Goal: Transaction & Acquisition: Book appointment/travel/reservation

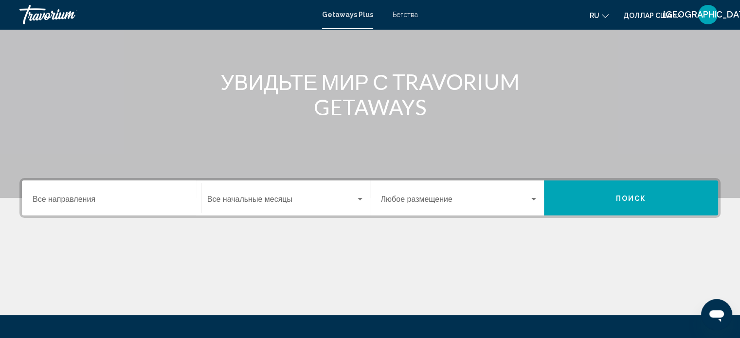
scroll to position [97, 0]
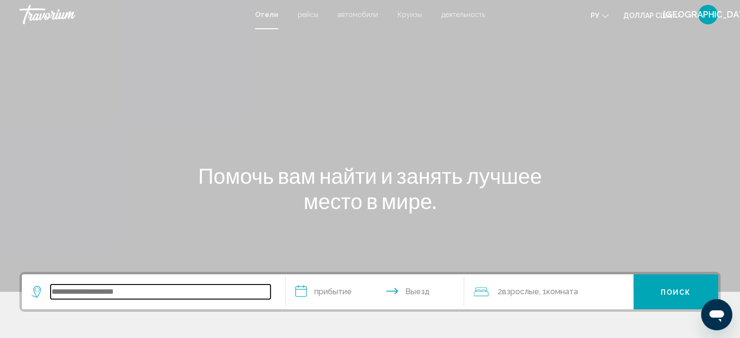
click at [135, 285] on input "Виджет поиска" at bounding box center [161, 292] width 220 height 15
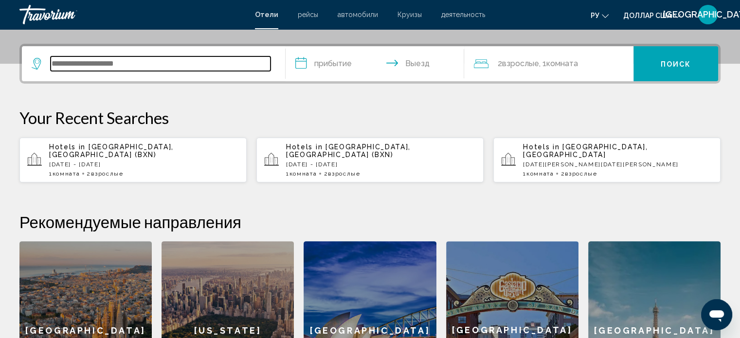
scroll to position [240, 0]
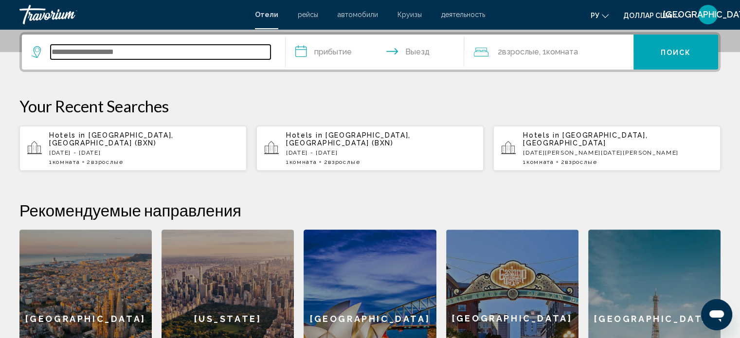
type input "*"
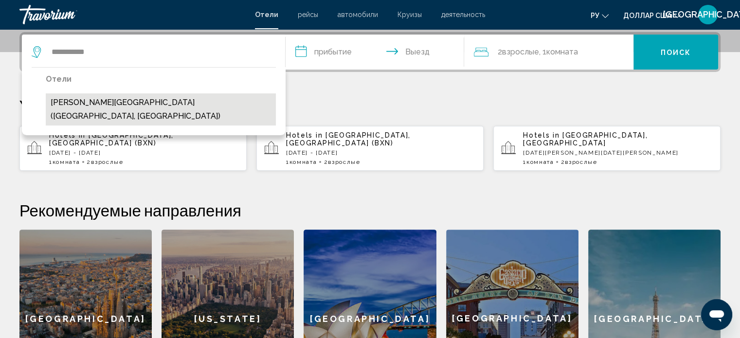
click at [191, 106] on button "[PERSON_NAME][GEOGRAPHIC_DATA] ([GEOGRAPHIC_DATA], [GEOGRAPHIC_DATA])" at bounding box center [161, 109] width 230 height 32
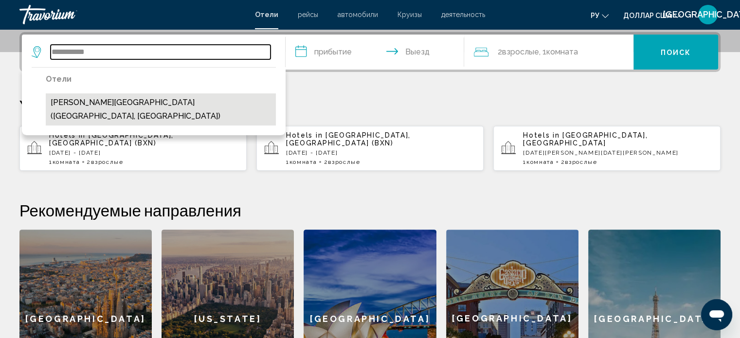
type input "**********"
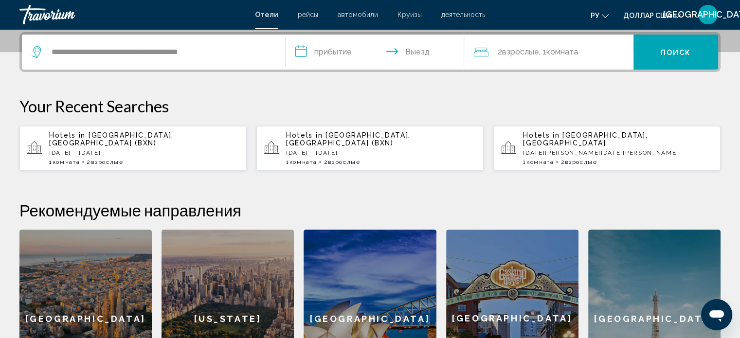
click at [331, 48] on input "**********" at bounding box center [376, 54] width 183 height 38
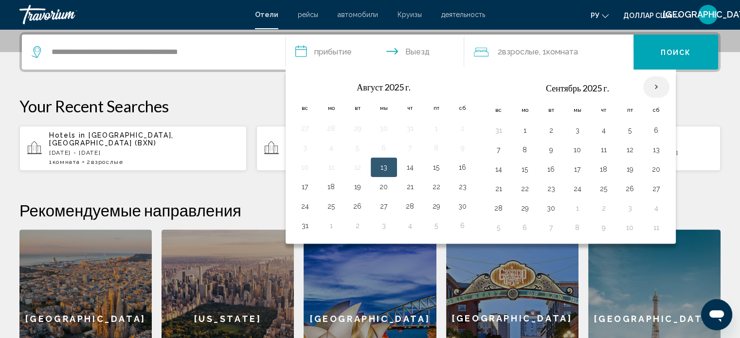
click at [649, 84] on th "В следующем месяце" at bounding box center [656, 86] width 26 height 21
click at [603, 146] on button "11" at bounding box center [604, 150] width 16 height 14
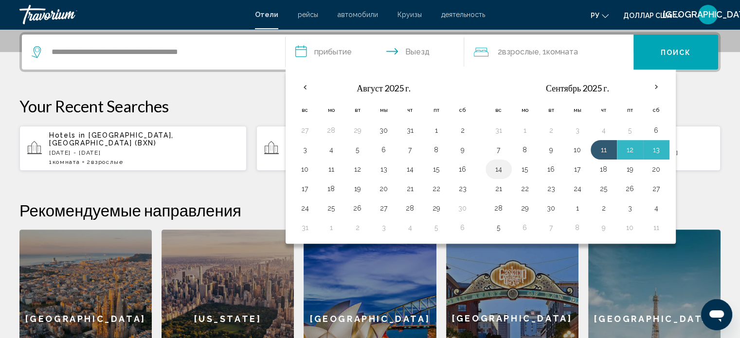
click at [498, 168] on button "14" at bounding box center [499, 169] width 16 height 14
type input "**********"
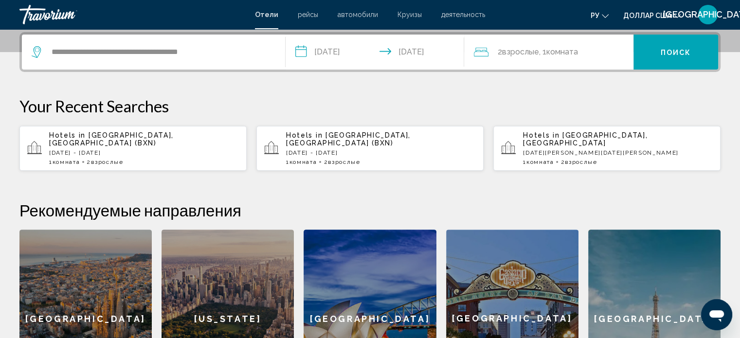
click at [662, 50] on font "Поиск" at bounding box center [675, 53] width 31 height 8
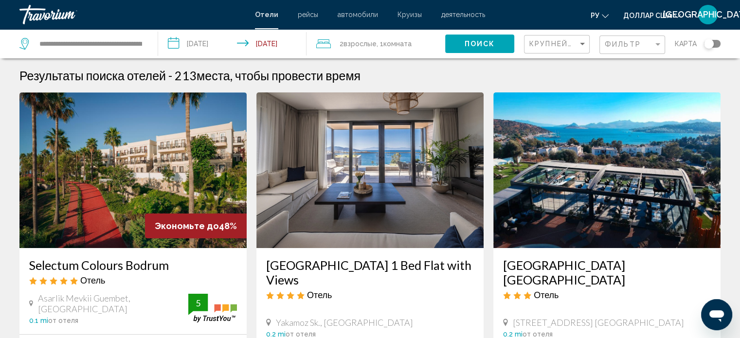
click at [200, 45] on input "**********" at bounding box center [234, 45] width 152 height 32
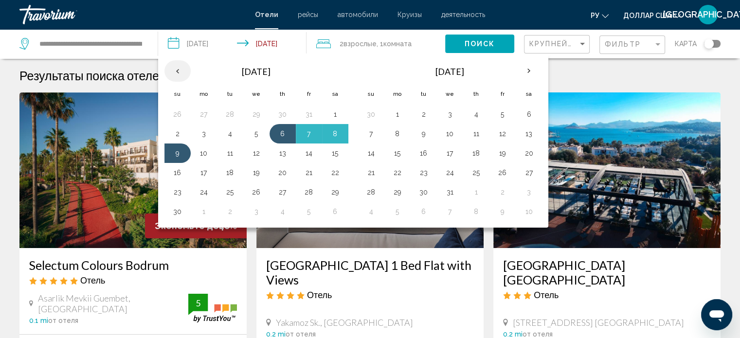
click at [174, 70] on th "Previous month" at bounding box center [177, 70] width 26 height 21
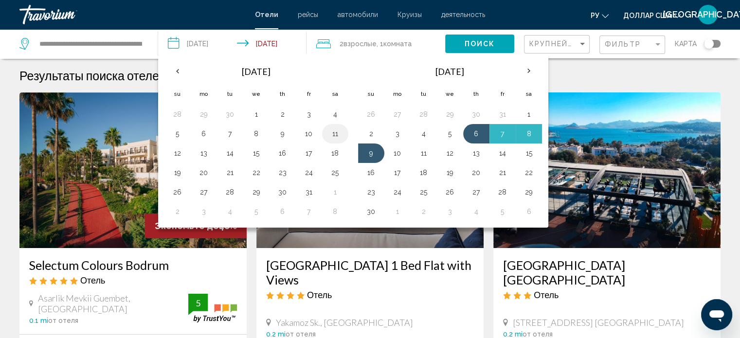
click at [335, 134] on button "11" at bounding box center [335, 134] width 16 height 14
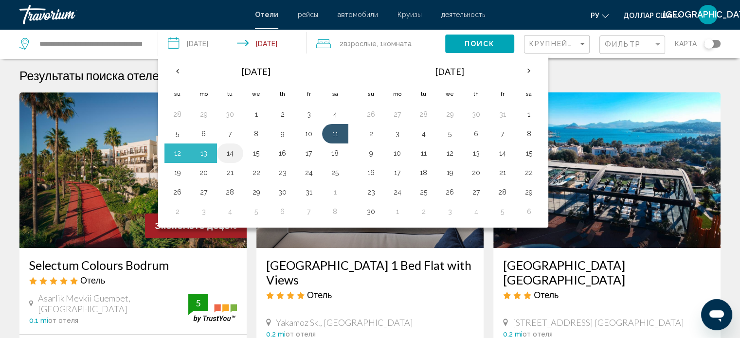
click at [229, 151] on button "14" at bounding box center [230, 153] width 16 height 14
type input "**********"
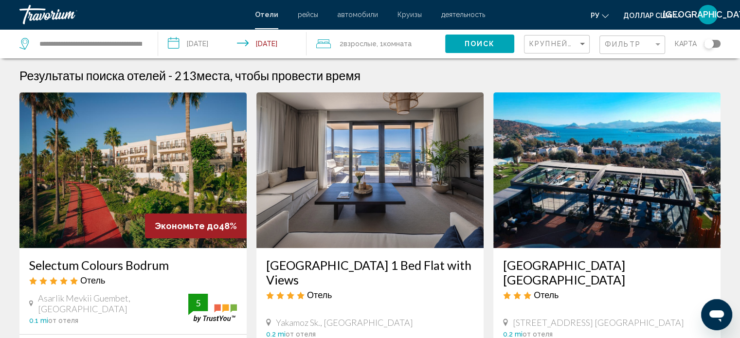
click at [477, 46] on span "Поиск" at bounding box center [479, 44] width 31 height 8
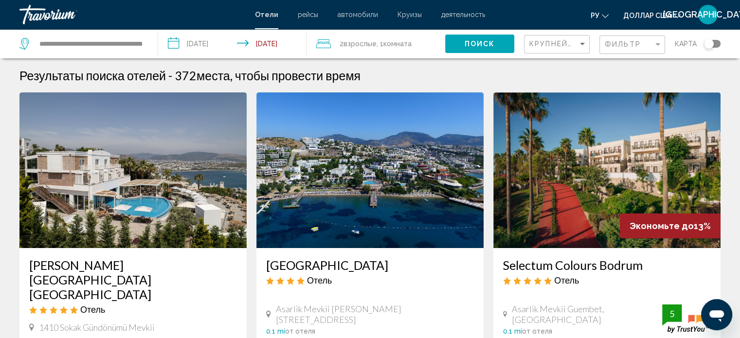
click at [191, 175] on img "Основное содержание" at bounding box center [132, 170] width 227 height 156
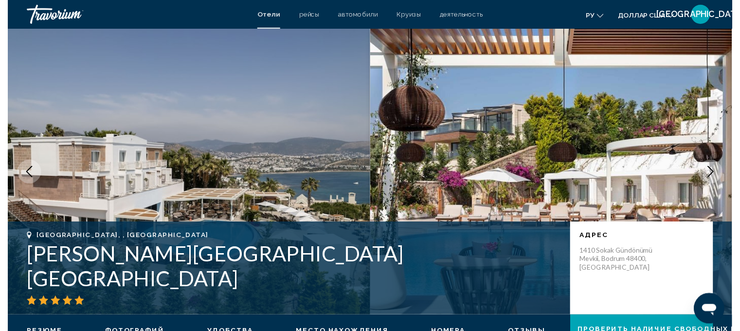
scroll to position [6, 0]
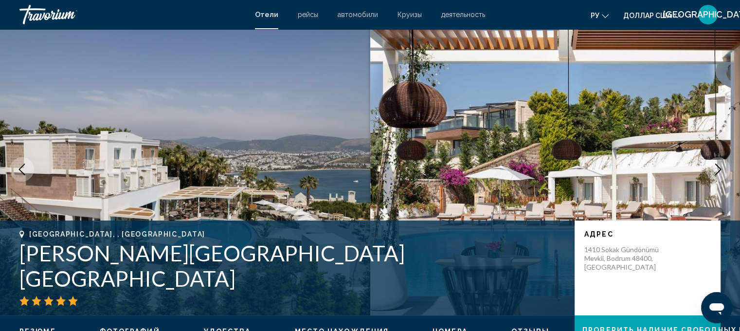
click at [719, 168] on icon "Next image" at bounding box center [718, 169] width 6 height 12
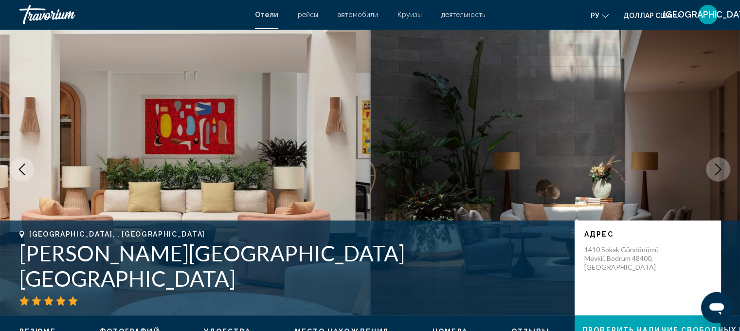
click at [719, 168] on icon "Next image" at bounding box center [718, 169] width 6 height 12
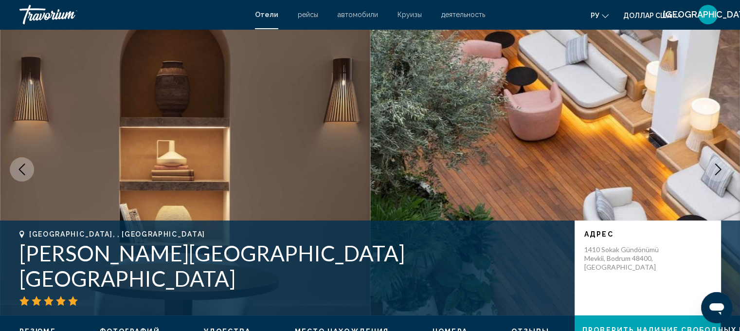
click at [719, 168] on icon "Next image" at bounding box center [718, 169] width 6 height 12
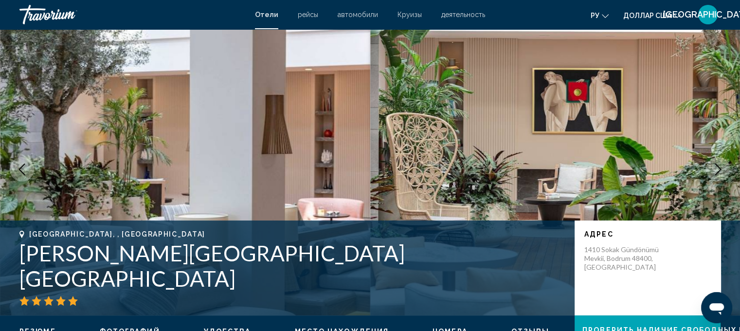
click at [719, 168] on icon "Next image" at bounding box center [718, 169] width 6 height 12
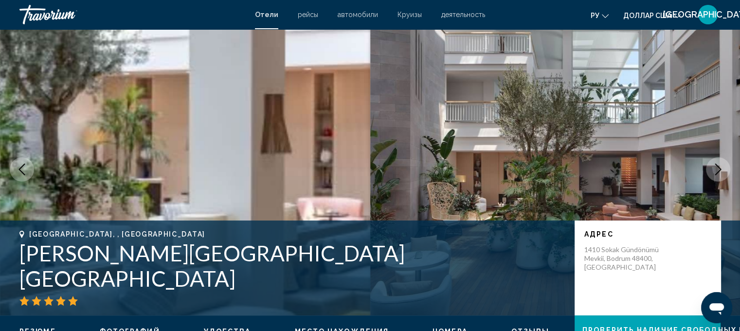
click at [719, 168] on icon "Next image" at bounding box center [718, 169] width 6 height 12
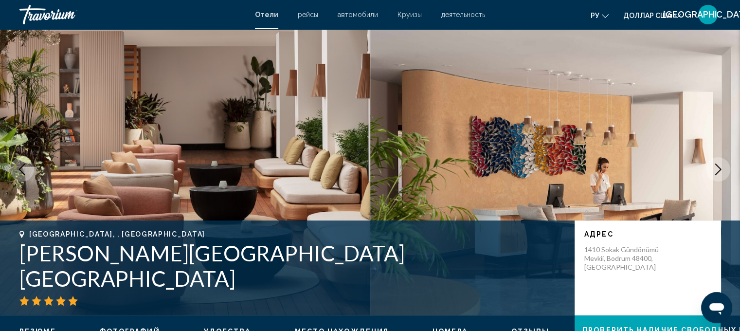
click at [719, 168] on icon "Next image" at bounding box center [718, 169] width 6 height 12
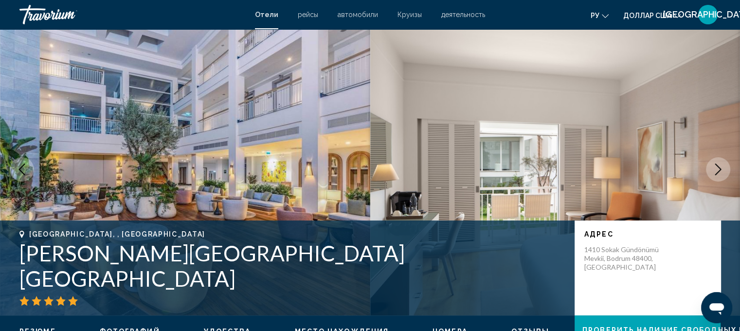
click at [25, 169] on icon "Previous image" at bounding box center [22, 169] width 12 height 12
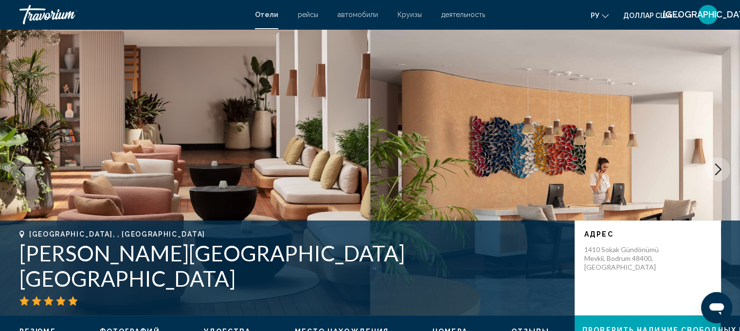
click at [717, 169] on icon "Next image" at bounding box center [718, 169] width 12 height 12
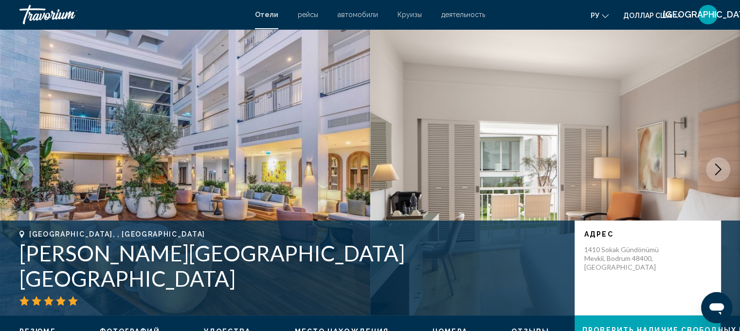
click at [717, 169] on icon "Next image" at bounding box center [718, 169] width 12 height 12
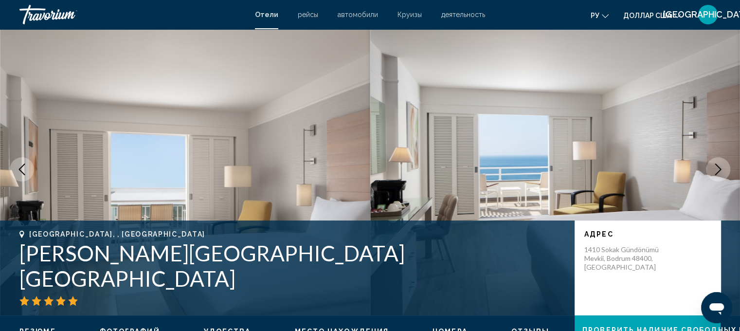
click at [717, 169] on icon "Next image" at bounding box center [718, 169] width 12 height 12
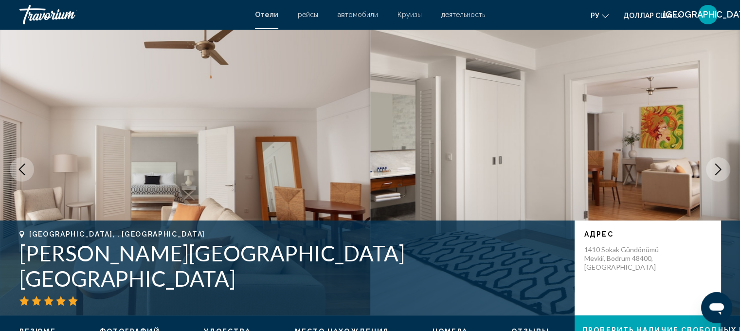
click at [717, 169] on icon "Next image" at bounding box center [718, 169] width 12 height 12
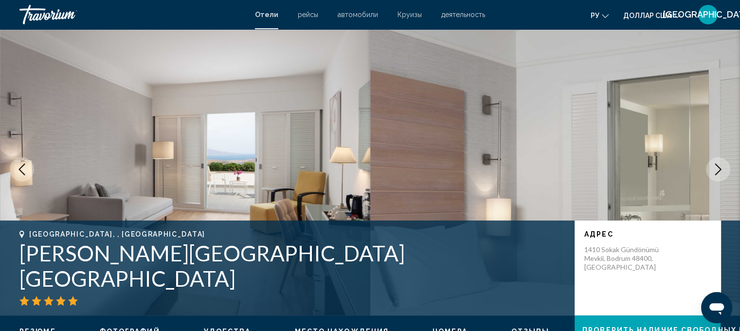
click at [717, 169] on icon "Next image" at bounding box center [718, 169] width 12 height 12
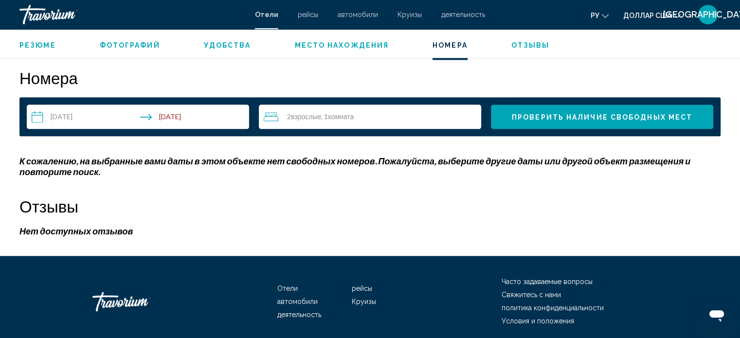
scroll to position [1258, 0]
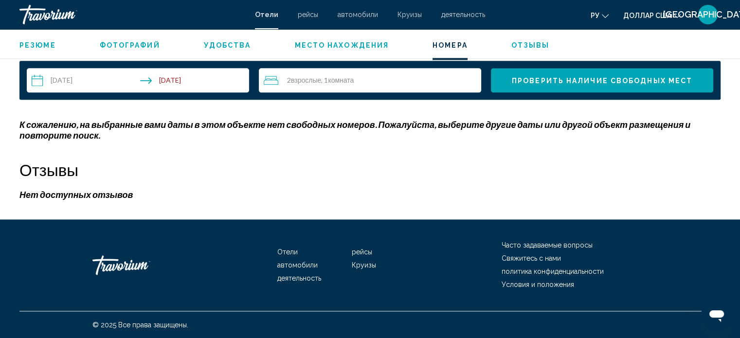
click at [206, 76] on input "**********" at bounding box center [140, 81] width 226 height 27
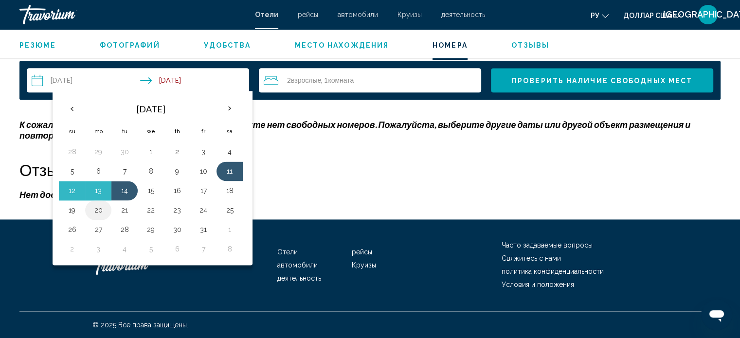
click at [95, 208] on button "20" at bounding box center [98, 210] width 16 height 14
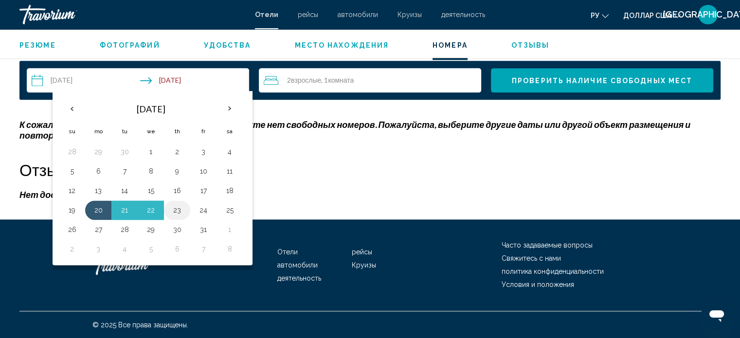
click at [169, 206] on button "23" at bounding box center [177, 210] width 16 height 14
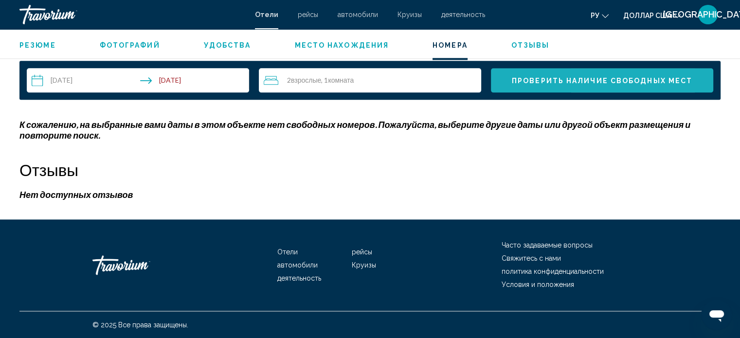
click at [580, 81] on span "Проверить наличие свободных мест" at bounding box center [602, 81] width 180 height 8
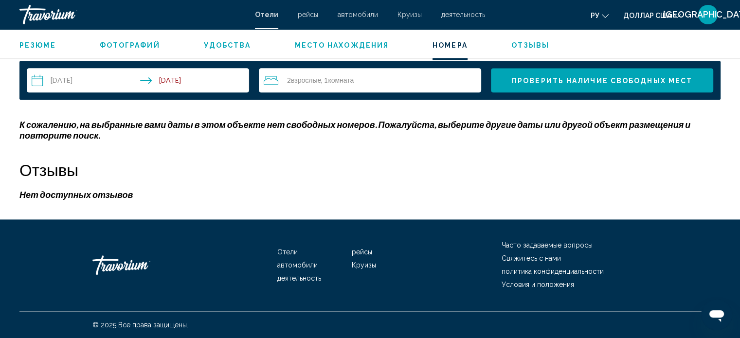
click at [181, 79] on input "**********" at bounding box center [140, 81] width 226 height 27
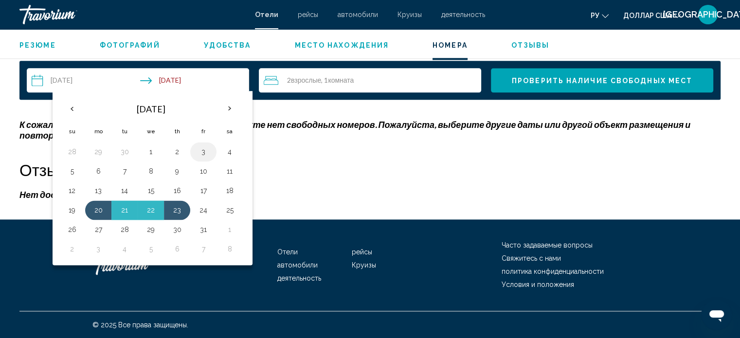
click at [206, 150] on button "3" at bounding box center [204, 152] width 16 height 14
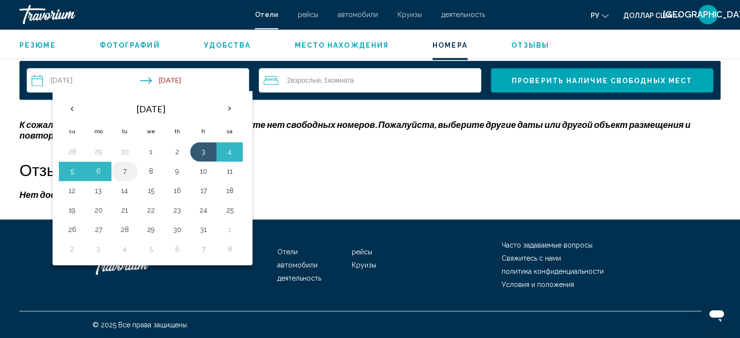
click at [121, 168] on button "7" at bounding box center [125, 171] width 16 height 14
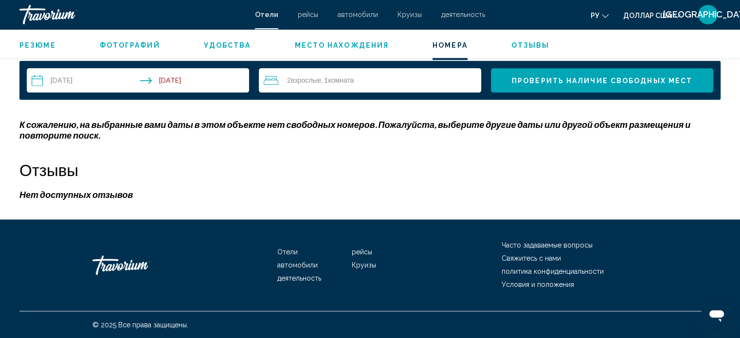
click at [532, 78] on span "Проверить наличие свободных мест" at bounding box center [602, 81] width 180 height 8
click at [157, 88] on input "**********" at bounding box center [140, 81] width 226 height 27
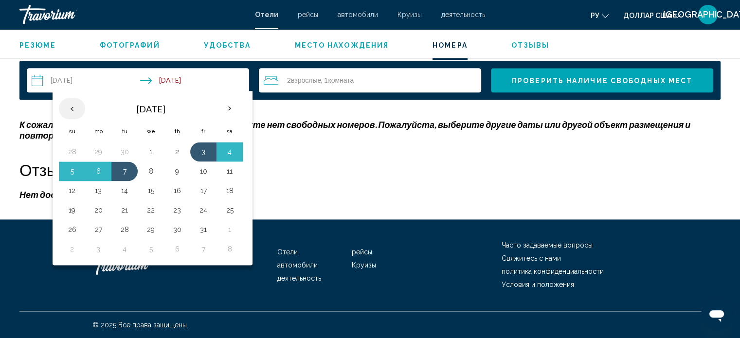
click at [68, 108] on th "Previous month" at bounding box center [72, 108] width 26 height 21
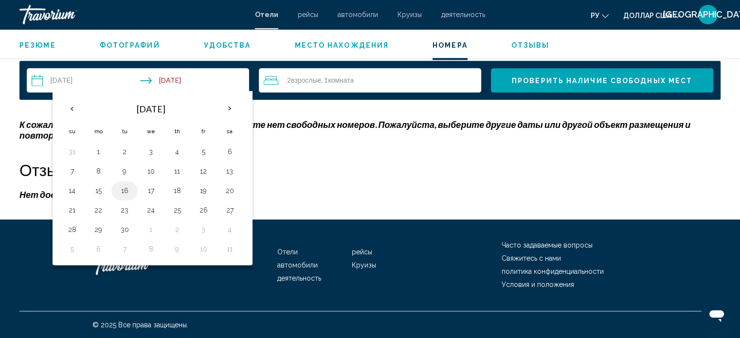
click at [127, 193] on button "16" at bounding box center [125, 191] width 16 height 14
click at [200, 188] on button "19" at bounding box center [204, 191] width 16 height 14
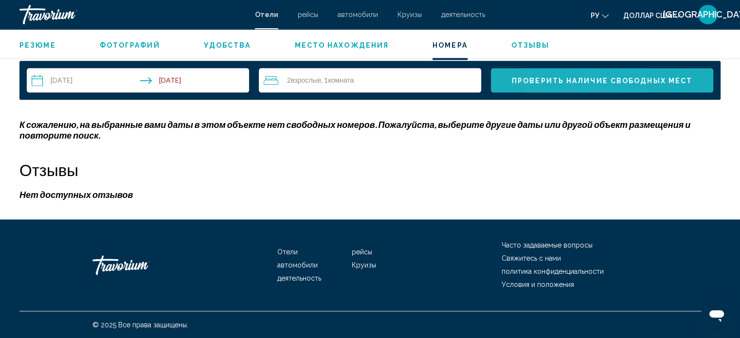
click at [556, 80] on span "Проверить наличие свободных мест" at bounding box center [602, 81] width 180 height 8
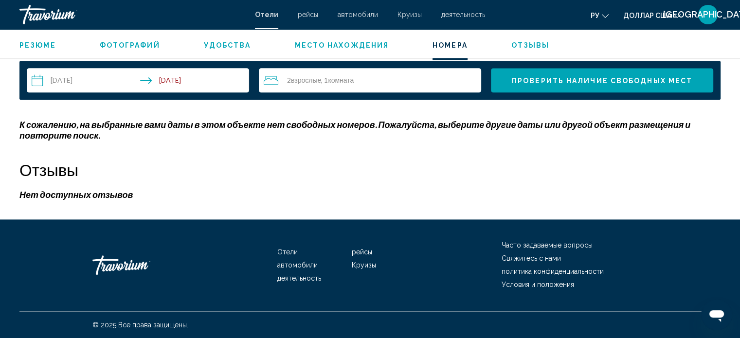
click at [541, 81] on span "Проверить наличие свободных мест" at bounding box center [602, 81] width 180 height 8
click at [105, 71] on input "**********" at bounding box center [140, 81] width 226 height 27
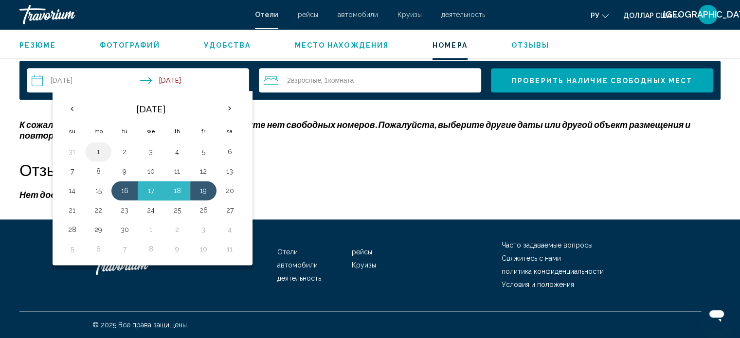
click at [100, 150] on button "1" at bounding box center [98, 152] width 16 height 14
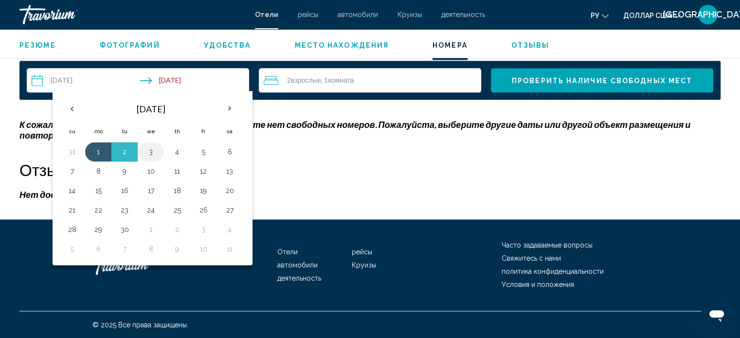
click at [150, 151] on button "3" at bounding box center [151, 152] width 16 height 14
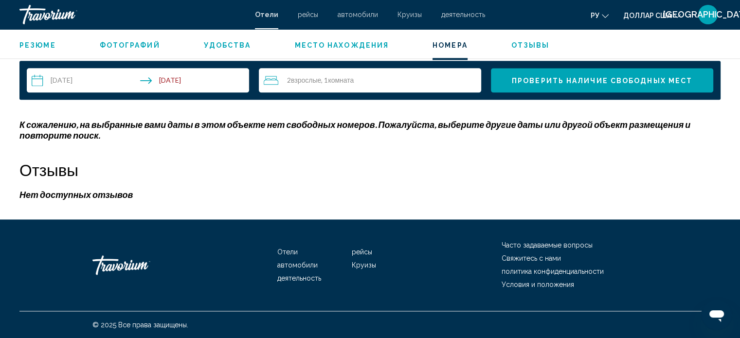
click at [516, 86] on button "Проверить наличие свободных мест" at bounding box center [602, 80] width 222 height 24
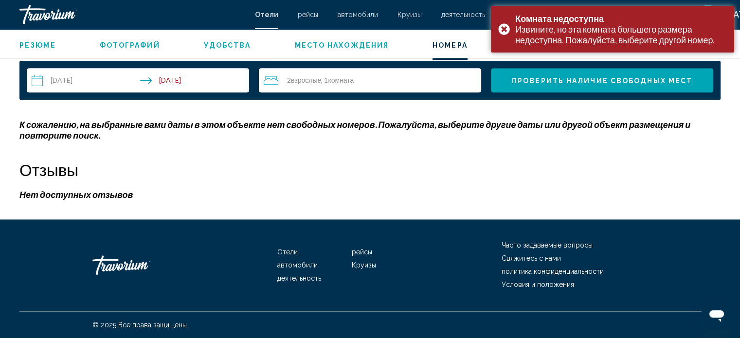
drag, startPoint x: 101, startPoint y: 74, endPoint x: 103, endPoint y: 85, distance: 10.8
click at [101, 74] on input "**********" at bounding box center [140, 81] width 226 height 27
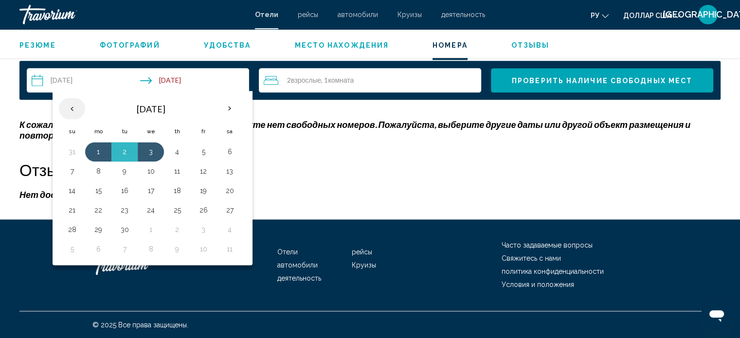
click at [70, 108] on th "Previous month" at bounding box center [72, 108] width 26 height 21
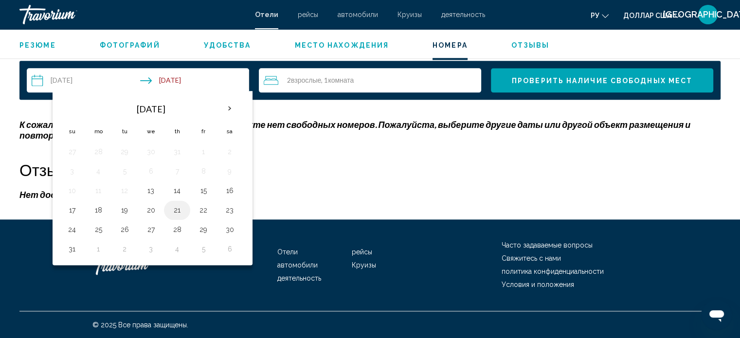
click at [177, 208] on button "21" at bounding box center [177, 210] width 16 height 14
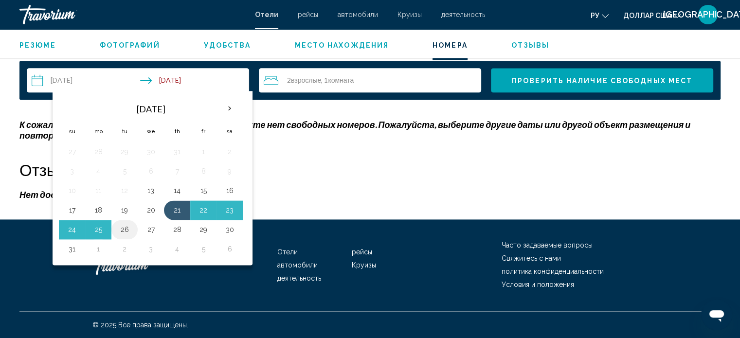
click at [125, 229] on button "26" at bounding box center [125, 230] width 16 height 14
type input "**********"
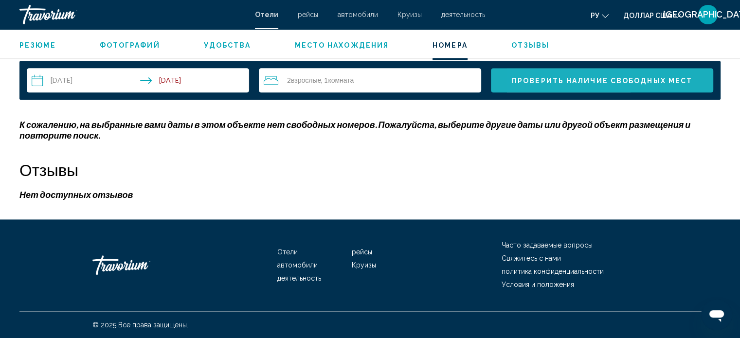
click at [548, 77] on span "Проверить наличие свободных мест" at bounding box center [602, 81] width 180 height 8
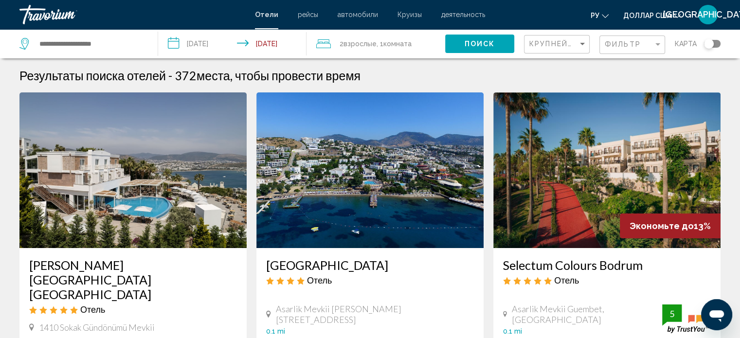
click at [201, 40] on input "**********" at bounding box center [234, 45] width 152 height 32
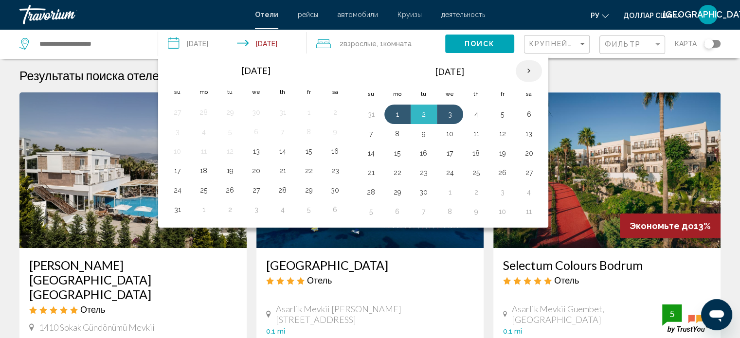
click at [525, 68] on th "Next month" at bounding box center [529, 70] width 26 height 21
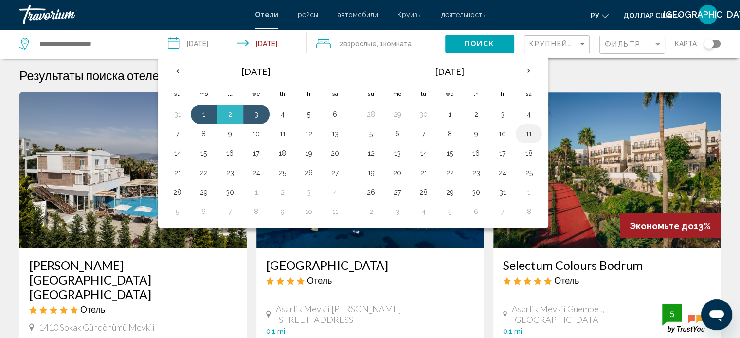
click at [529, 134] on button "11" at bounding box center [529, 134] width 16 height 14
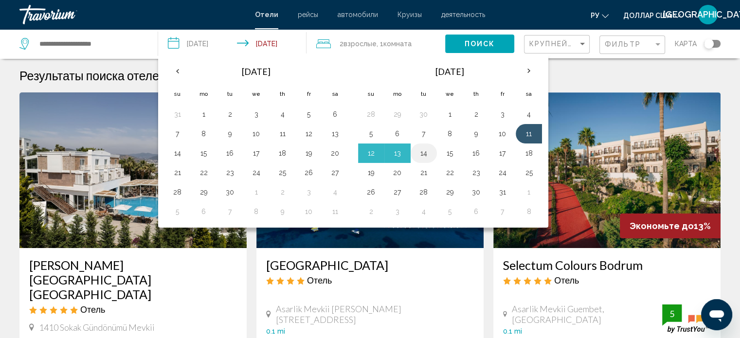
click at [425, 151] on button "14" at bounding box center [424, 153] width 16 height 14
type input "**********"
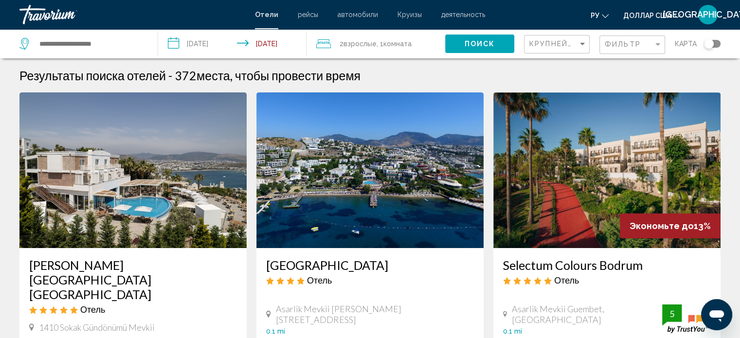
click at [498, 41] on button "Поиск" at bounding box center [479, 44] width 69 height 18
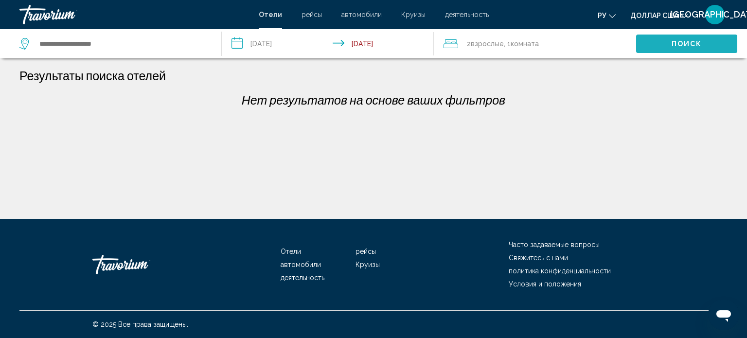
click at [657, 44] on button "Поиск" at bounding box center [686, 44] width 101 height 18
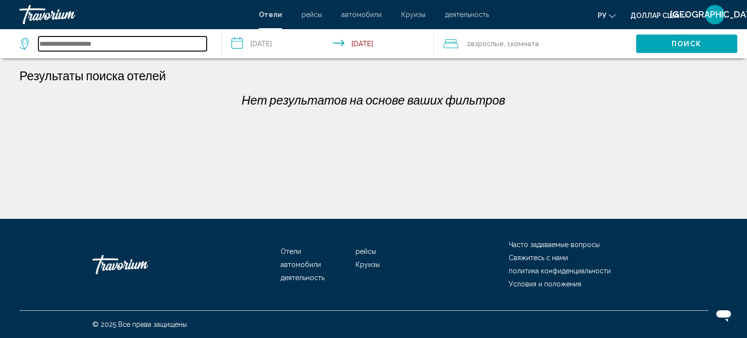
click at [170, 40] on input "Search widget" at bounding box center [122, 43] width 168 height 15
click at [134, 45] on input "Search widget" at bounding box center [122, 43] width 168 height 15
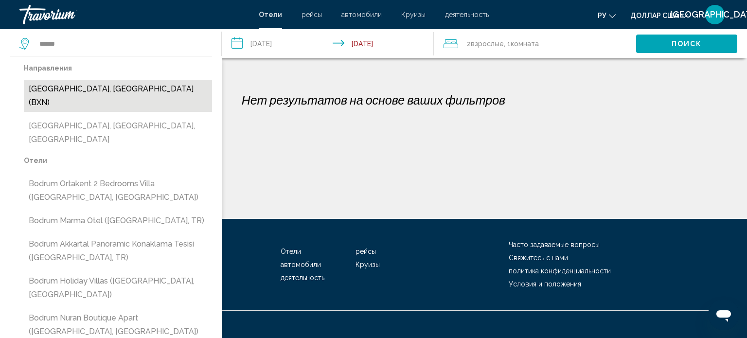
click at [132, 90] on button "[GEOGRAPHIC_DATA], [GEOGRAPHIC_DATA] (BXN)" at bounding box center [118, 96] width 188 height 32
type input "**********"
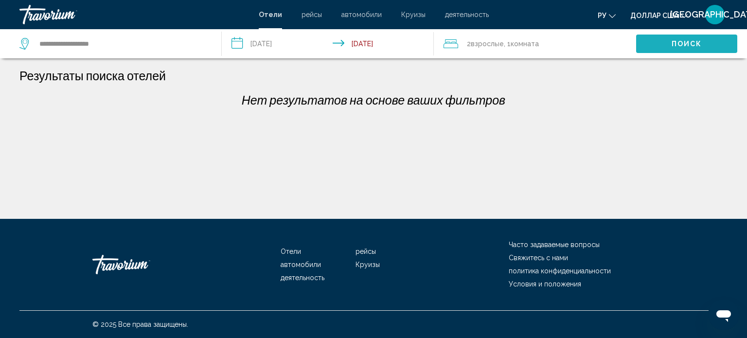
click at [670, 46] on button "Поиск" at bounding box center [686, 44] width 101 height 18
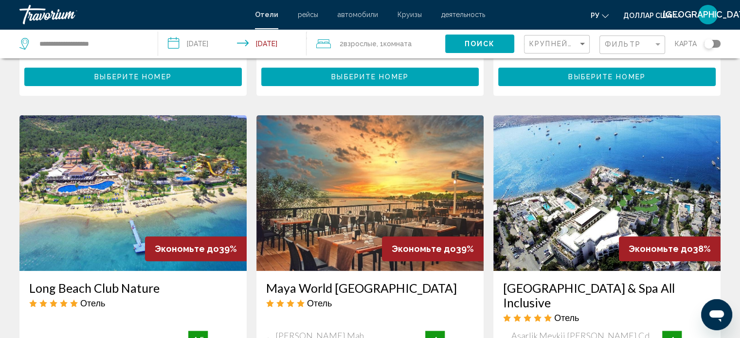
scroll to position [340, 0]
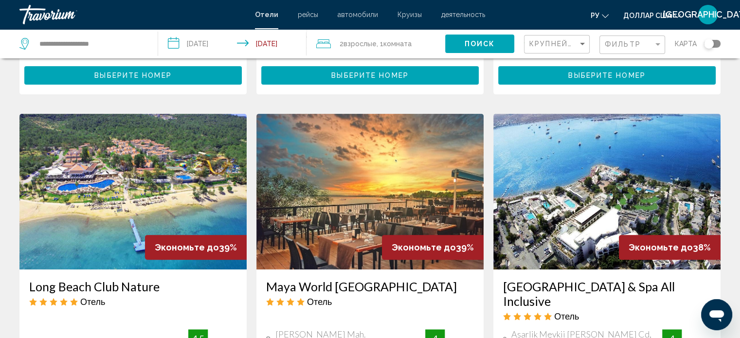
click at [546, 180] on img "Основное содержание" at bounding box center [606, 192] width 227 height 156
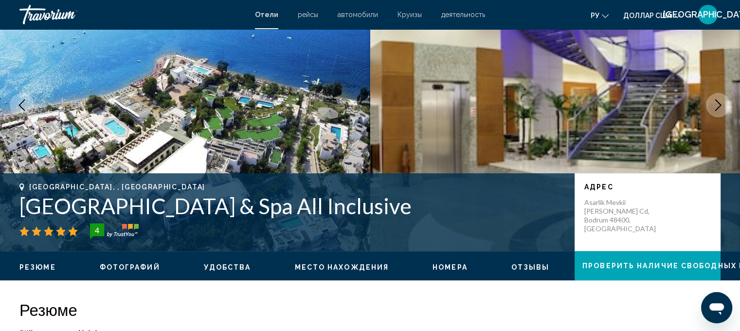
scroll to position [54, 0]
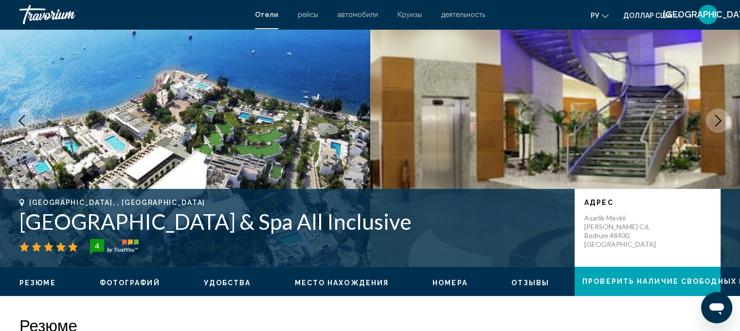
click at [716, 124] on icon "Next image" at bounding box center [718, 121] width 12 height 12
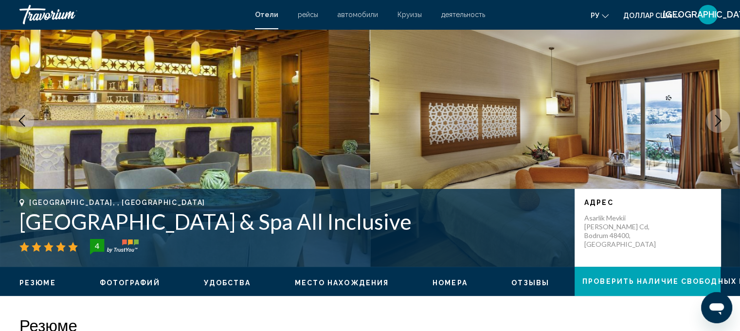
click at [716, 124] on icon "Next image" at bounding box center [718, 121] width 12 height 12
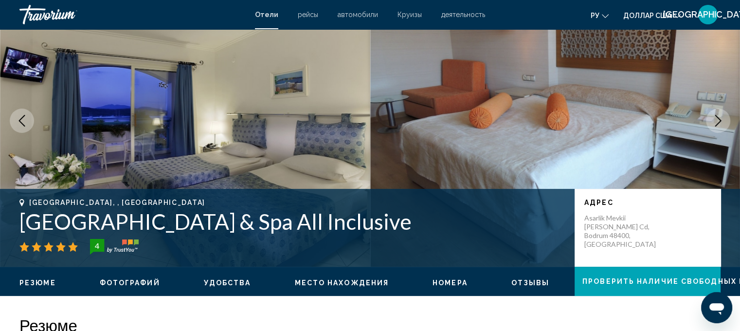
click at [716, 124] on icon "Next image" at bounding box center [718, 121] width 12 height 12
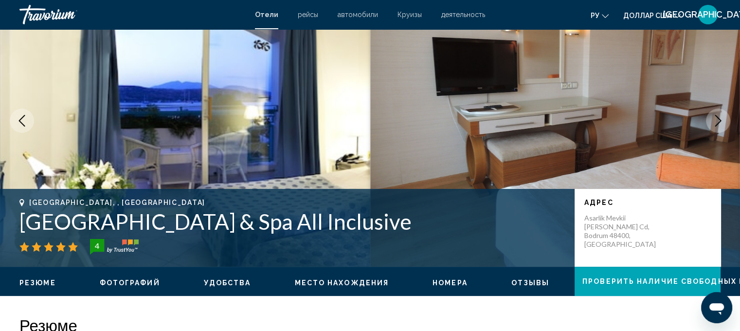
click at [716, 124] on icon "Next image" at bounding box center [718, 121] width 12 height 12
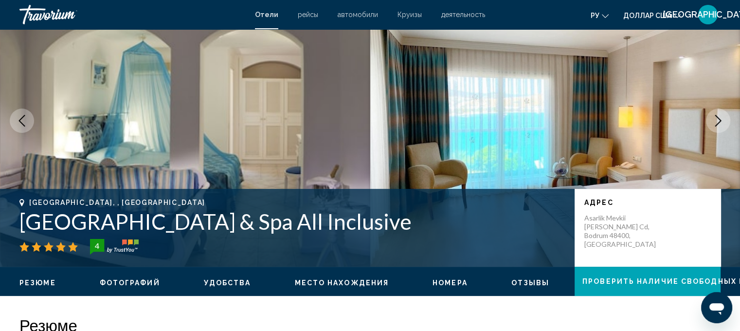
click at [716, 124] on icon "Next image" at bounding box center [718, 121] width 12 height 12
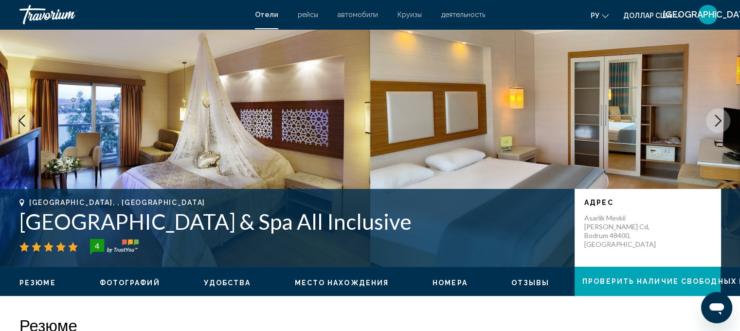
click at [716, 124] on icon "Next image" at bounding box center [718, 121] width 12 height 12
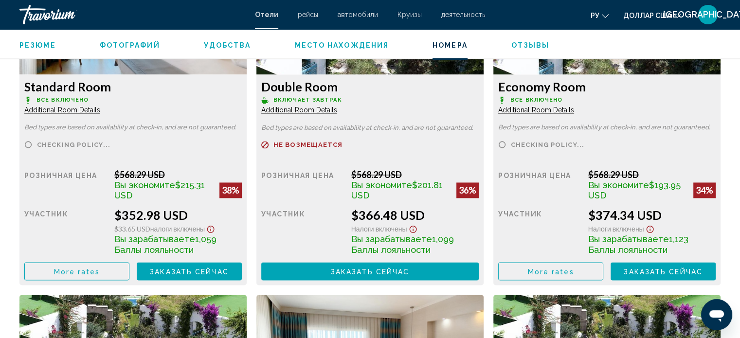
scroll to position [1416, 0]
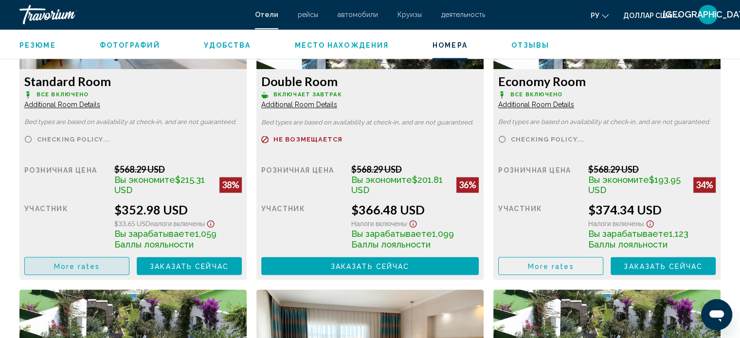
click at [88, 265] on span "More rates" at bounding box center [77, 266] width 46 height 8
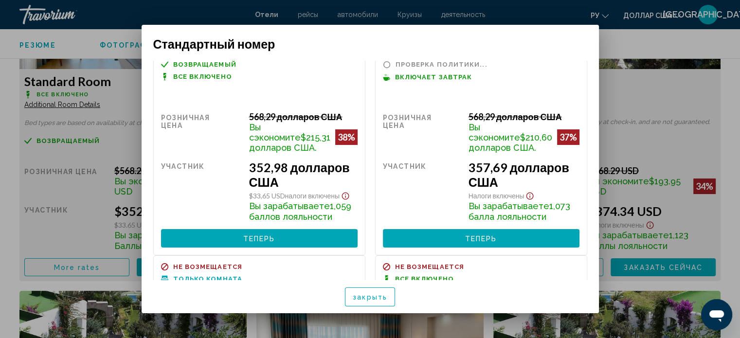
scroll to position [0, 0]
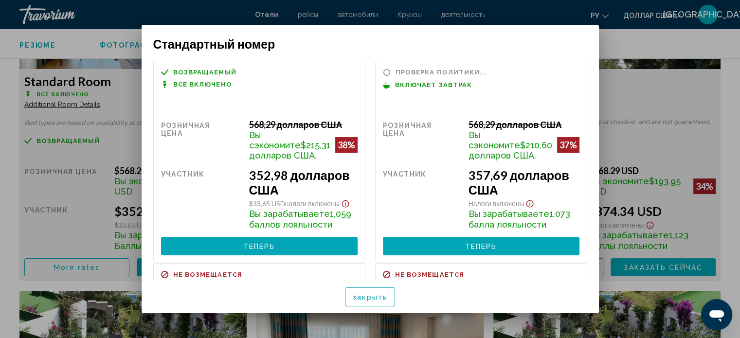
click at [660, 36] on div at bounding box center [370, 169] width 740 height 338
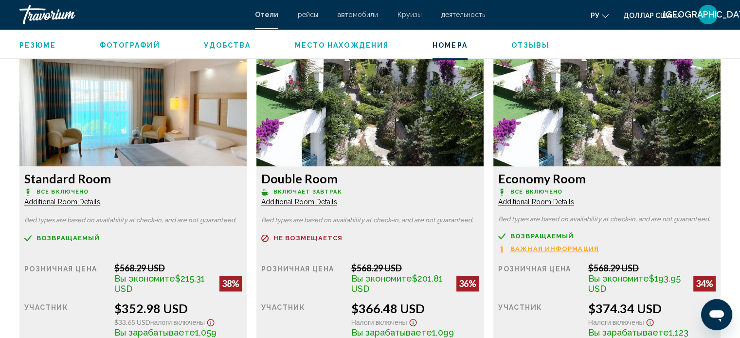
scroll to position [1368, 0]
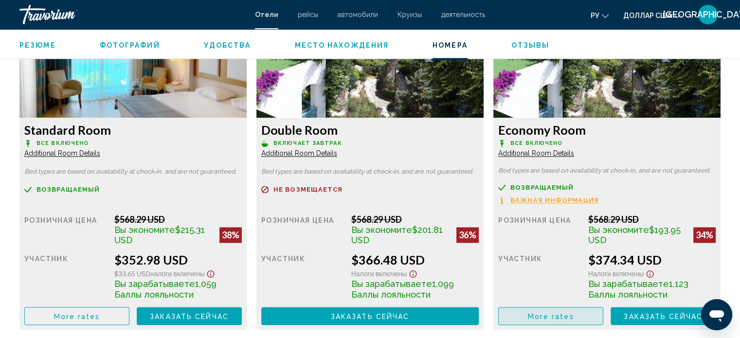
click at [539, 315] on span "More rates" at bounding box center [551, 316] width 46 height 8
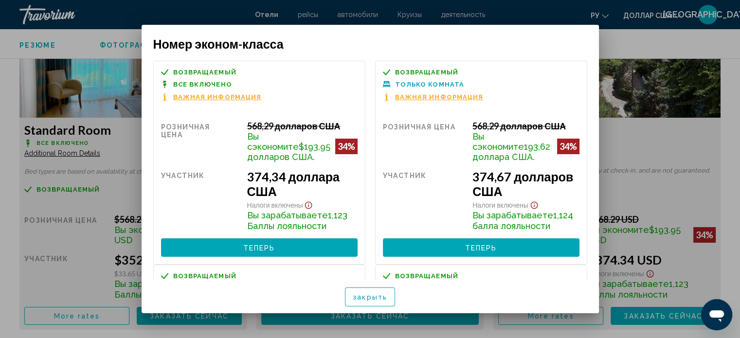
click at [623, 64] on div at bounding box center [370, 169] width 740 height 338
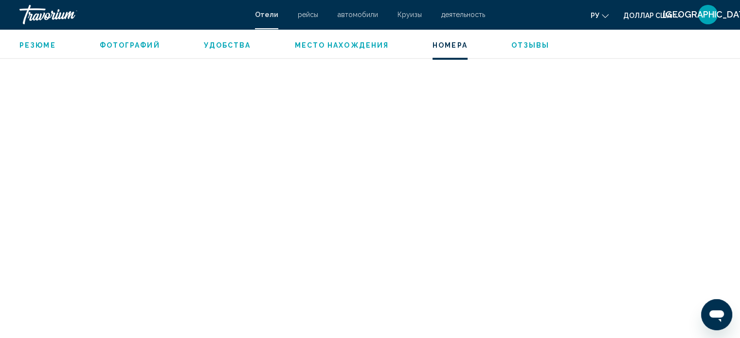
scroll to position [3118, 0]
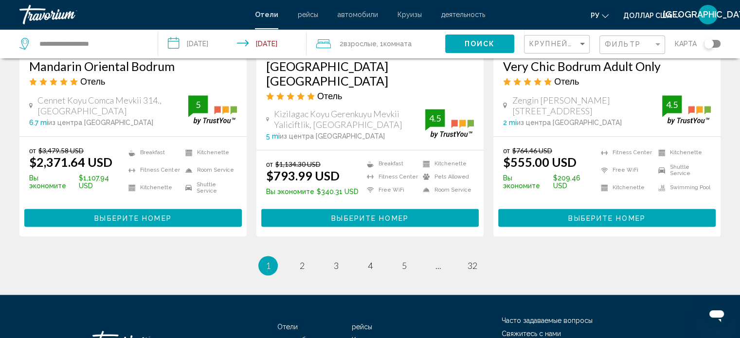
scroll to position [1331, 0]
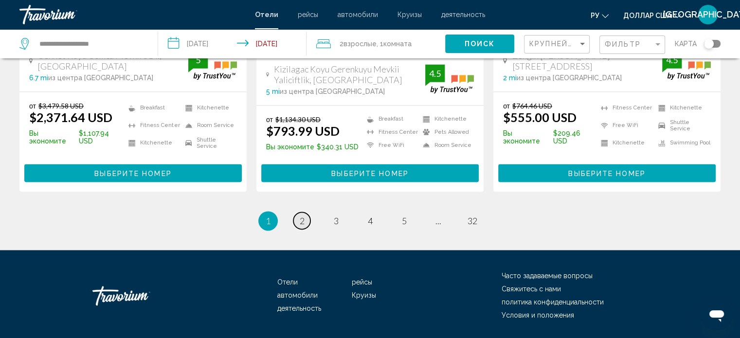
click at [301, 215] on span "2" at bounding box center [302, 220] width 5 height 11
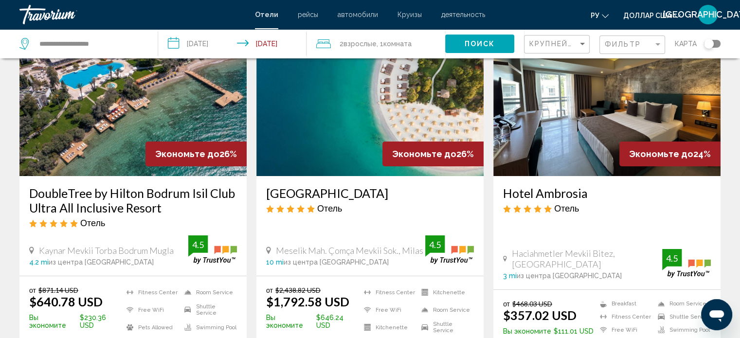
scroll to position [49, 0]
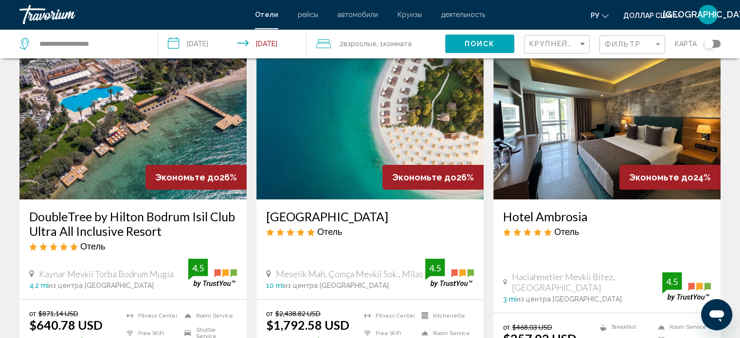
click at [323, 155] on img "Основное содержание" at bounding box center [369, 122] width 227 height 156
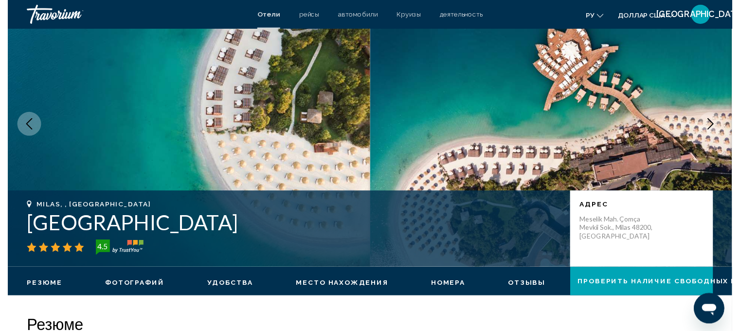
scroll to position [6, 0]
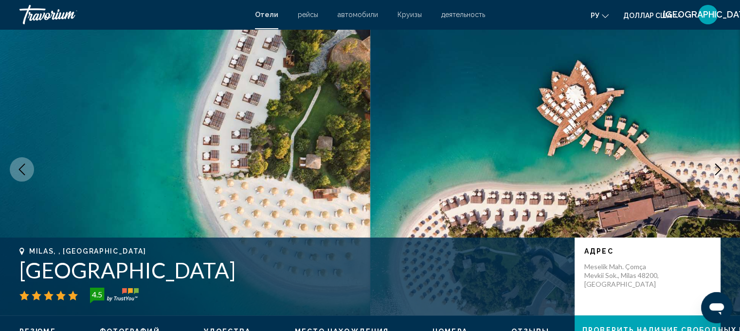
click at [712, 164] on icon "Next image" at bounding box center [718, 169] width 12 height 12
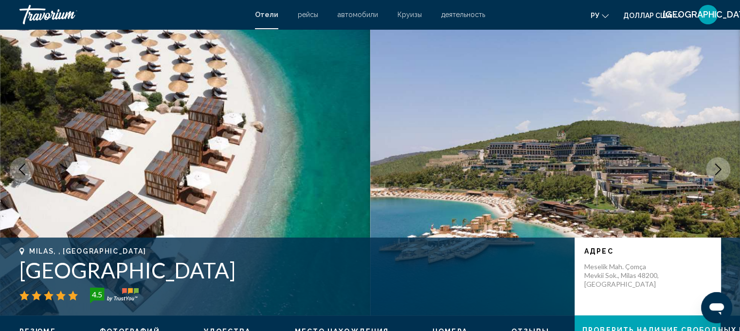
click at [712, 164] on icon "Next image" at bounding box center [718, 169] width 12 height 12
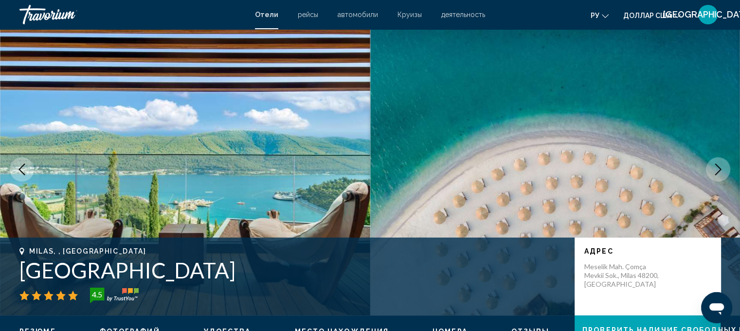
click at [712, 164] on icon "Next image" at bounding box center [718, 169] width 12 height 12
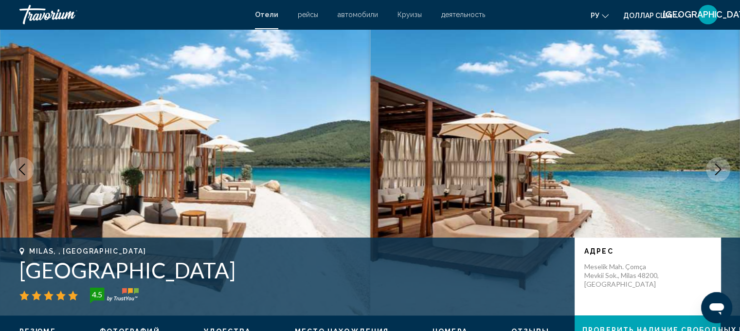
click at [712, 164] on icon "Next image" at bounding box center [718, 169] width 12 height 12
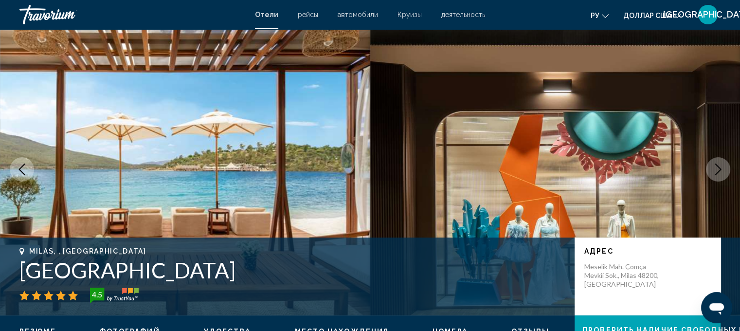
click at [712, 164] on icon "Next image" at bounding box center [718, 169] width 12 height 12
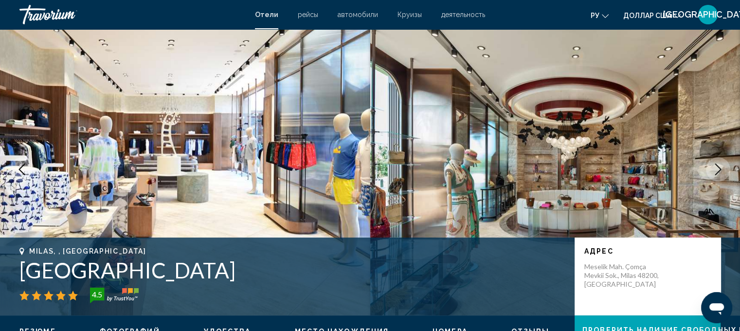
click at [713, 164] on icon "Next image" at bounding box center [718, 169] width 12 height 12
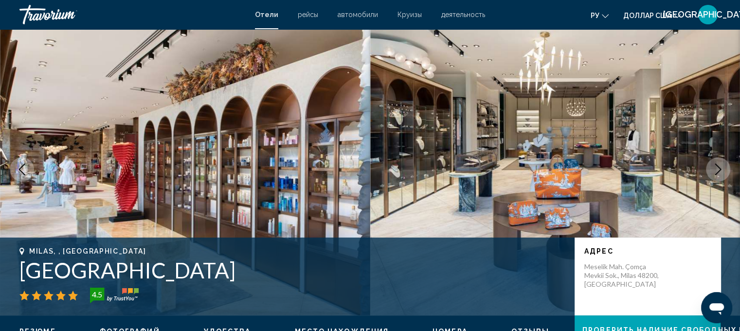
click at [713, 164] on icon "Next image" at bounding box center [718, 169] width 12 height 12
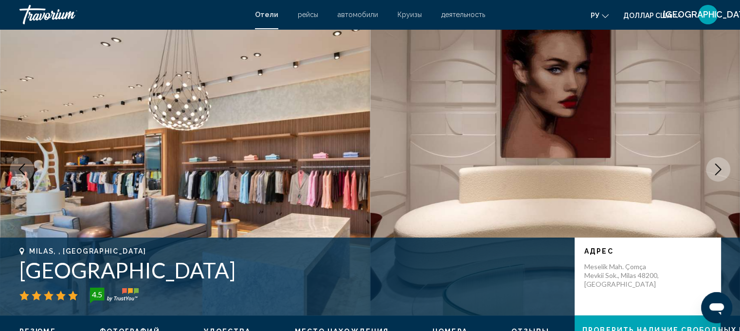
click at [713, 164] on icon "Next image" at bounding box center [718, 169] width 12 height 12
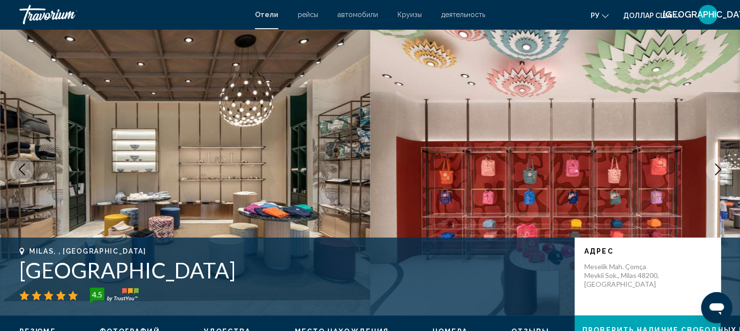
click at [713, 164] on icon "Next image" at bounding box center [718, 169] width 12 height 12
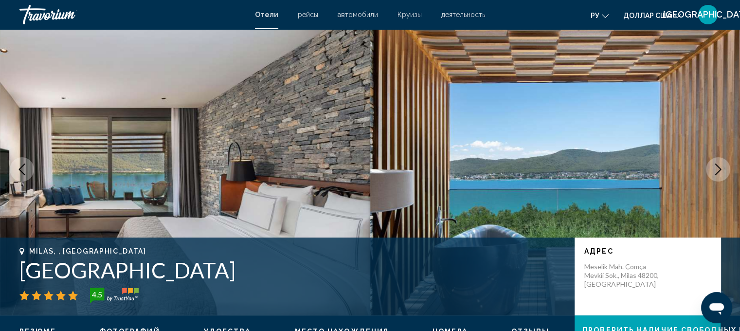
click at [713, 164] on icon "Next image" at bounding box center [718, 169] width 12 height 12
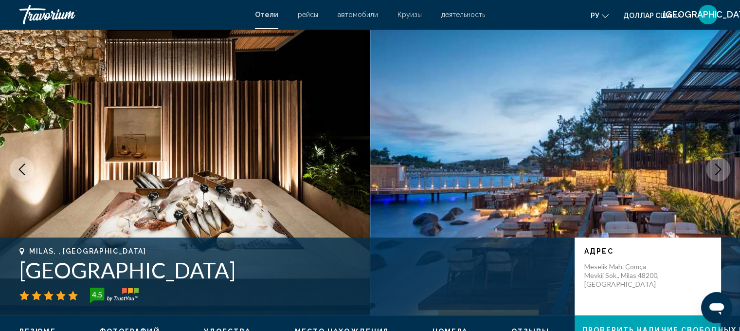
click at [713, 164] on icon "Next image" at bounding box center [718, 169] width 12 height 12
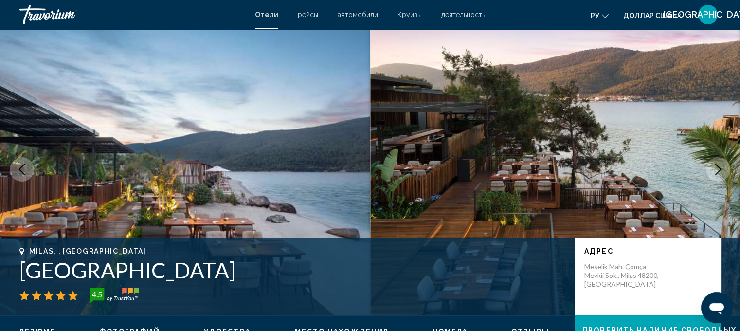
click at [713, 164] on icon "Next image" at bounding box center [718, 169] width 12 height 12
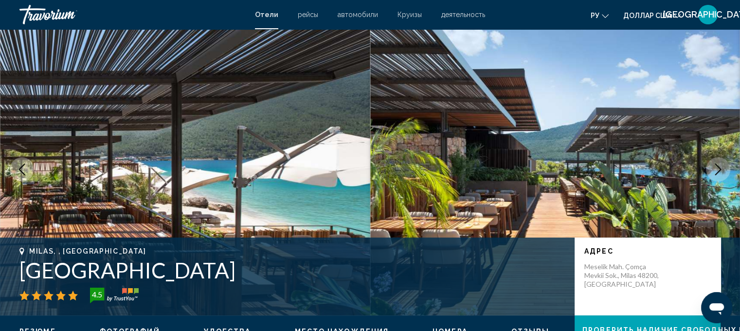
click at [713, 164] on icon "Next image" at bounding box center [718, 169] width 12 height 12
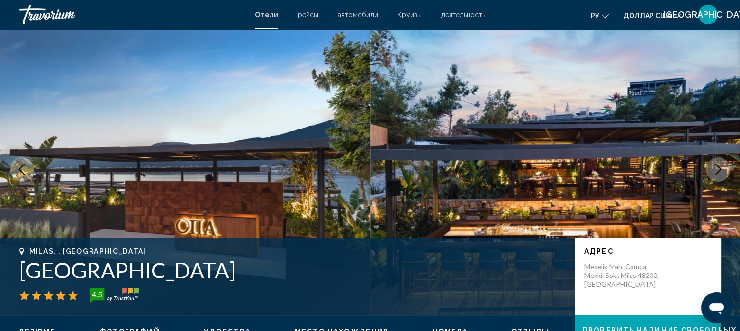
click at [713, 164] on icon "Next image" at bounding box center [718, 169] width 12 height 12
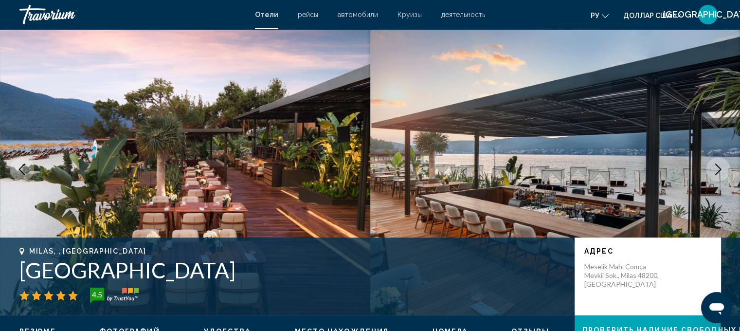
click at [713, 164] on icon "Next image" at bounding box center [718, 169] width 12 height 12
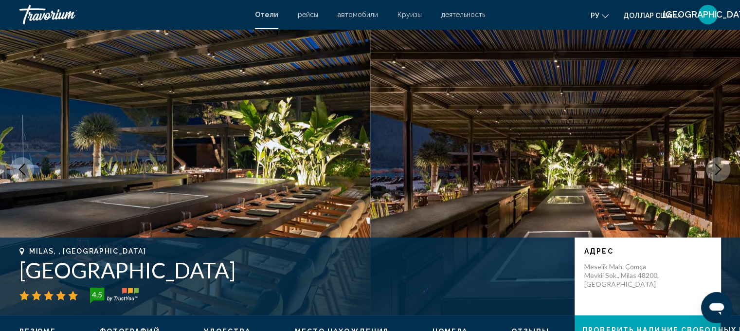
click at [713, 164] on icon "Next image" at bounding box center [718, 169] width 12 height 12
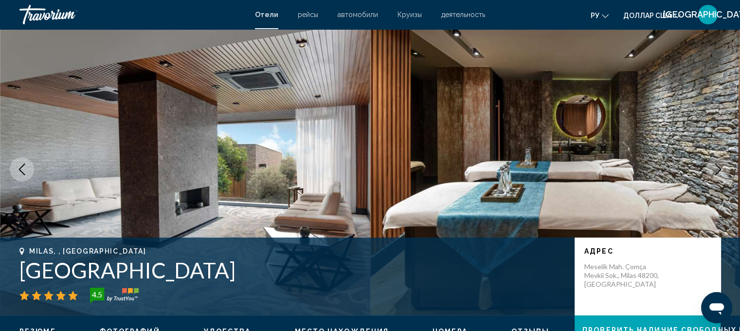
click at [713, 164] on icon "Next image" at bounding box center [718, 169] width 12 height 12
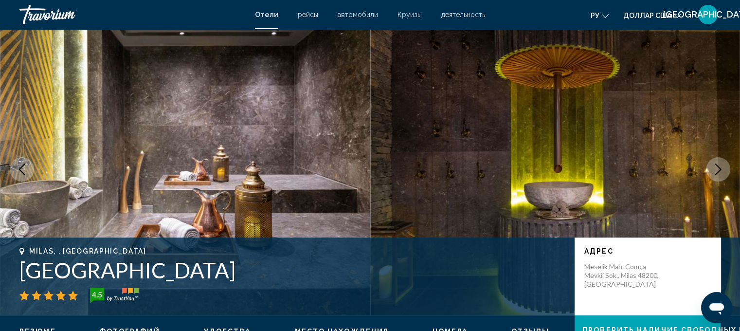
click at [713, 164] on icon "Next image" at bounding box center [718, 169] width 12 height 12
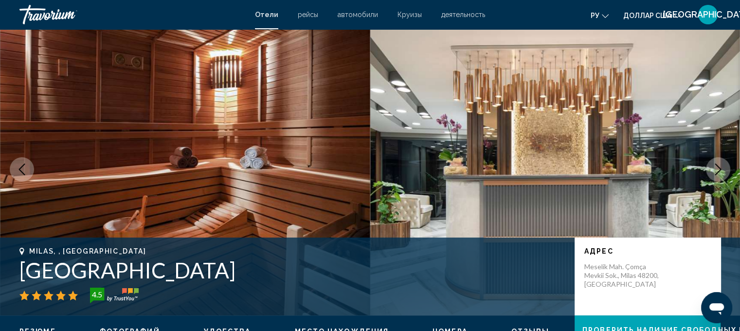
click at [713, 164] on icon "Next image" at bounding box center [718, 169] width 12 height 12
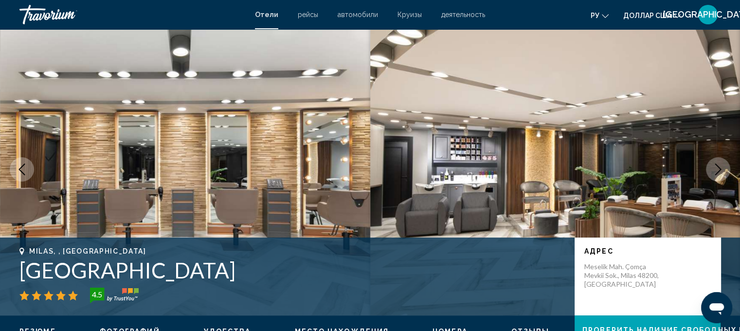
click at [713, 164] on icon "Next image" at bounding box center [718, 169] width 12 height 12
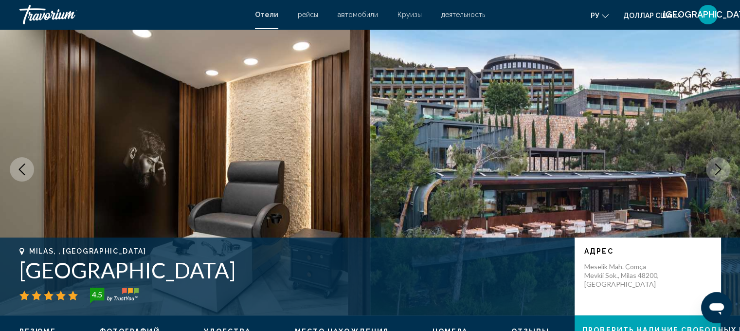
click at [713, 164] on icon "Next image" at bounding box center [718, 169] width 12 height 12
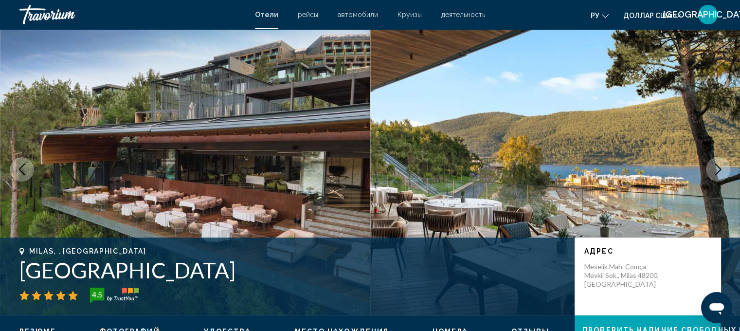
click at [713, 164] on icon "Next image" at bounding box center [718, 169] width 12 height 12
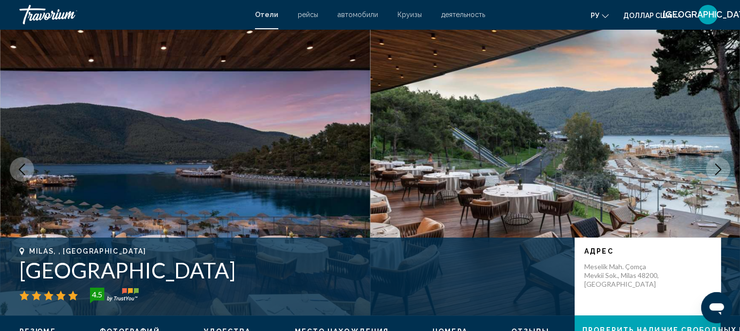
drag, startPoint x: 21, startPoint y: 163, endPoint x: 14, endPoint y: 159, distance: 8.3
click at [22, 163] on icon "Previous image" at bounding box center [22, 169] width 12 height 12
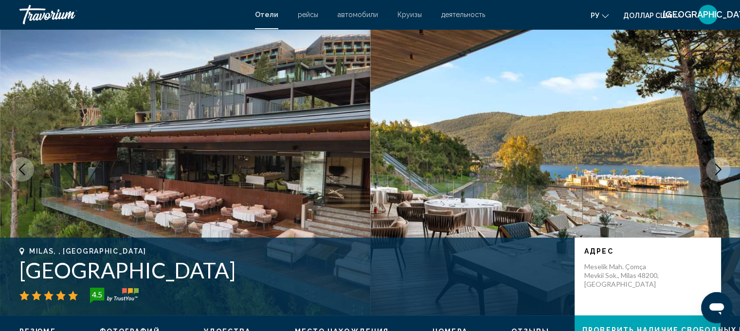
click at [707, 170] on button "Next image" at bounding box center [718, 169] width 24 height 24
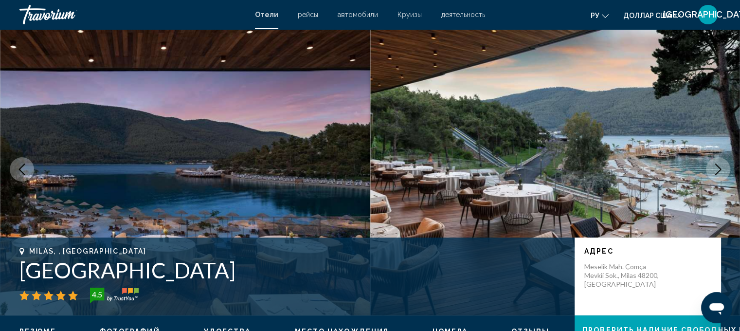
click at [707, 170] on button "Next image" at bounding box center [718, 169] width 24 height 24
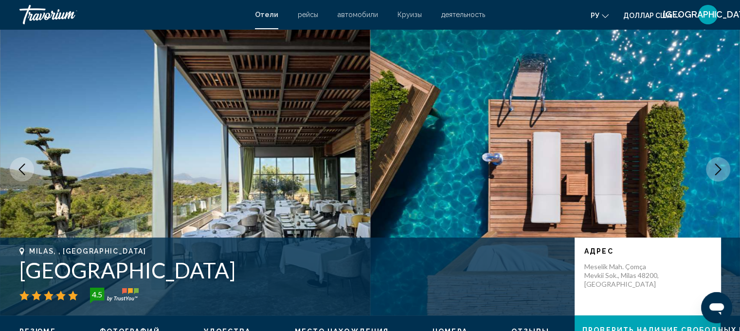
click at [18, 173] on icon "Previous image" at bounding box center [22, 169] width 12 height 12
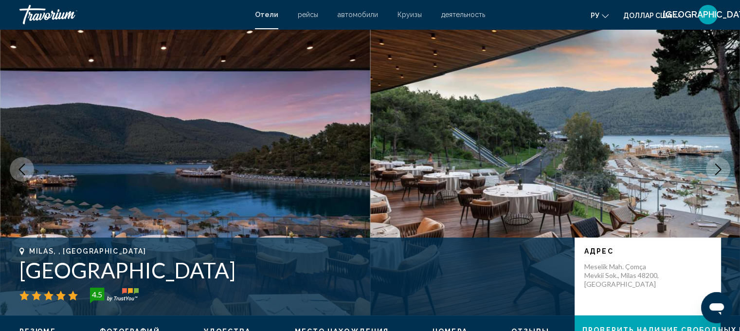
click at [714, 165] on icon "Next image" at bounding box center [718, 169] width 12 height 12
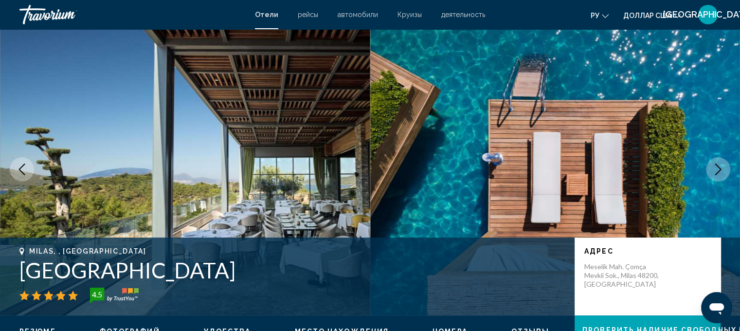
click at [714, 165] on icon "Next image" at bounding box center [718, 169] width 12 height 12
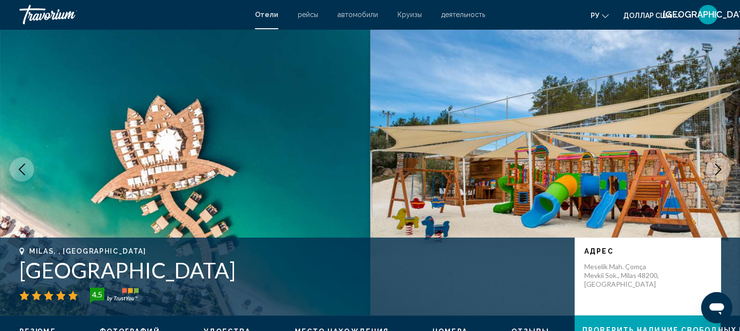
click at [714, 165] on icon "Next image" at bounding box center [718, 169] width 12 height 12
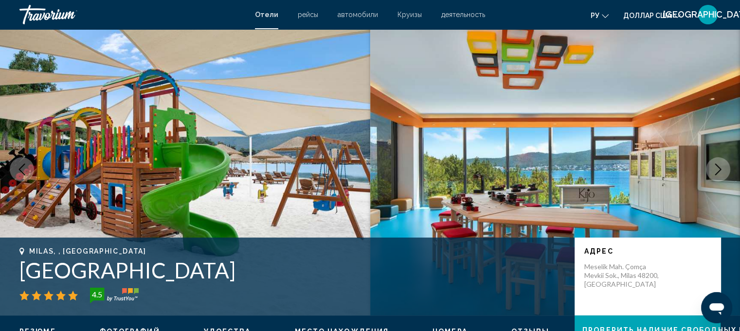
click at [716, 165] on icon "Next image" at bounding box center [718, 169] width 6 height 12
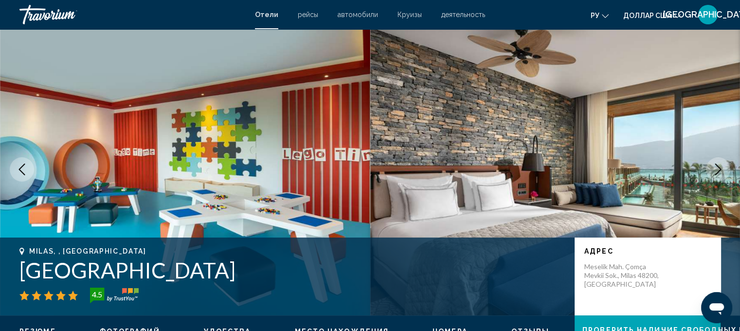
click at [716, 165] on icon "Next image" at bounding box center [718, 169] width 6 height 12
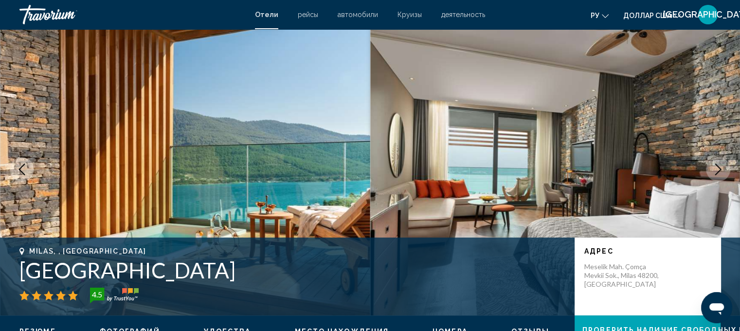
click at [716, 165] on icon "Next image" at bounding box center [718, 169] width 6 height 12
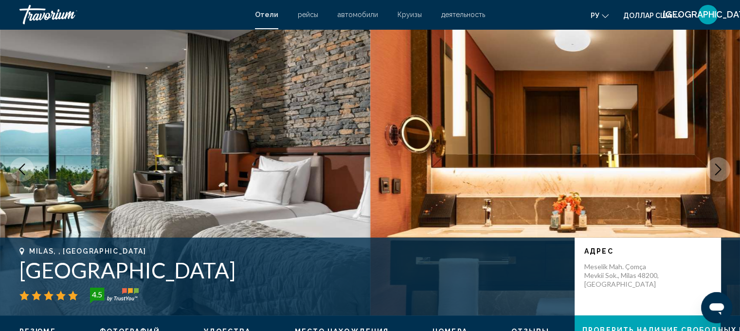
click at [716, 165] on icon "Next image" at bounding box center [718, 169] width 6 height 12
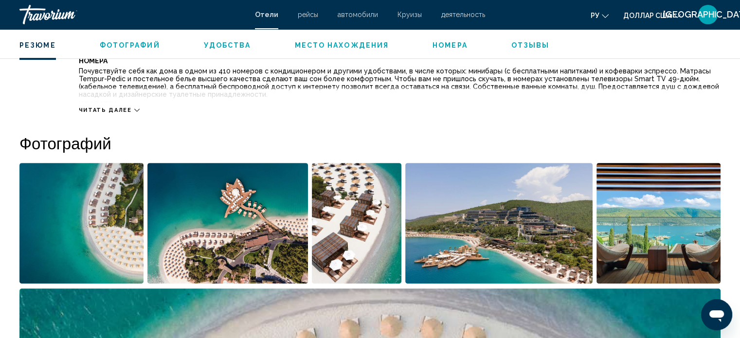
scroll to position [347, 0]
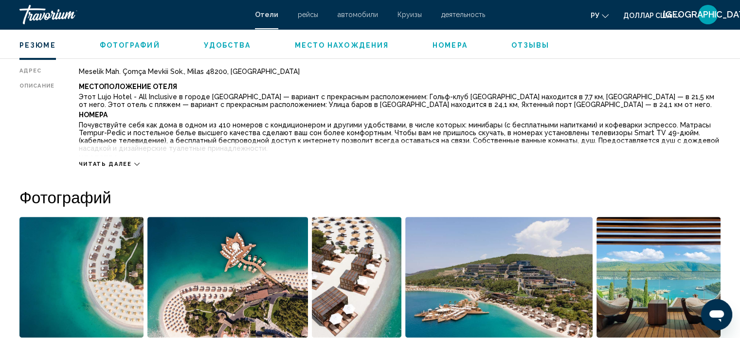
click at [121, 163] on span "Читать далее" at bounding box center [105, 164] width 53 height 6
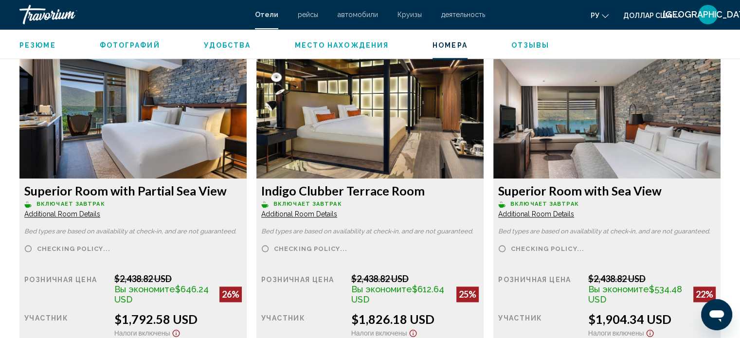
scroll to position [1514, 0]
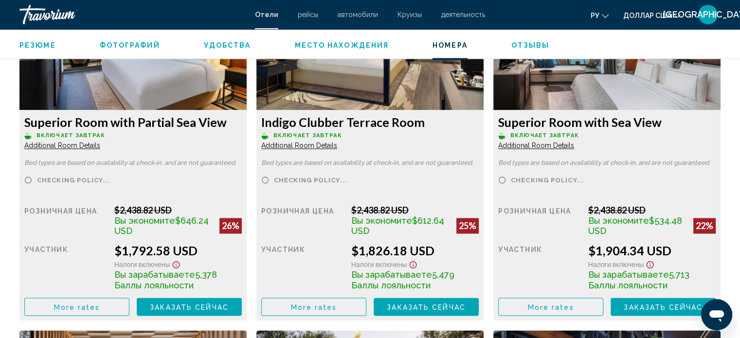
click at [89, 303] on span "More rates" at bounding box center [77, 307] width 46 height 8
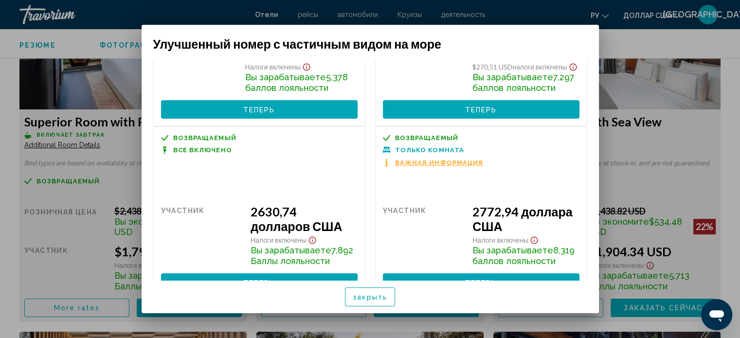
scroll to position [340, 0]
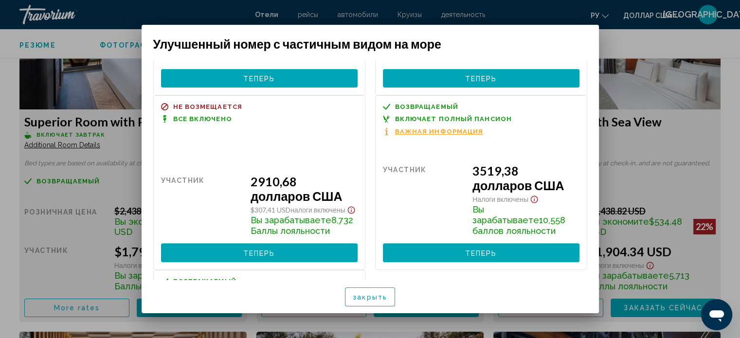
click at [112, 149] on div at bounding box center [370, 169] width 740 height 338
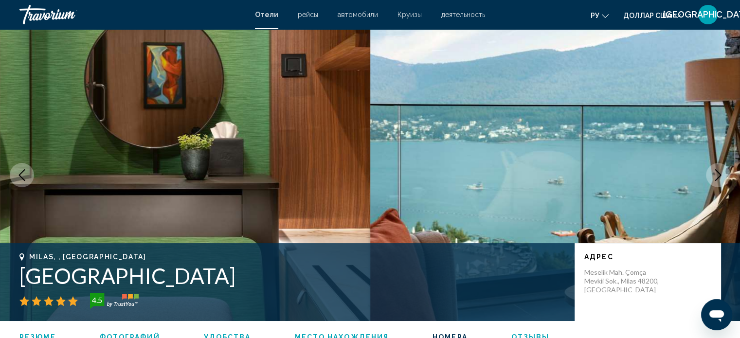
scroll to position [1514, 0]
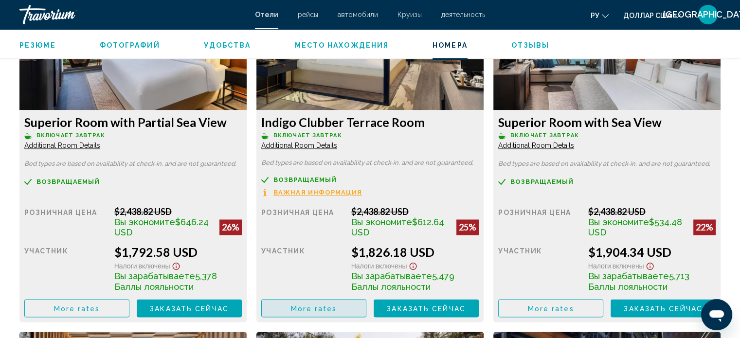
click at [338, 299] on button "More rates" at bounding box center [313, 308] width 105 height 18
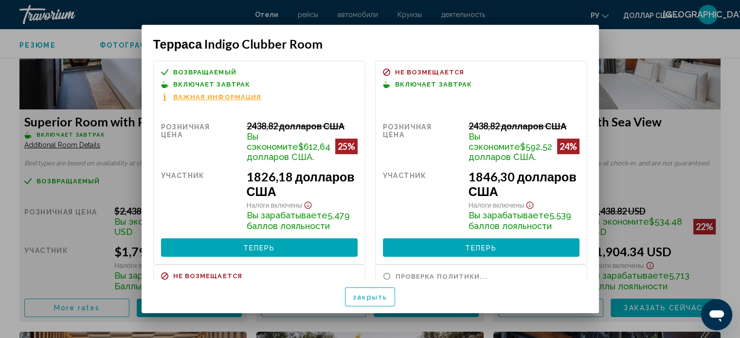
scroll to position [195, 0]
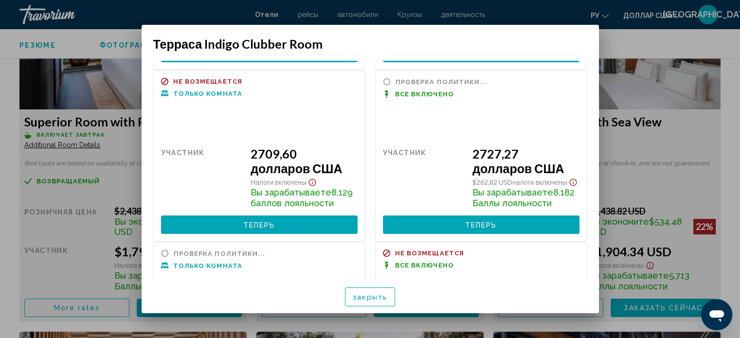
click at [115, 165] on div at bounding box center [370, 169] width 740 height 338
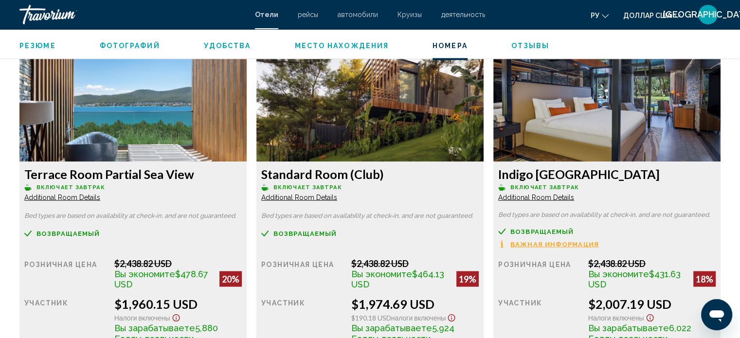
scroll to position [1903, 0]
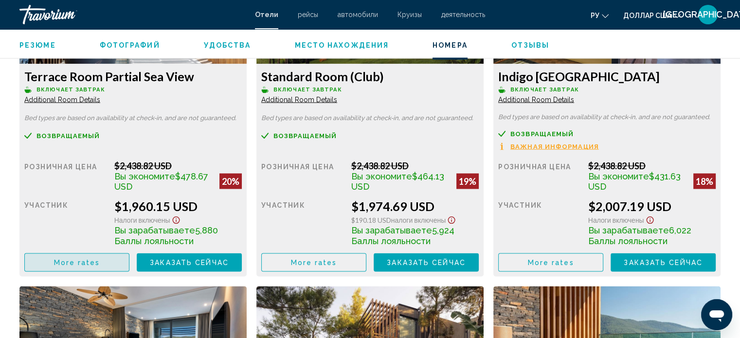
click at [97, 259] on span "More rates" at bounding box center [77, 263] width 46 height 8
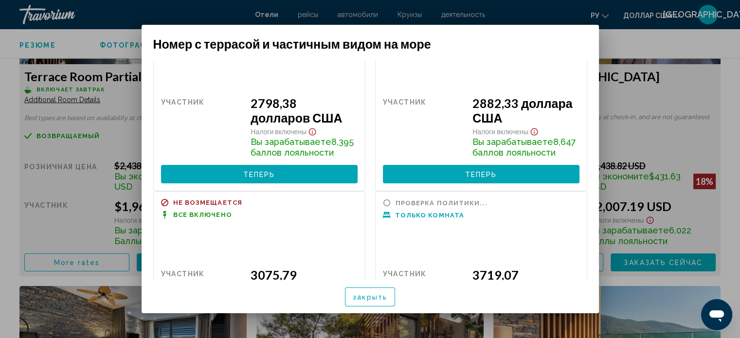
scroll to position [389, 0]
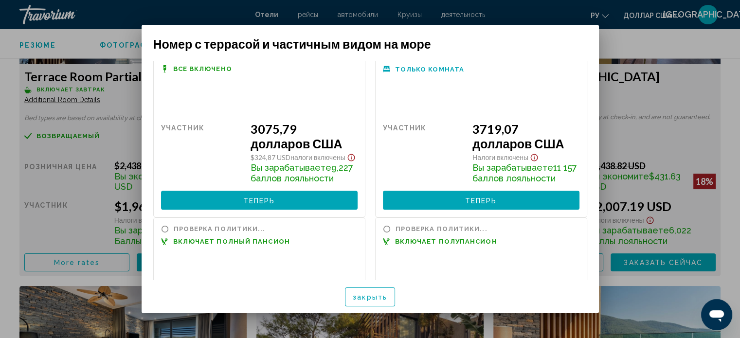
click at [698, 54] on div at bounding box center [370, 169] width 740 height 338
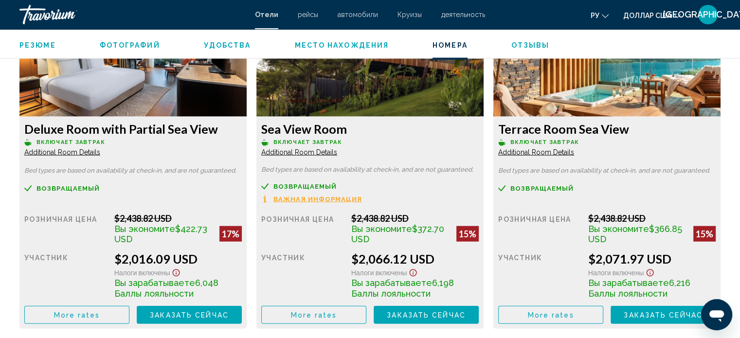
scroll to position [2195, 0]
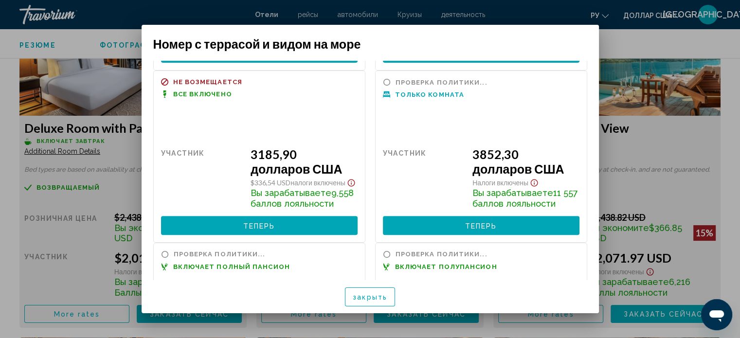
scroll to position [389, 0]
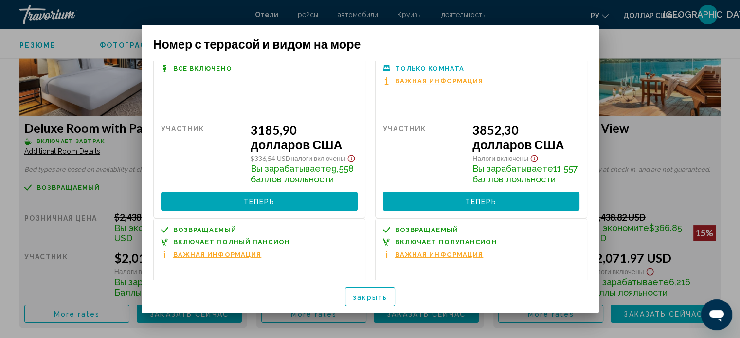
drag, startPoint x: 691, startPoint y: 93, endPoint x: 680, endPoint y: 110, distance: 19.7
click at [691, 93] on div at bounding box center [370, 169] width 740 height 338
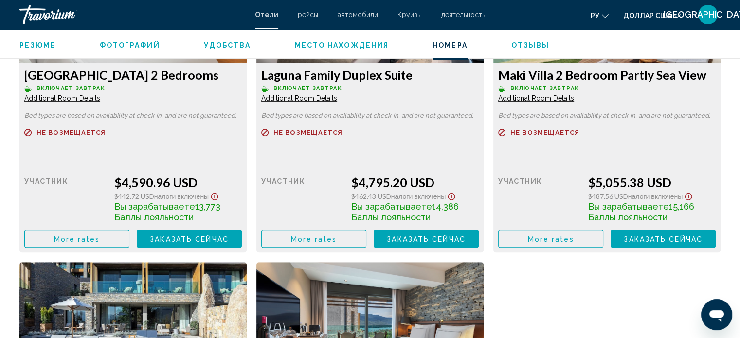
scroll to position [4529, 0]
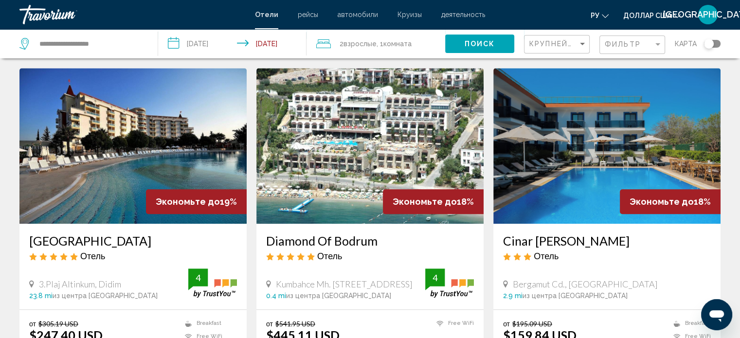
scroll to position [778, 0]
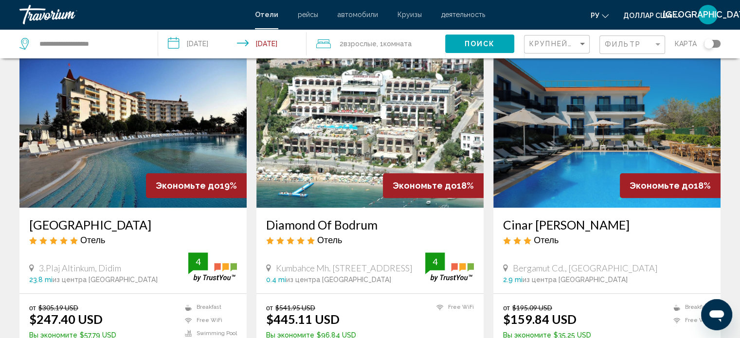
click at [389, 136] on img "Основное содержание" at bounding box center [369, 130] width 227 height 156
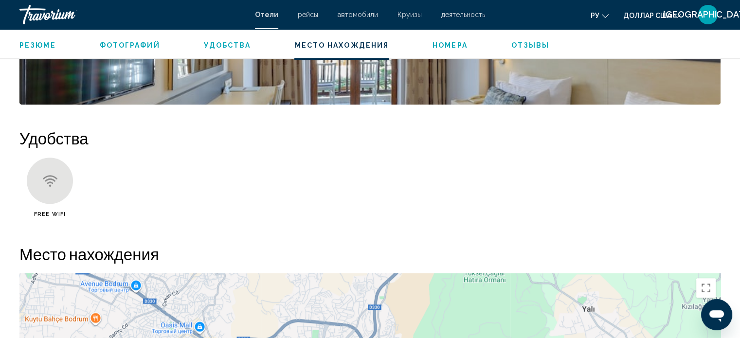
scroll to position [881, 0]
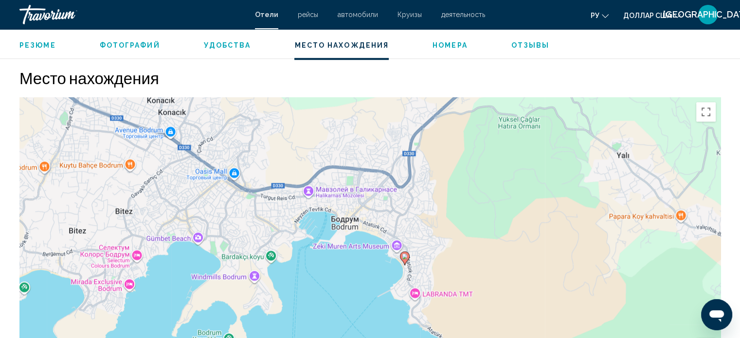
drag, startPoint x: 350, startPoint y: 177, endPoint x: 377, endPoint y: 194, distance: 32.1
click at [383, 194] on div "Чтобы активировать перетаскивание с помощью клавиатуры, нажмите Alt + Ввод. Пос…" at bounding box center [369, 243] width 701 height 292
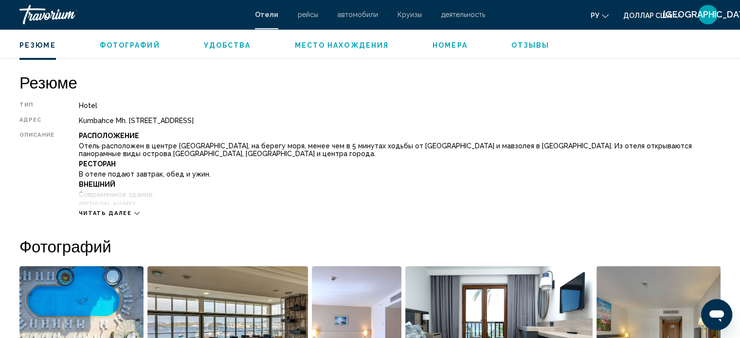
scroll to position [492, 0]
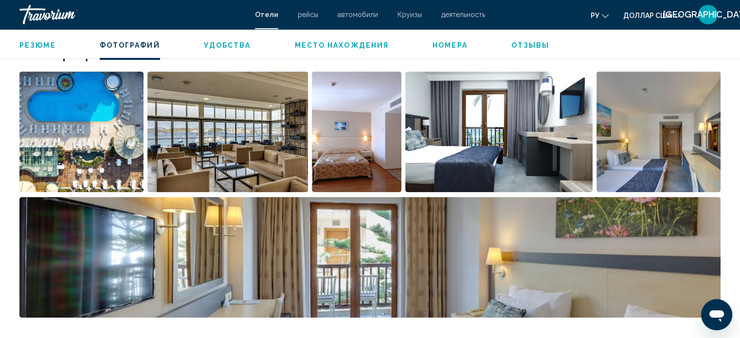
click at [108, 142] on img "Open full-screen image slider" at bounding box center [81, 131] width 124 height 121
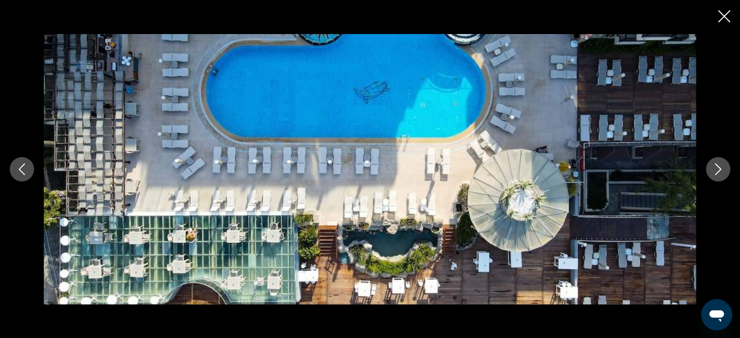
click at [717, 165] on icon "Next image" at bounding box center [718, 169] width 12 height 12
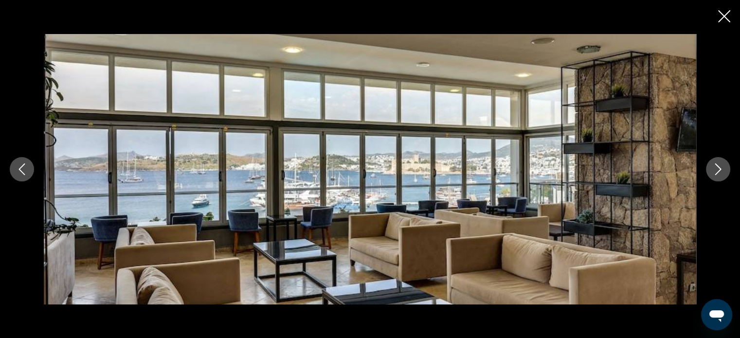
click at [717, 165] on icon "Next image" at bounding box center [718, 169] width 12 height 12
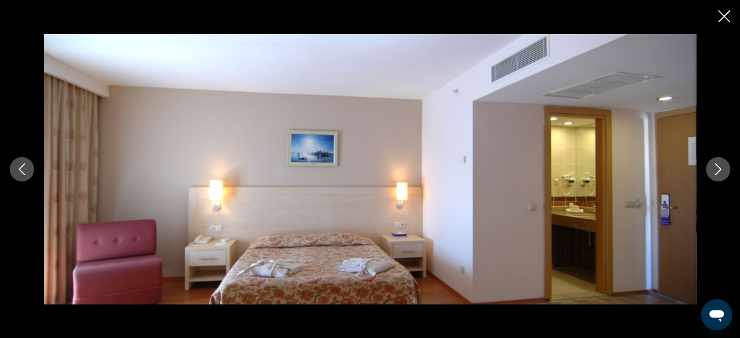
click at [717, 165] on icon "Next image" at bounding box center [718, 169] width 12 height 12
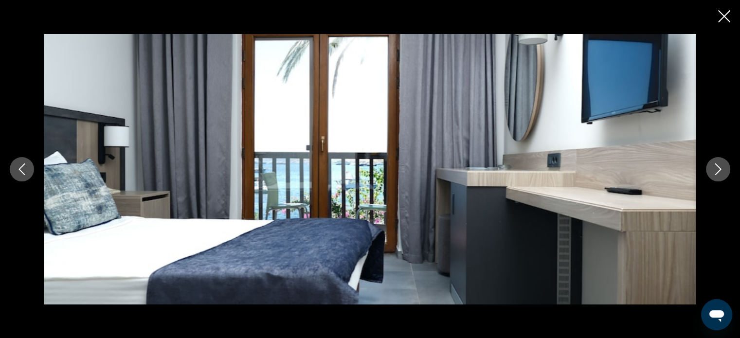
click at [717, 165] on icon "Next image" at bounding box center [718, 169] width 12 height 12
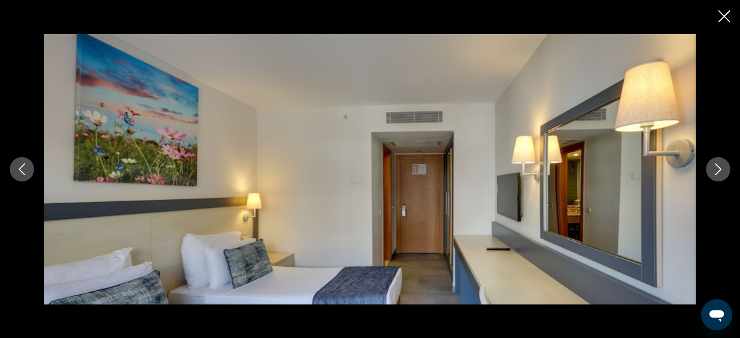
click at [717, 165] on icon "Next image" at bounding box center [718, 169] width 12 height 12
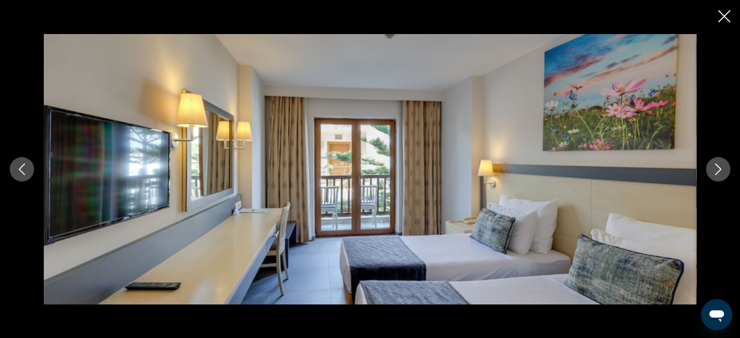
click at [717, 165] on icon "Next image" at bounding box center [718, 169] width 12 height 12
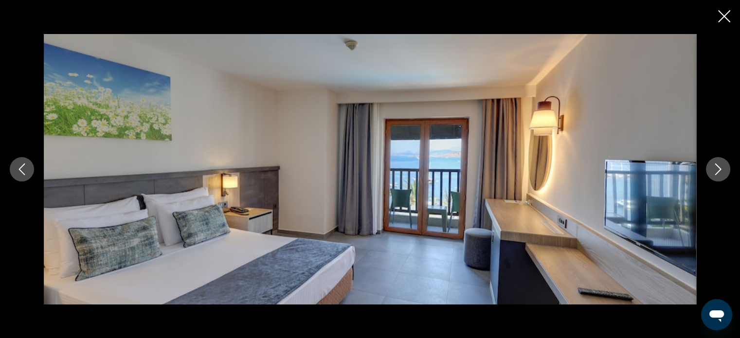
click at [717, 165] on icon "Next image" at bounding box center [718, 169] width 12 height 12
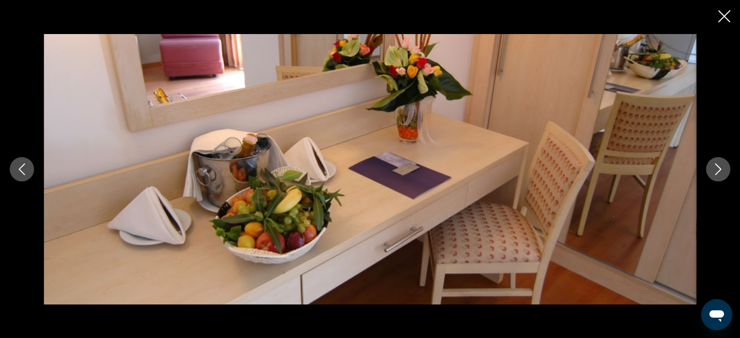
click at [718, 165] on icon "Next image" at bounding box center [718, 169] width 12 height 12
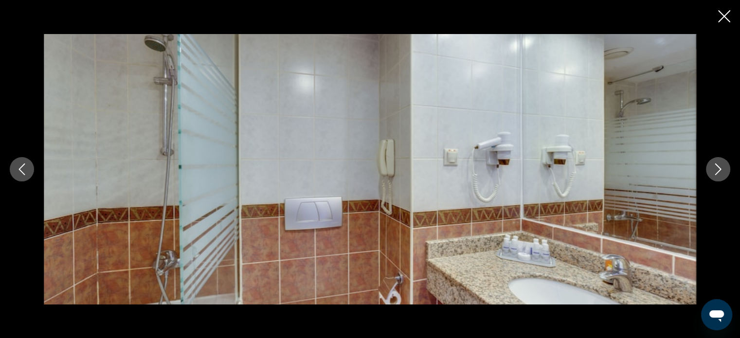
click at [718, 165] on icon "Next image" at bounding box center [718, 169] width 12 height 12
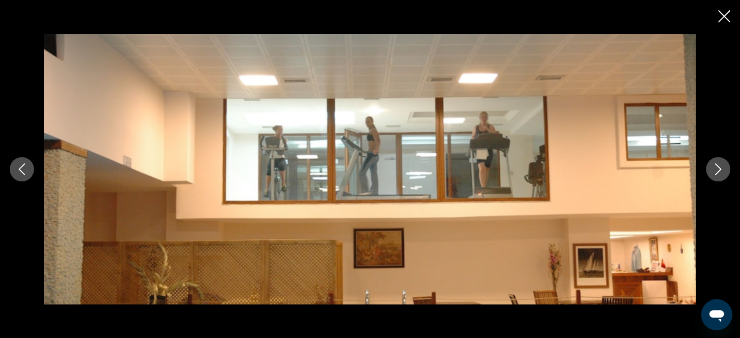
click at [719, 165] on icon "Next image" at bounding box center [718, 169] width 12 height 12
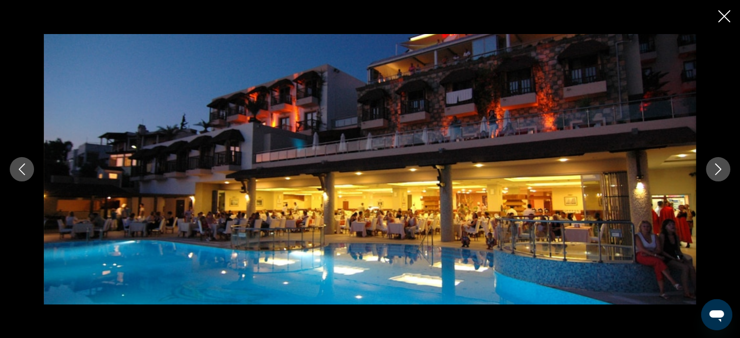
click at [20, 169] on icon "Previous image" at bounding box center [22, 169] width 12 height 12
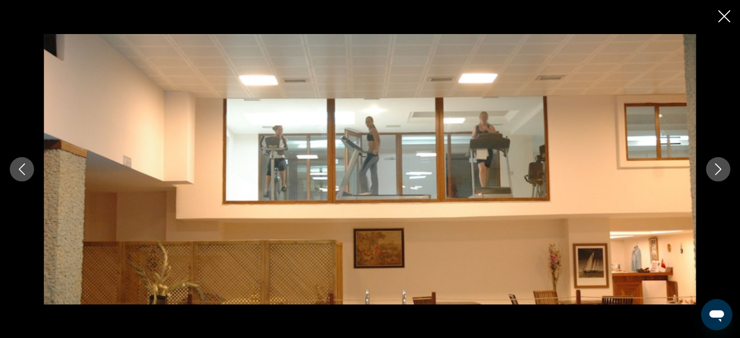
click at [723, 167] on icon "Next image" at bounding box center [718, 169] width 12 height 12
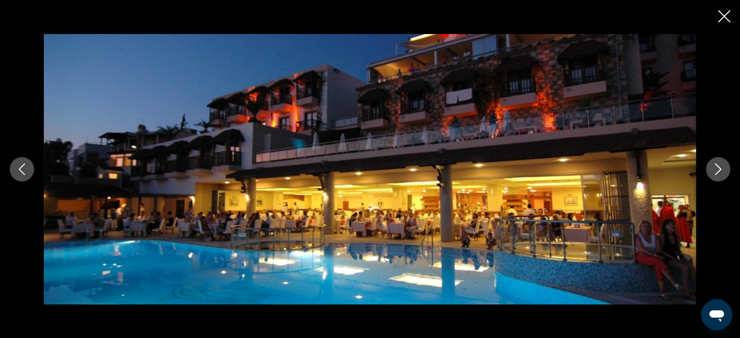
click at [723, 167] on icon "Next image" at bounding box center [718, 169] width 12 height 12
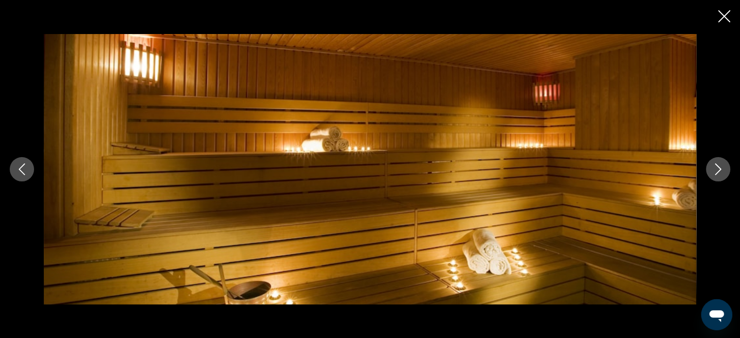
click at [723, 167] on icon "Next image" at bounding box center [718, 169] width 12 height 12
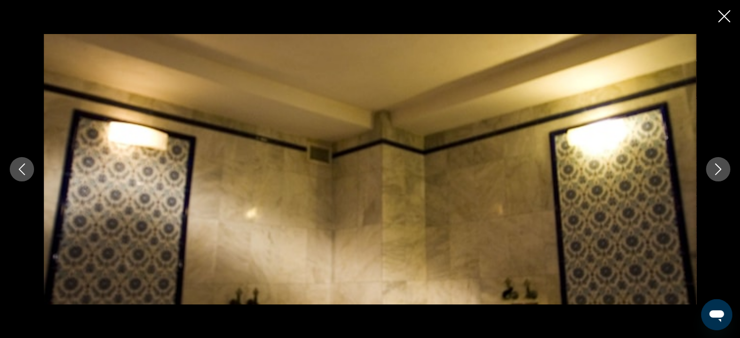
click at [723, 167] on icon "Next image" at bounding box center [718, 169] width 12 height 12
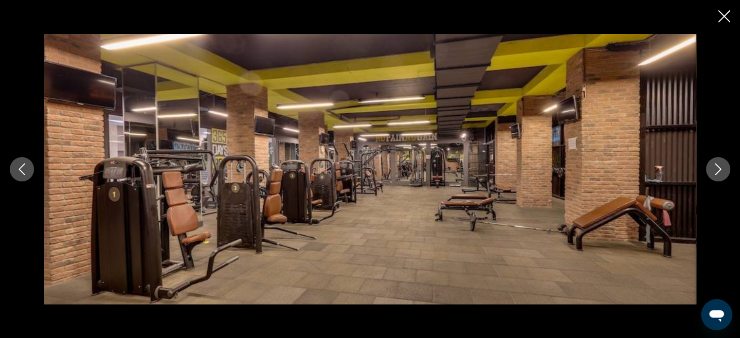
click at [723, 167] on icon "Next image" at bounding box center [718, 169] width 12 height 12
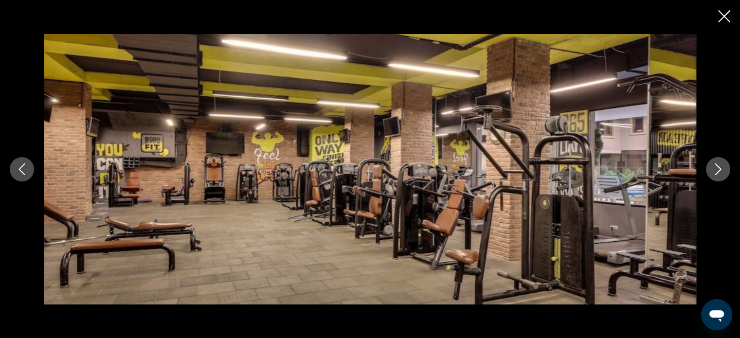
click at [723, 167] on icon "Next image" at bounding box center [718, 169] width 12 height 12
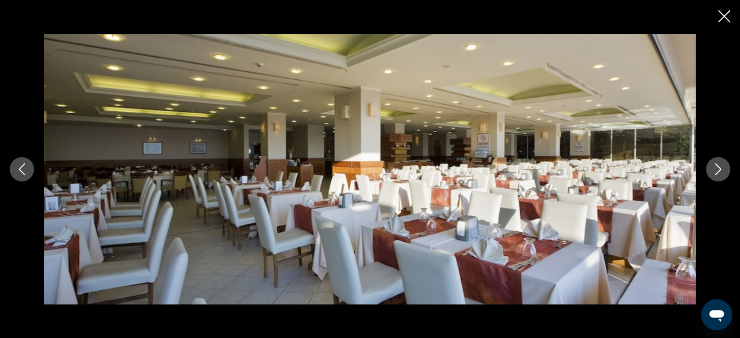
click at [723, 167] on icon "Next image" at bounding box center [718, 169] width 12 height 12
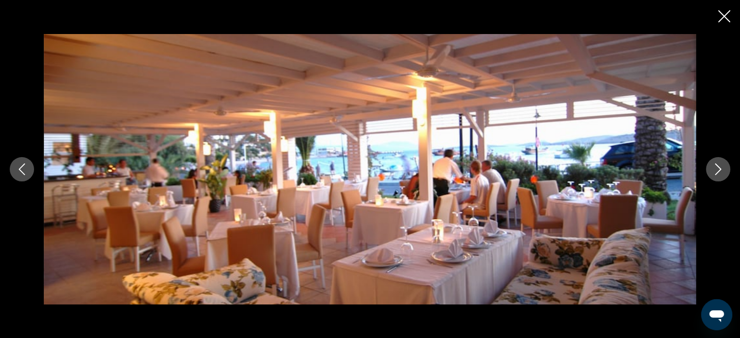
click at [723, 167] on icon "Next image" at bounding box center [718, 169] width 12 height 12
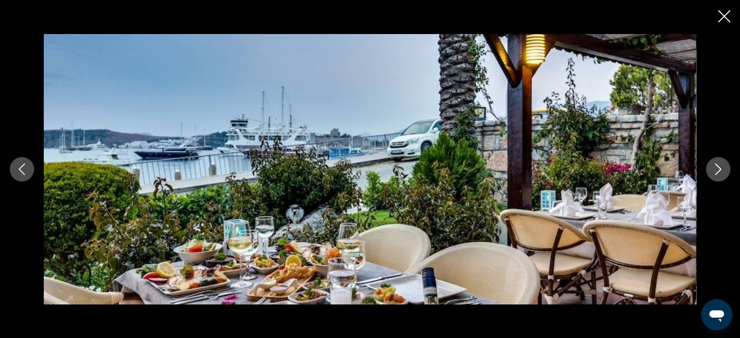
click at [723, 167] on icon "Next image" at bounding box center [718, 169] width 12 height 12
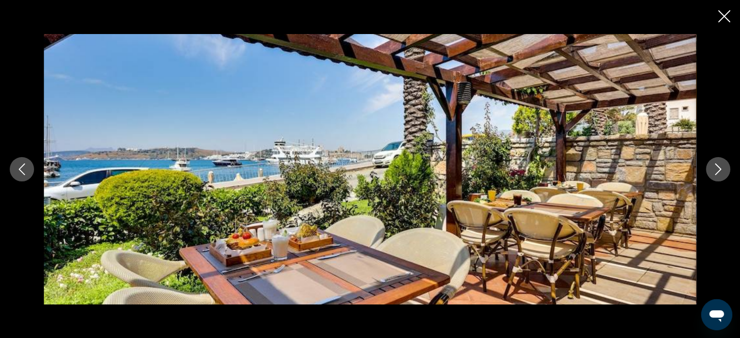
click at [723, 167] on icon "Next image" at bounding box center [718, 169] width 12 height 12
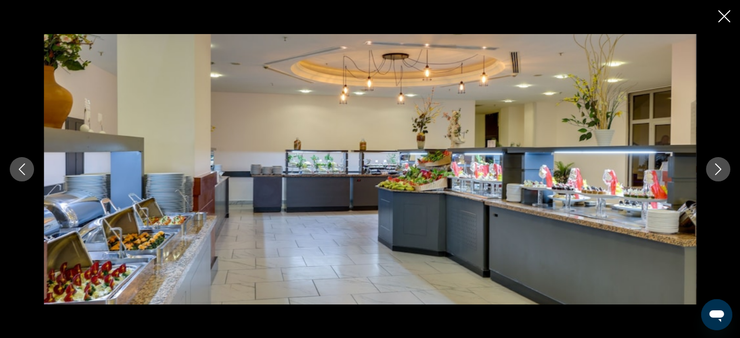
click at [723, 167] on icon "Next image" at bounding box center [718, 169] width 12 height 12
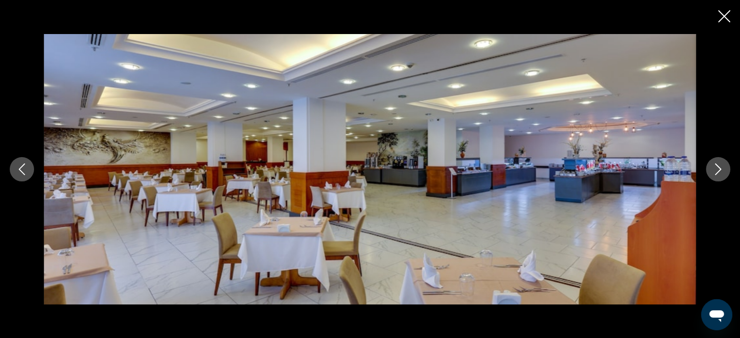
click at [723, 167] on icon "Next image" at bounding box center [718, 169] width 12 height 12
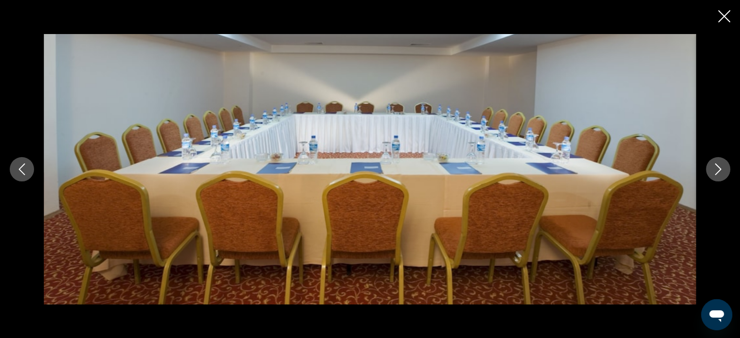
click at [723, 167] on icon "Next image" at bounding box center [718, 169] width 12 height 12
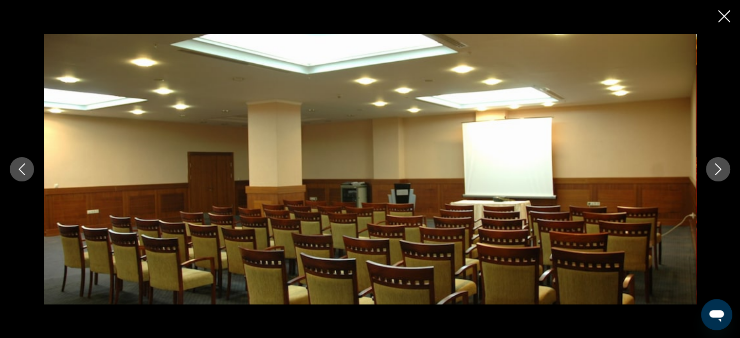
click at [723, 167] on icon "Next image" at bounding box center [718, 169] width 12 height 12
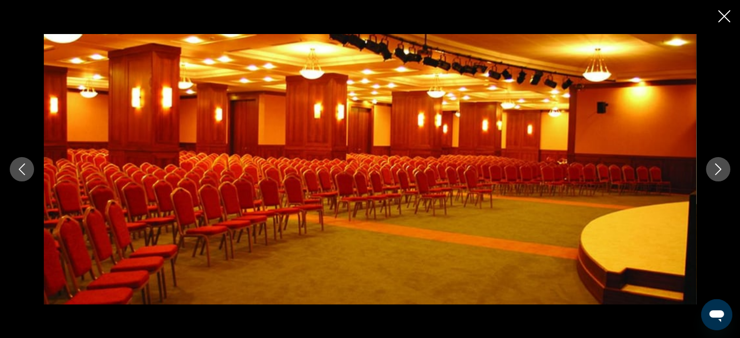
click at [723, 167] on icon "Next image" at bounding box center [718, 169] width 12 height 12
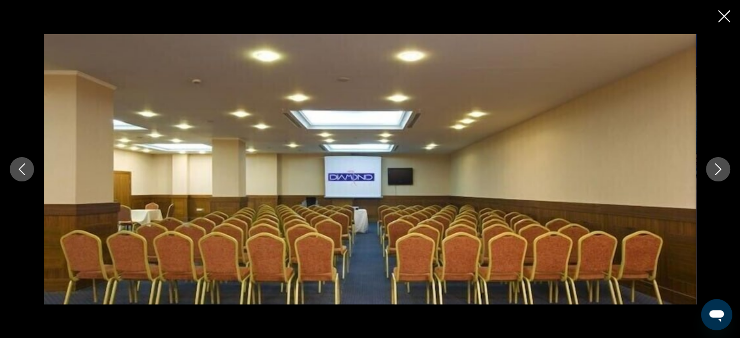
click at [723, 167] on icon "Next image" at bounding box center [718, 169] width 12 height 12
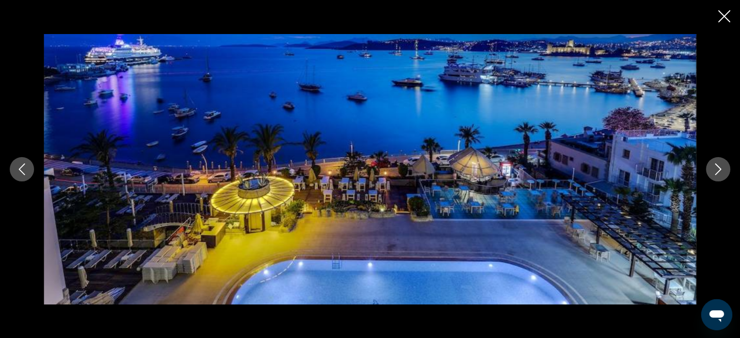
click at [723, 167] on icon "Next image" at bounding box center [718, 169] width 12 height 12
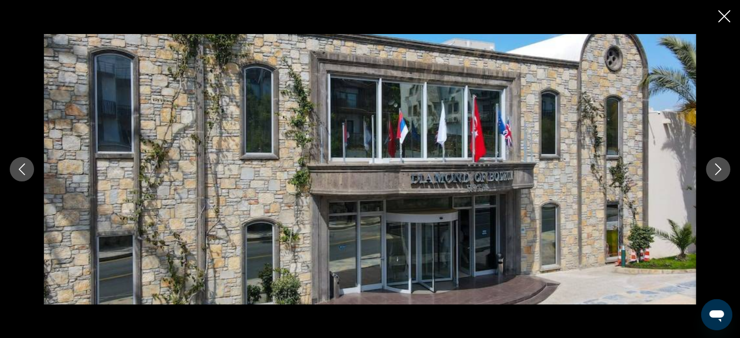
click at [723, 167] on icon "Next image" at bounding box center [718, 169] width 12 height 12
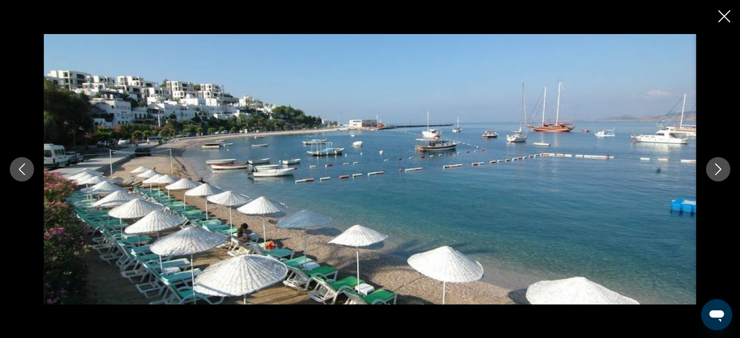
click at [15, 168] on button "Previous image" at bounding box center [22, 169] width 24 height 24
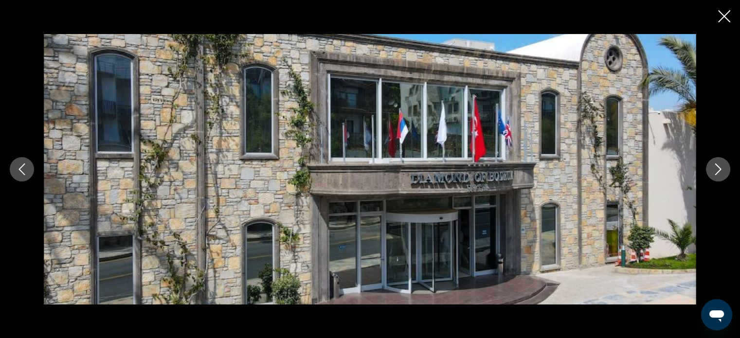
click at [712, 167] on icon "Next image" at bounding box center [718, 169] width 12 height 12
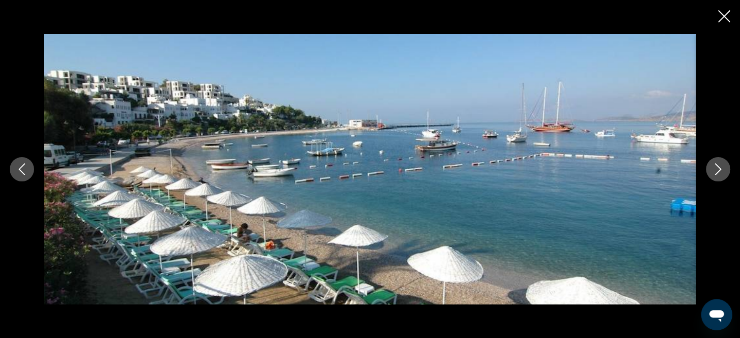
click at [712, 167] on icon "Next image" at bounding box center [718, 169] width 12 height 12
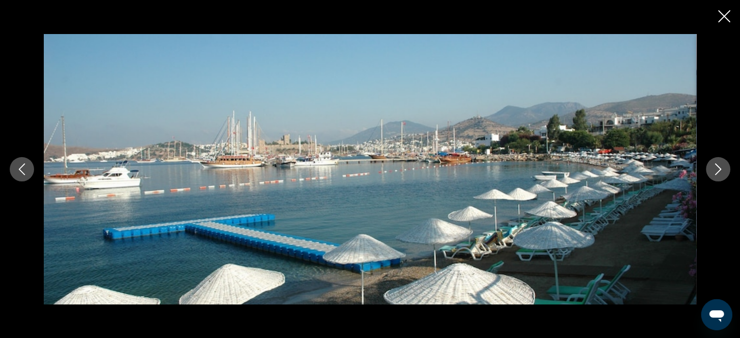
click at [712, 167] on icon "Next image" at bounding box center [718, 169] width 12 height 12
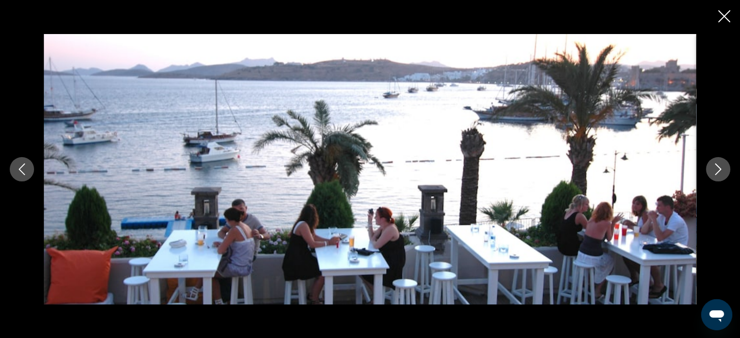
click at [712, 167] on icon "Next image" at bounding box center [718, 169] width 12 height 12
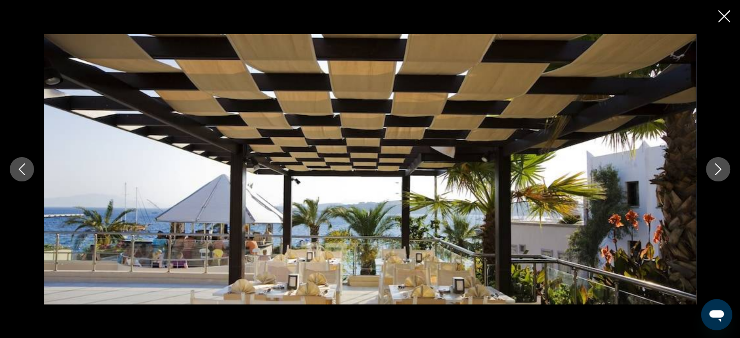
click at [712, 167] on icon "Next image" at bounding box center [718, 169] width 12 height 12
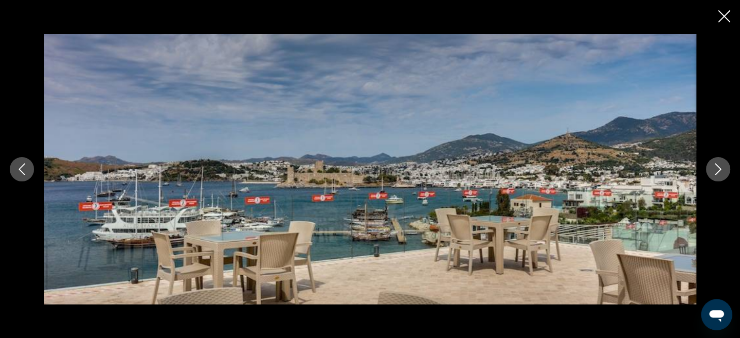
click at [724, 15] on icon "Close slideshow" at bounding box center [724, 16] width 12 height 12
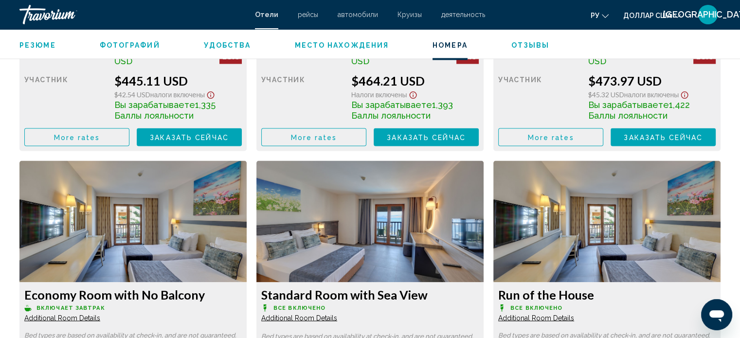
scroll to position [1562, 0]
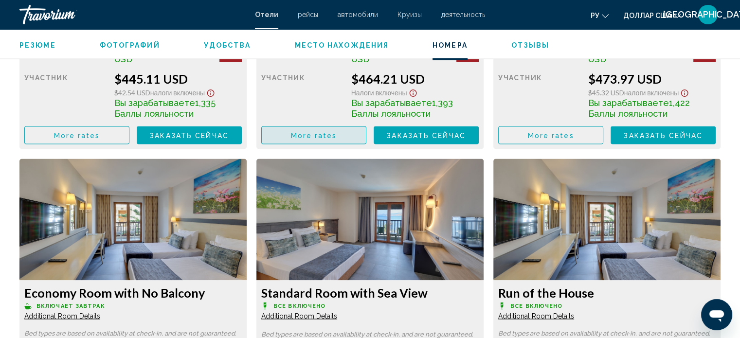
click at [344, 137] on button "More rates" at bounding box center [313, 135] width 105 height 18
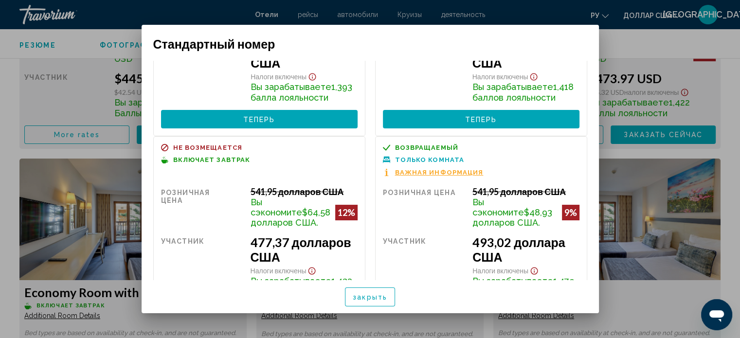
scroll to position [0, 0]
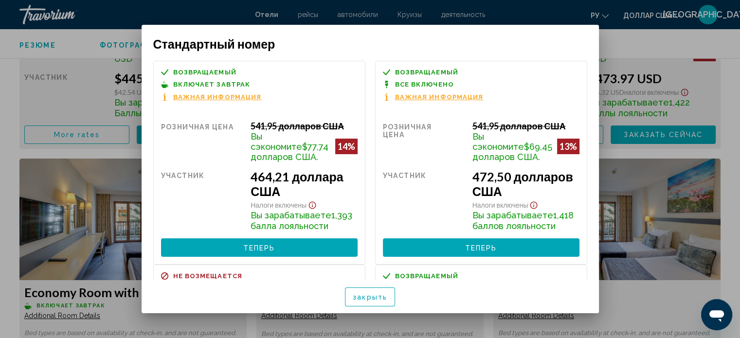
click at [626, 38] on div at bounding box center [370, 169] width 740 height 338
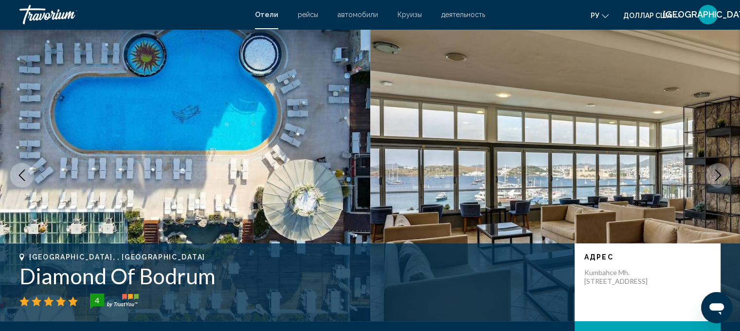
click at [727, 177] on button "Next image" at bounding box center [718, 175] width 24 height 24
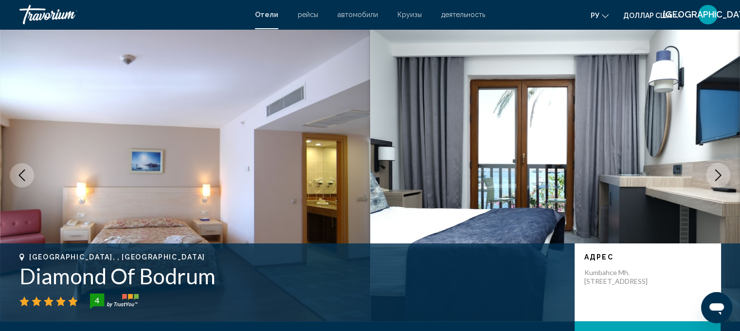
click at [724, 176] on button "Next image" at bounding box center [718, 175] width 24 height 24
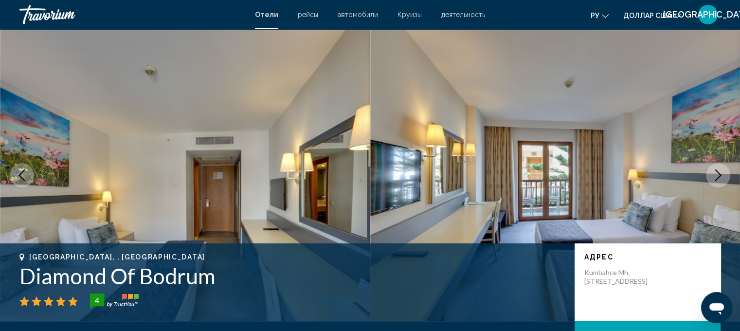
click at [724, 176] on button "Next image" at bounding box center [718, 175] width 24 height 24
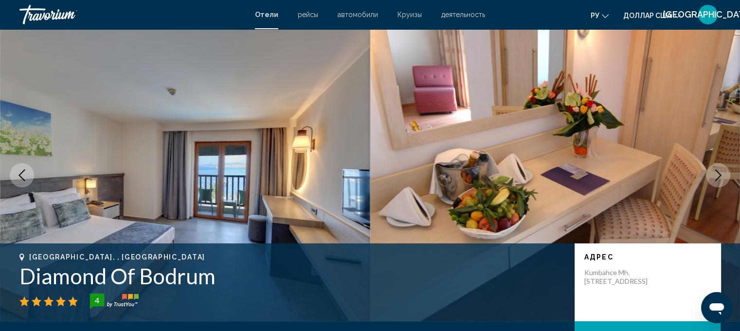
click at [724, 176] on button "Next image" at bounding box center [718, 175] width 24 height 24
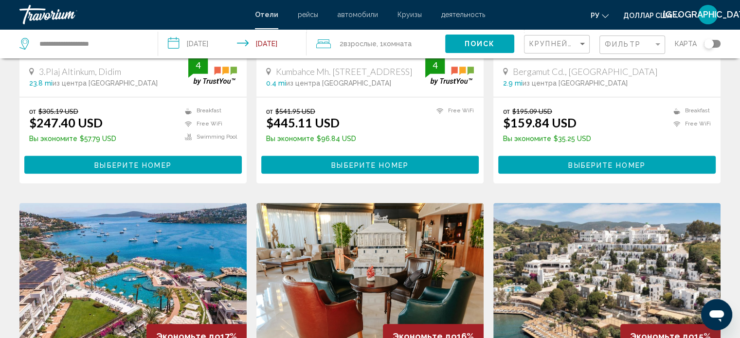
scroll to position [1021, 0]
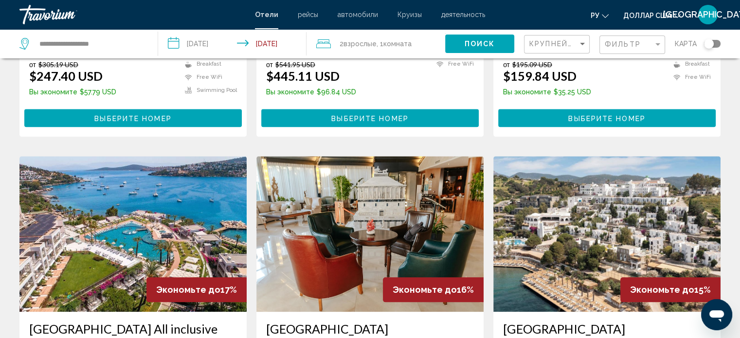
click at [581, 199] on img "Основное содержание" at bounding box center [606, 234] width 227 height 156
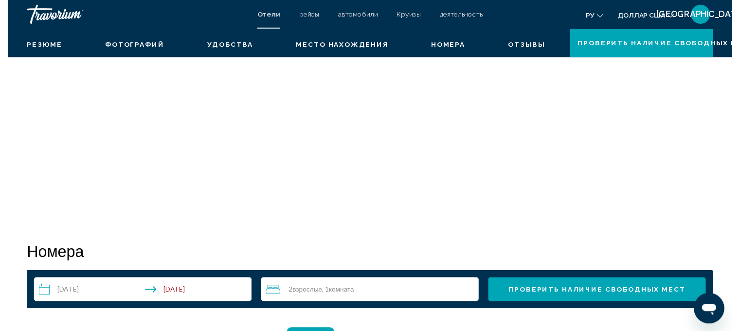
scroll to position [6, 0]
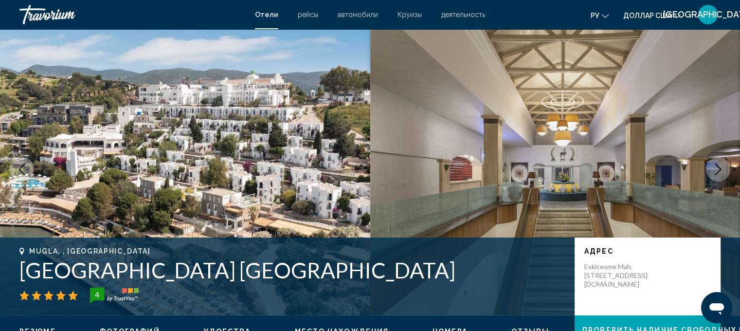
click at [723, 169] on icon "Next image" at bounding box center [718, 169] width 12 height 12
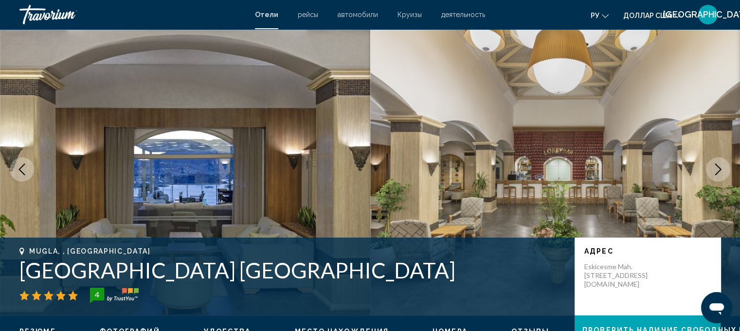
click at [723, 169] on icon "Next image" at bounding box center [718, 169] width 12 height 12
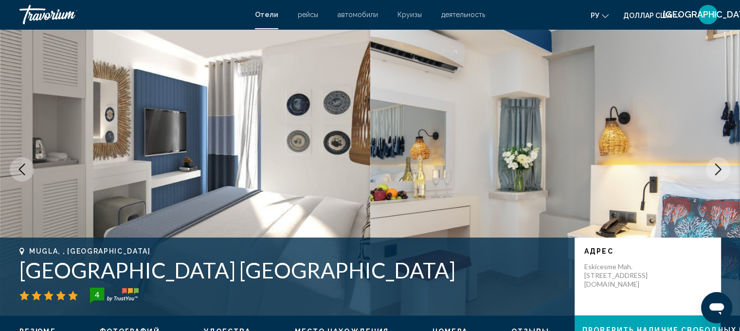
click at [723, 169] on icon "Next image" at bounding box center [718, 169] width 12 height 12
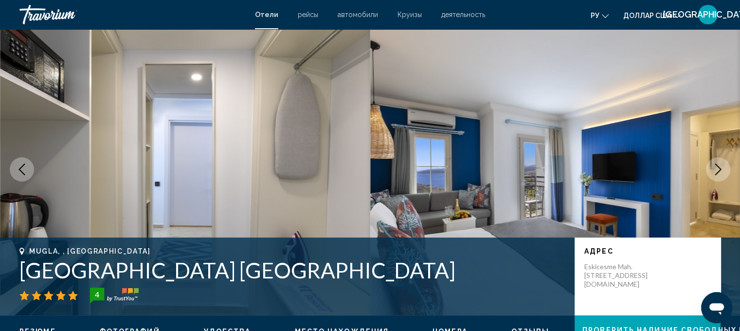
click at [723, 169] on icon "Next image" at bounding box center [718, 169] width 12 height 12
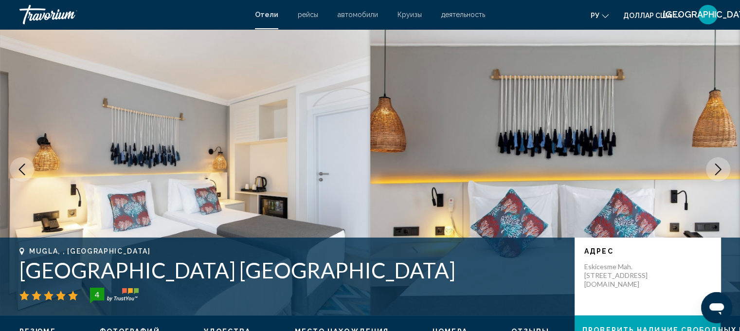
click at [723, 169] on icon "Next image" at bounding box center [718, 169] width 12 height 12
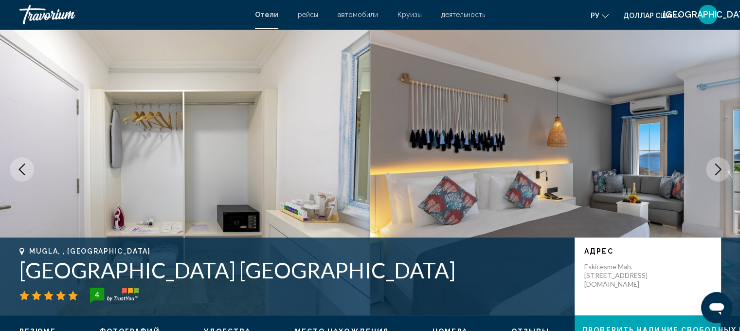
click at [723, 169] on icon "Next image" at bounding box center [718, 169] width 12 height 12
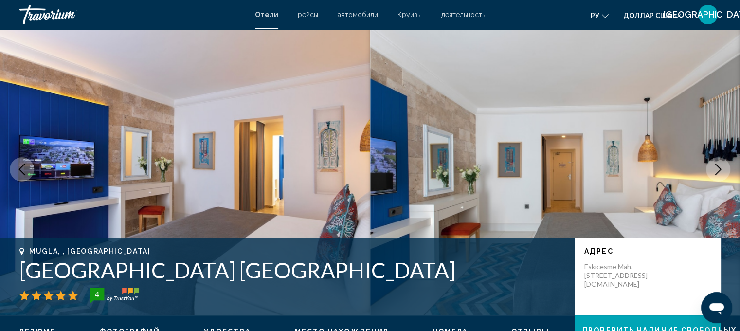
click at [723, 169] on icon "Next image" at bounding box center [718, 169] width 12 height 12
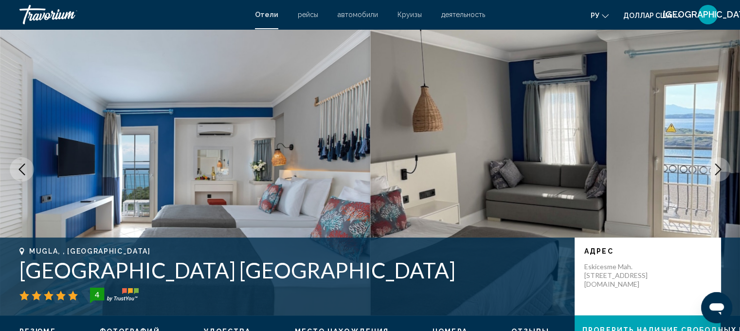
click at [723, 169] on icon "Next image" at bounding box center [718, 169] width 12 height 12
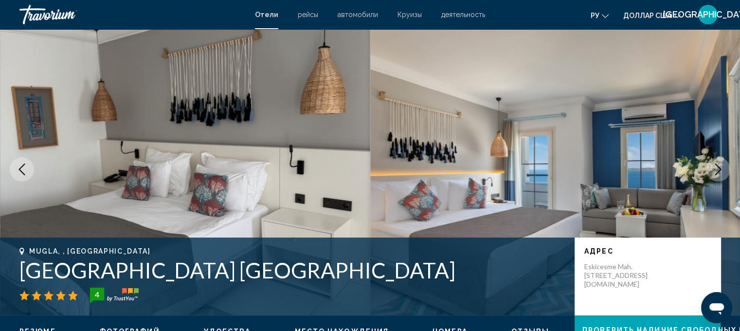
click at [723, 169] on icon "Next image" at bounding box center [718, 169] width 12 height 12
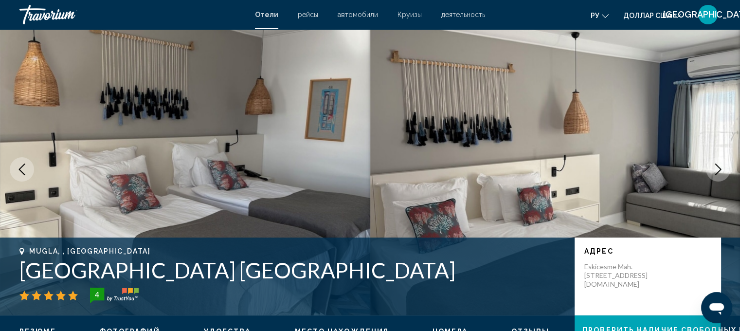
click at [723, 169] on icon "Next image" at bounding box center [718, 169] width 12 height 12
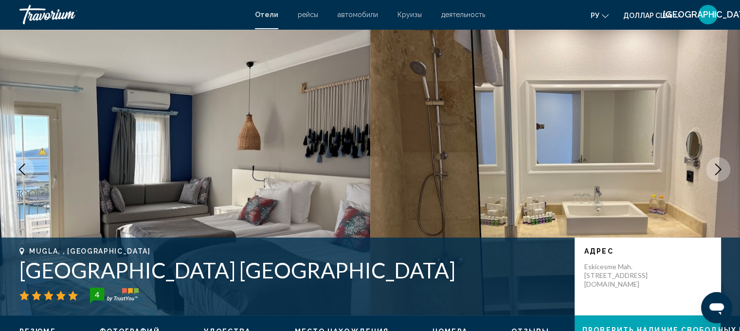
click at [723, 169] on icon "Next image" at bounding box center [718, 169] width 12 height 12
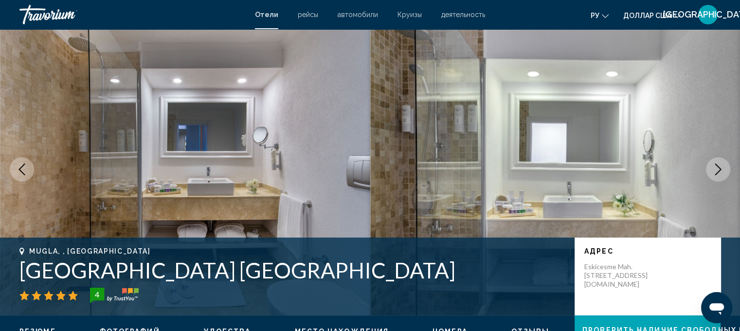
click at [723, 169] on icon "Next image" at bounding box center [718, 169] width 12 height 12
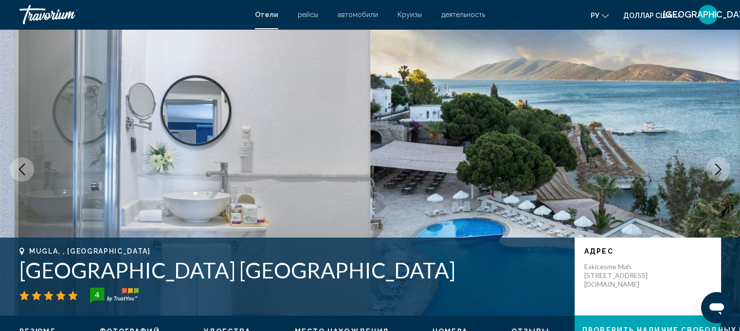
click at [713, 166] on icon "Next image" at bounding box center [718, 169] width 12 height 12
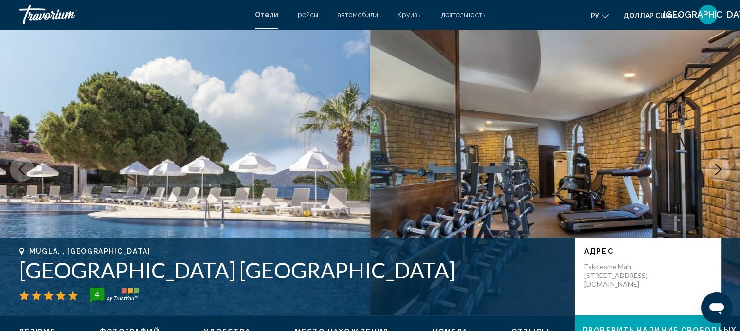
click at [713, 166] on icon "Next image" at bounding box center [718, 169] width 12 height 12
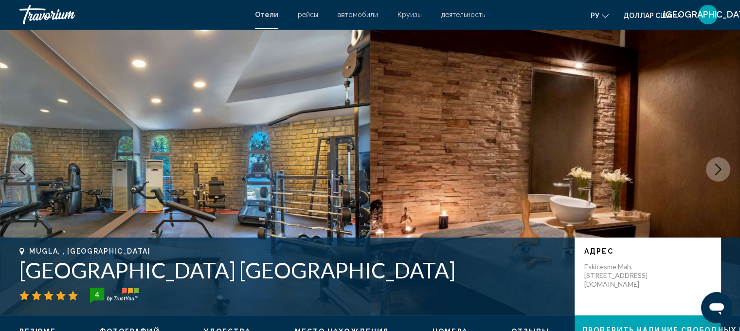
click at [713, 166] on icon "Next image" at bounding box center [718, 169] width 12 height 12
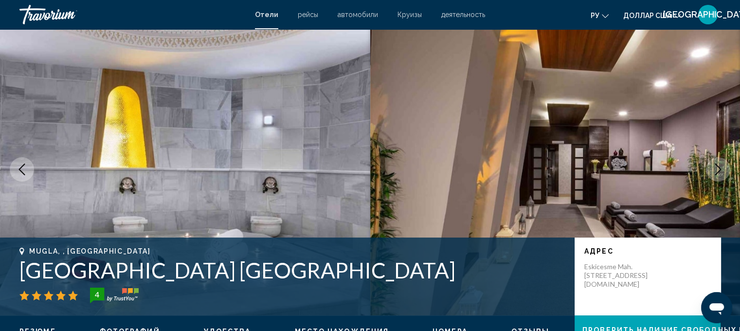
click at [713, 166] on icon "Next image" at bounding box center [718, 169] width 12 height 12
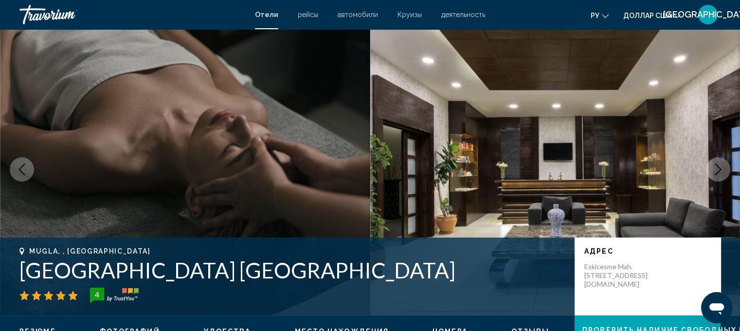
click at [713, 166] on icon "Next image" at bounding box center [718, 169] width 12 height 12
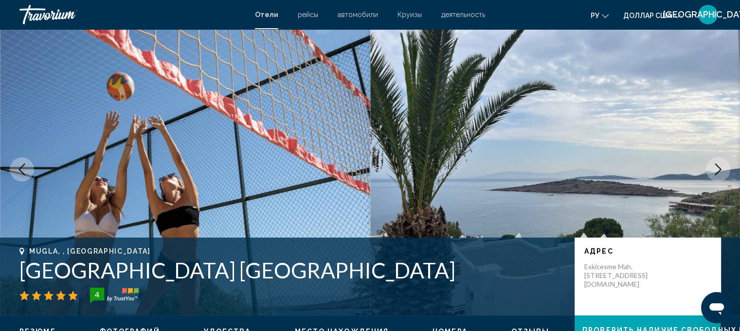
click at [713, 166] on icon "Next image" at bounding box center [718, 169] width 12 height 12
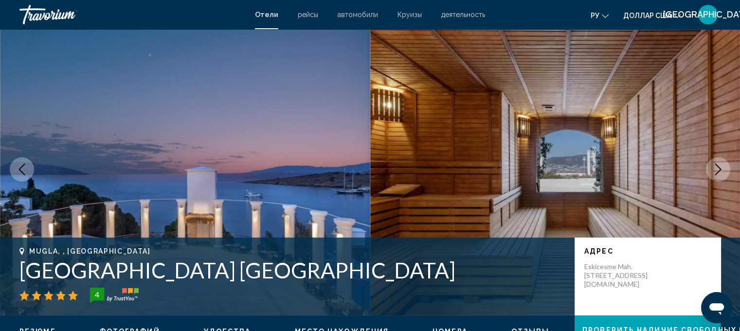
click at [713, 166] on icon "Next image" at bounding box center [718, 169] width 12 height 12
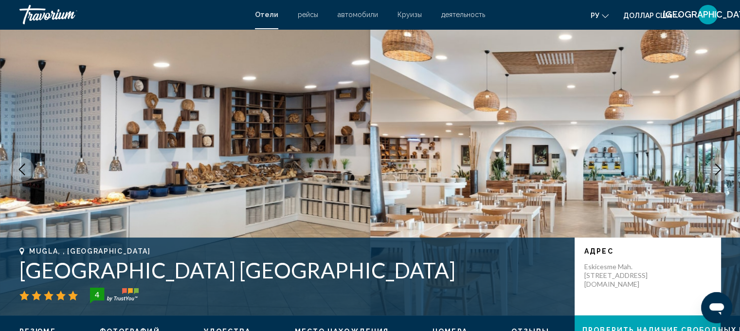
click at [713, 166] on icon "Next image" at bounding box center [718, 169] width 12 height 12
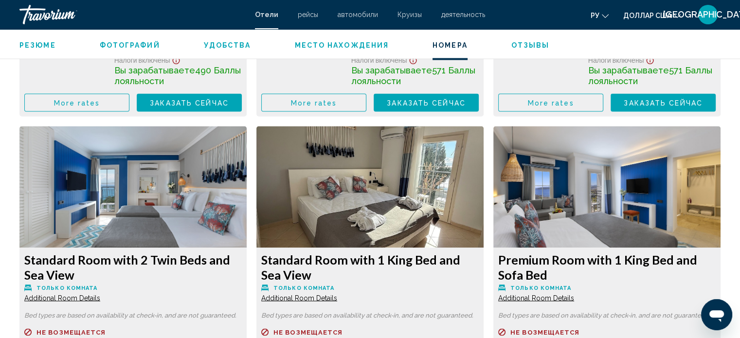
scroll to position [1514, 0]
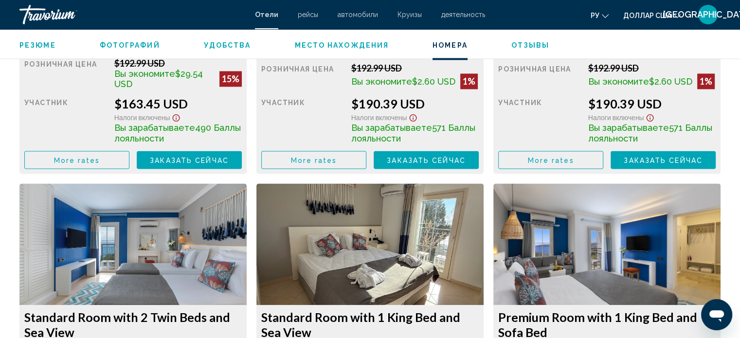
click at [95, 157] on span "More rates" at bounding box center [77, 160] width 46 height 8
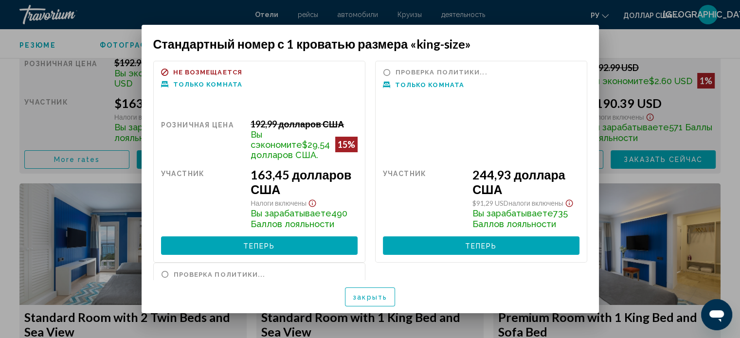
scroll to position [151, 0]
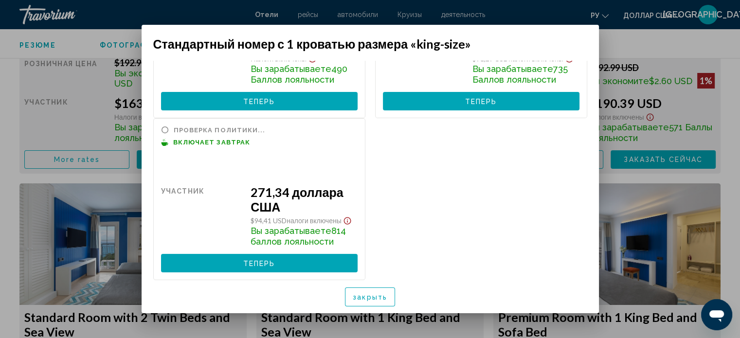
click at [387, 283] on div "закрыть" at bounding box center [370, 296] width 434 height 33
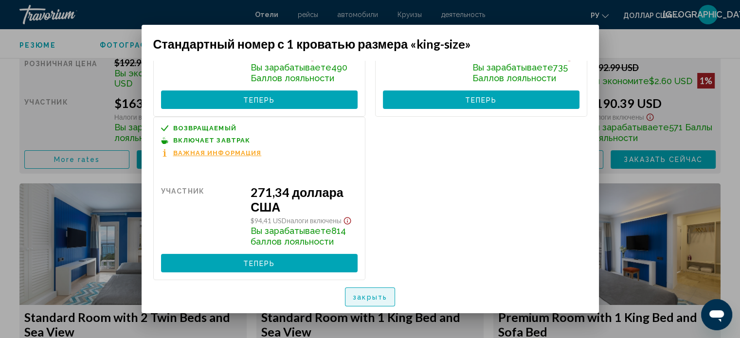
click at [381, 297] on font "закрыть" at bounding box center [370, 298] width 35 height 8
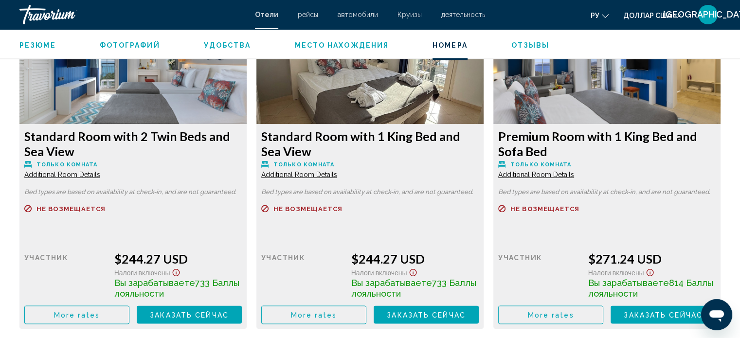
scroll to position [1806, 0]
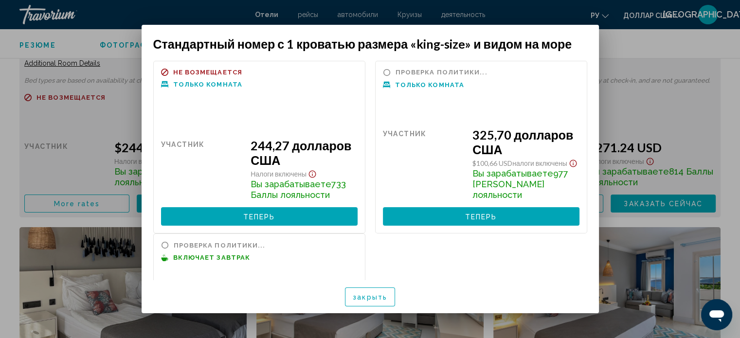
scroll to position [121, 0]
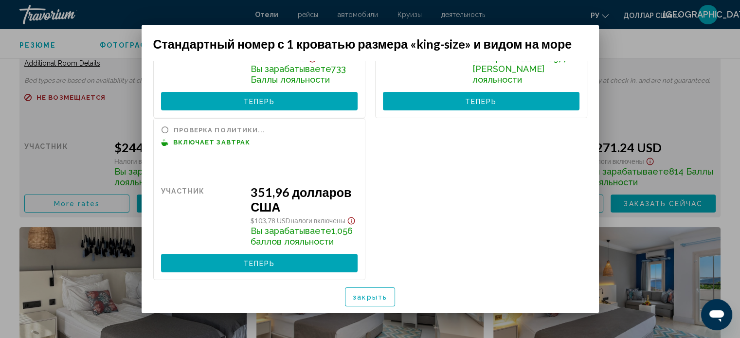
click at [632, 131] on div at bounding box center [370, 169] width 740 height 338
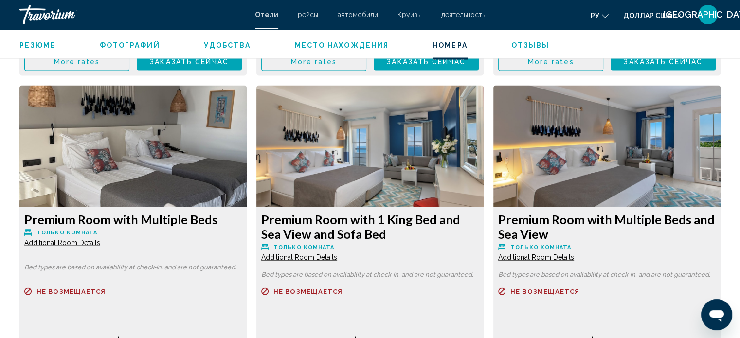
scroll to position [2243, 0]
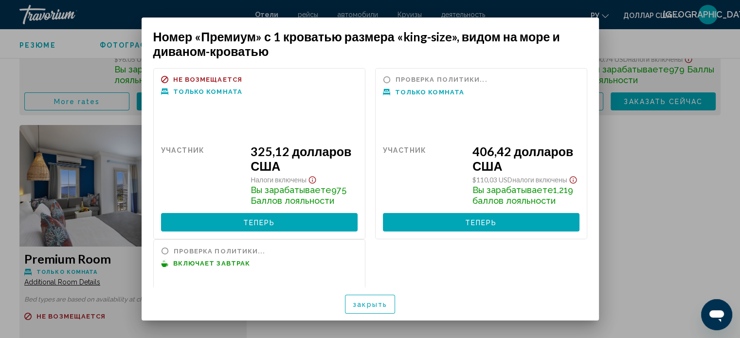
scroll to position [121, 0]
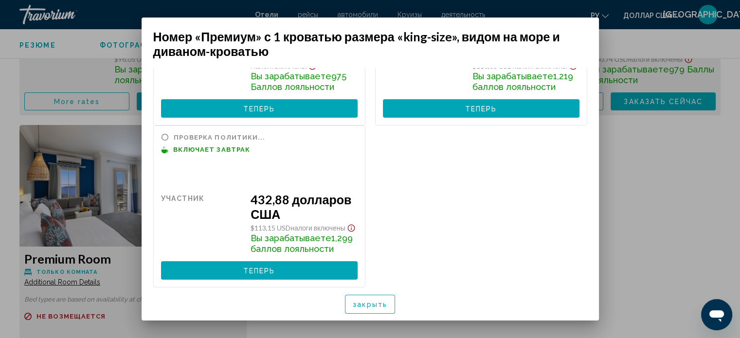
click at [137, 157] on div "Номер «Премиум» с 1 кроватью размера «king-size», видом на море и диваном-крова…" at bounding box center [370, 169] width 467 height 303
click at [82, 85] on div at bounding box center [370, 169] width 740 height 338
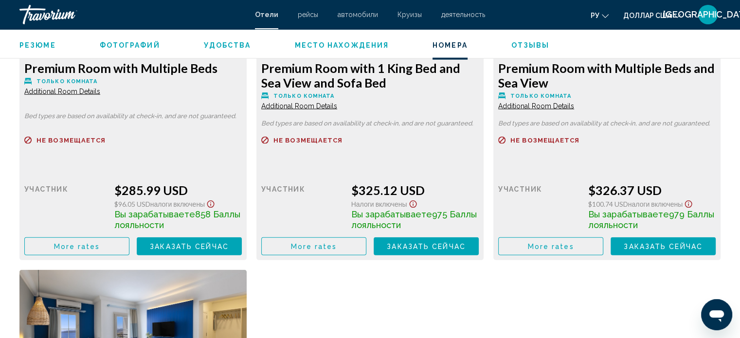
scroll to position [2098, 0]
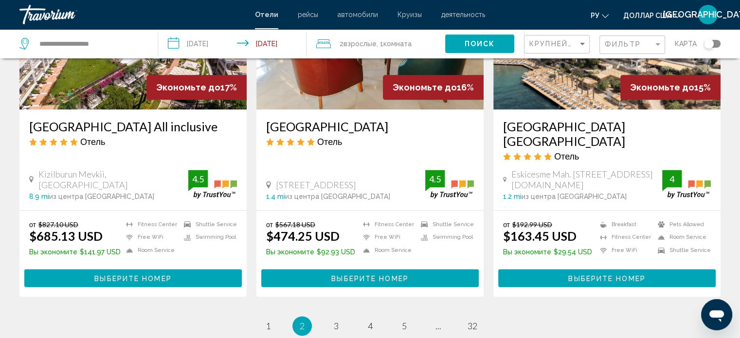
scroll to position [1316, 0]
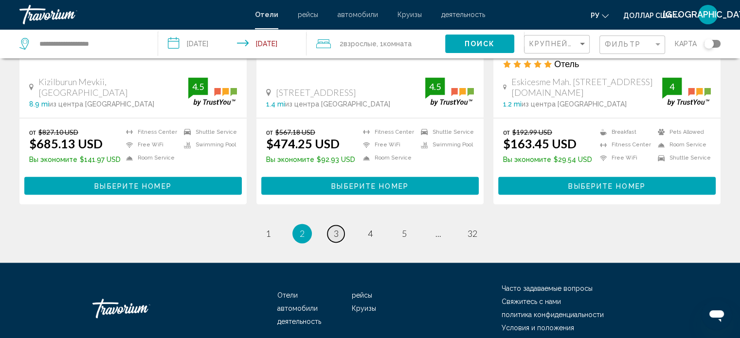
click at [331, 225] on link "page 3" at bounding box center [335, 233] width 17 height 17
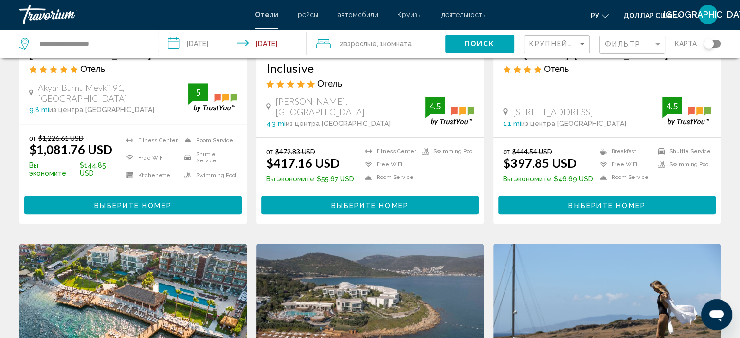
scroll to position [827, 0]
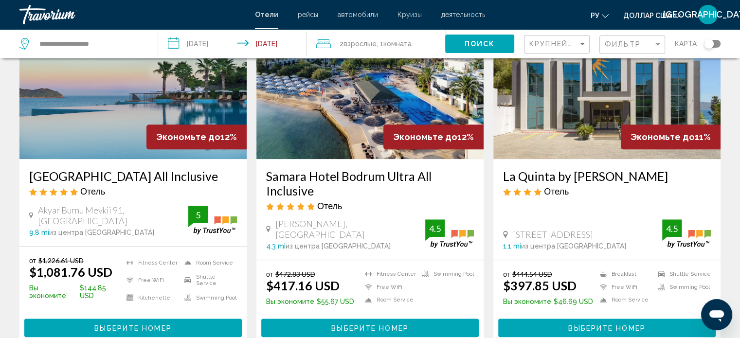
click at [102, 324] on span "Выберите номер" at bounding box center [132, 328] width 77 height 8
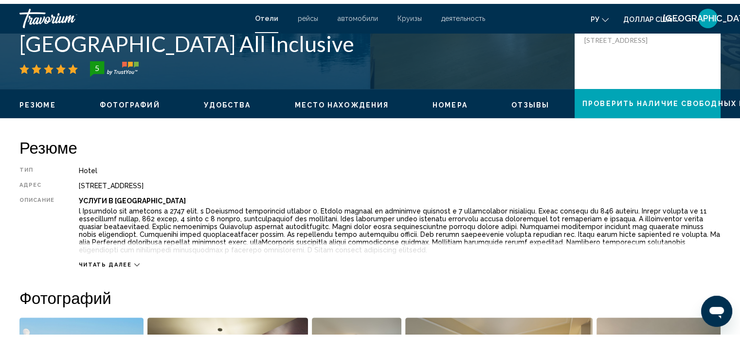
scroll to position [389, 0]
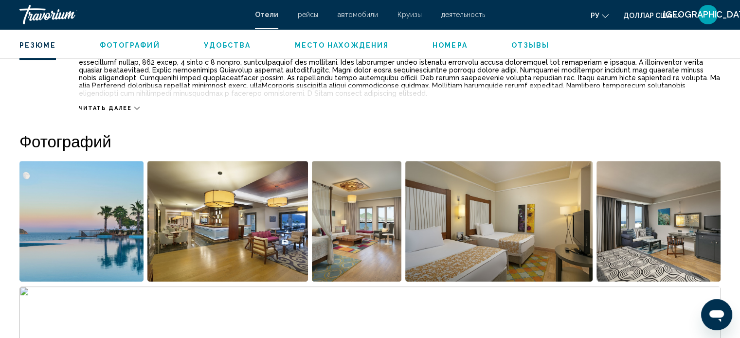
click at [103, 213] on img "Open full-screen image slider" at bounding box center [81, 221] width 124 height 121
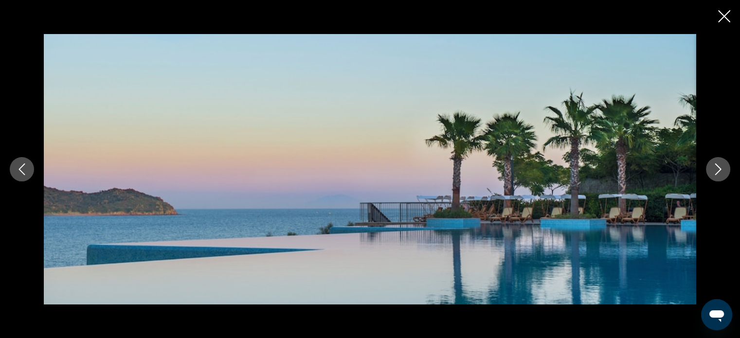
click at [719, 173] on icon "Next image" at bounding box center [718, 169] width 12 height 12
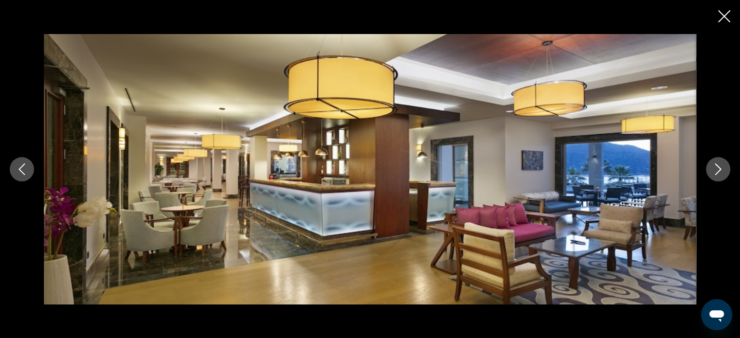
click at [719, 173] on icon "Next image" at bounding box center [718, 169] width 12 height 12
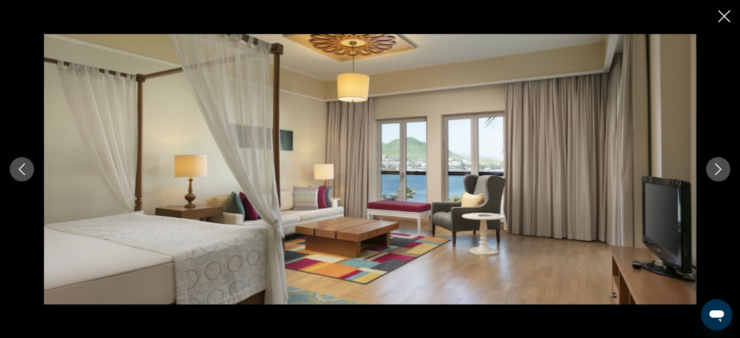
click at [719, 173] on icon "Next image" at bounding box center [718, 169] width 12 height 12
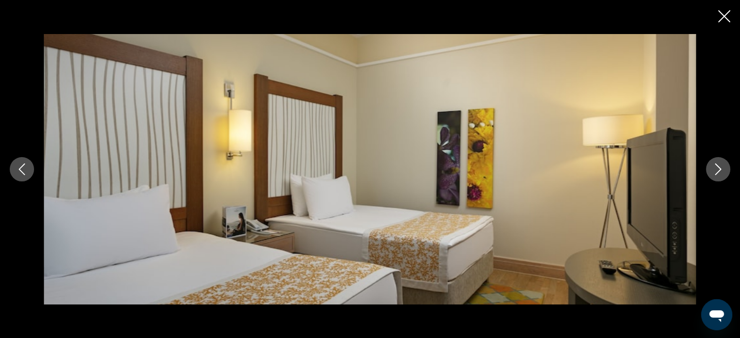
click at [719, 173] on icon "Next image" at bounding box center [718, 169] width 12 height 12
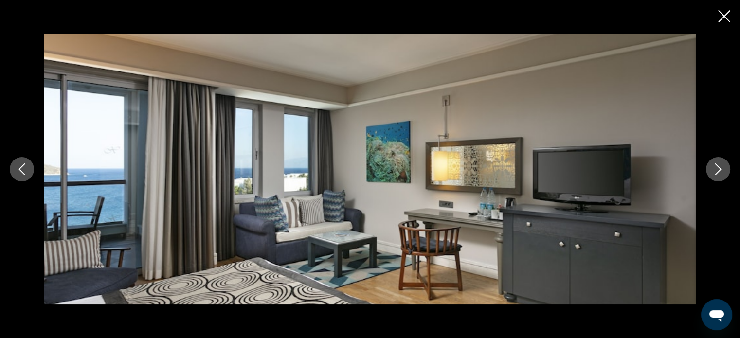
click at [719, 173] on icon "Next image" at bounding box center [718, 169] width 12 height 12
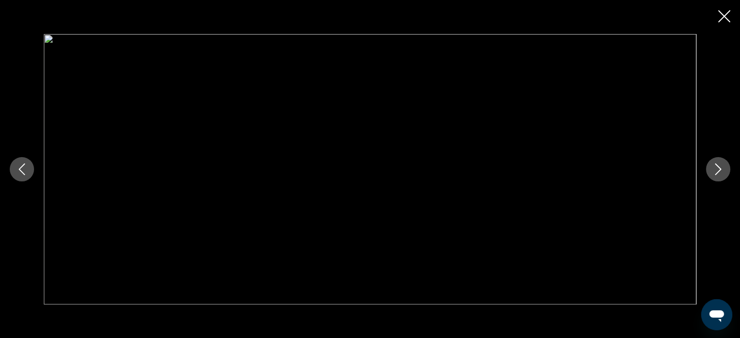
click at [719, 173] on icon "Next image" at bounding box center [718, 169] width 12 height 12
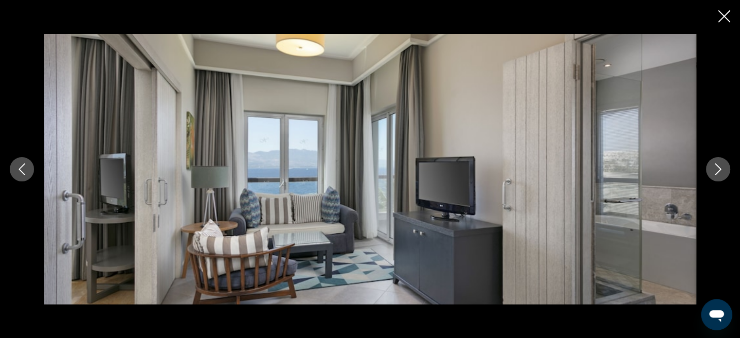
click at [719, 173] on icon "Next image" at bounding box center [718, 169] width 12 height 12
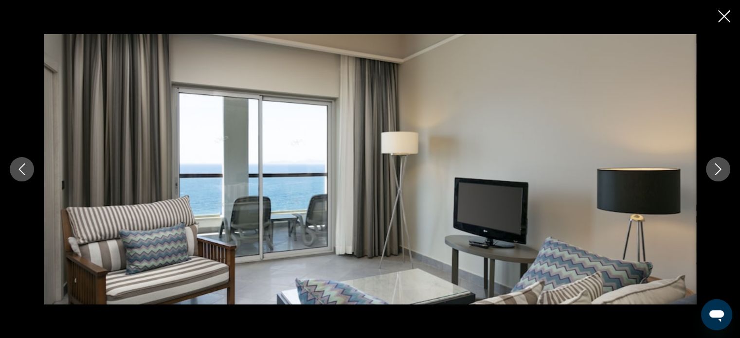
click at [719, 173] on icon "Next image" at bounding box center [718, 169] width 12 height 12
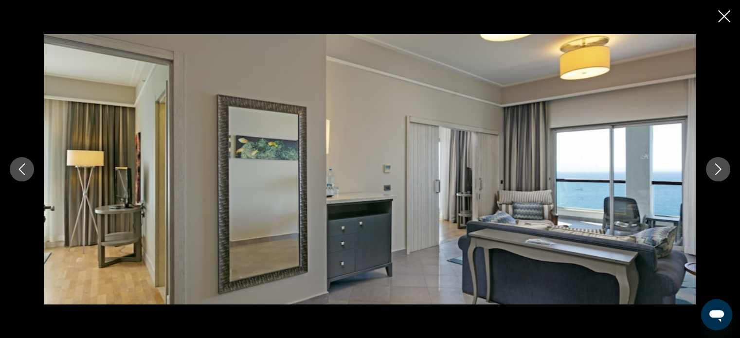
click at [719, 173] on icon "Next image" at bounding box center [718, 169] width 12 height 12
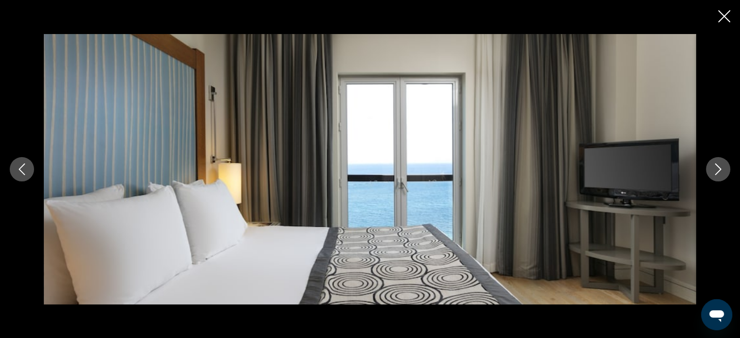
click at [719, 173] on icon "Next image" at bounding box center [718, 169] width 12 height 12
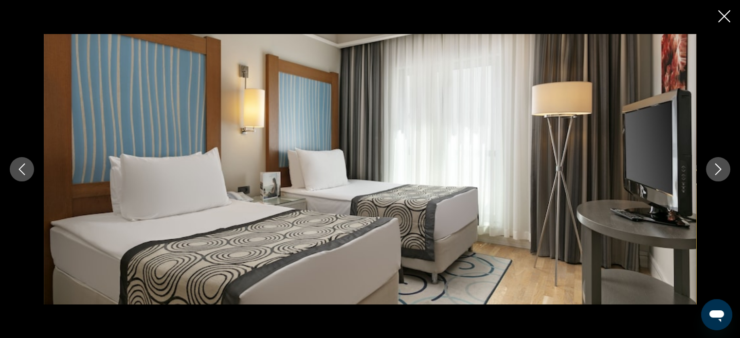
click at [719, 173] on icon "Next image" at bounding box center [718, 169] width 12 height 12
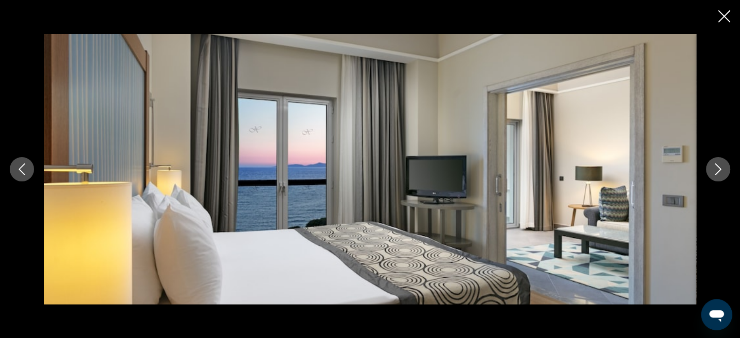
click at [719, 173] on icon "Next image" at bounding box center [718, 169] width 12 height 12
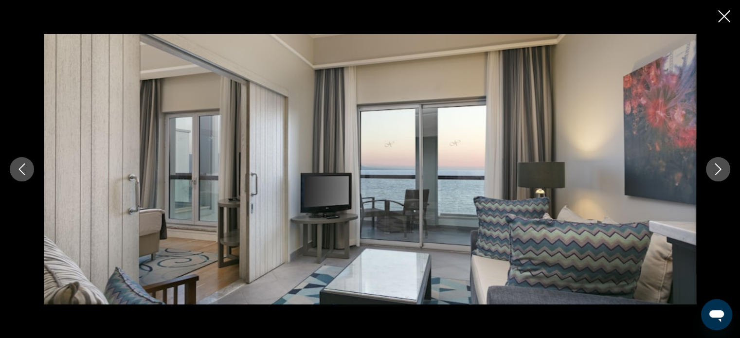
click at [719, 173] on icon "Next image" at bounding box center [718, 169] width 12 height 12
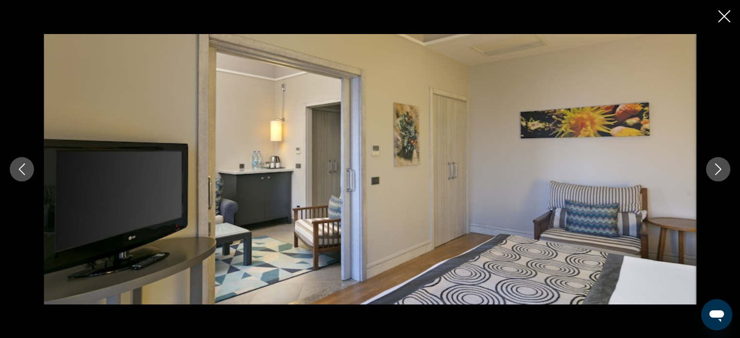
click at [719, 173] on icon "Next image" at bounding box center [718, 169] width 12 height 12
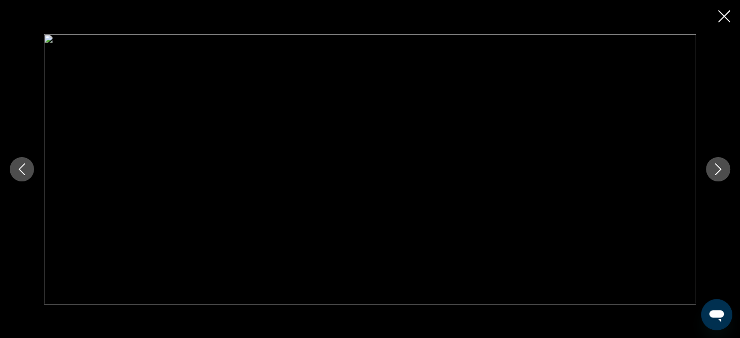
click at [718, 173] on icon "Next image" at bounding box center [718, 169] width 12 height 12
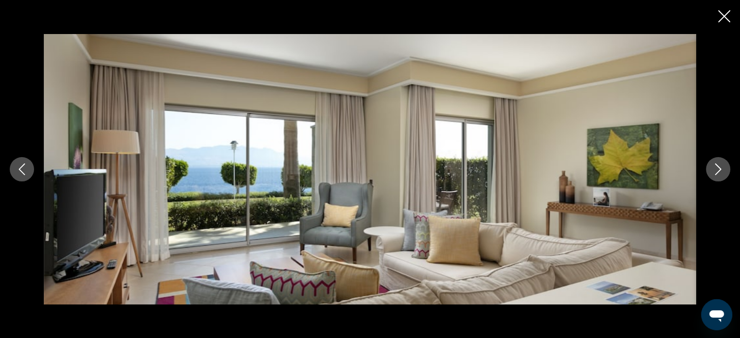
click at [718, 173] on icon "Next image" at bounding box center [718, 169] width 12 height 12
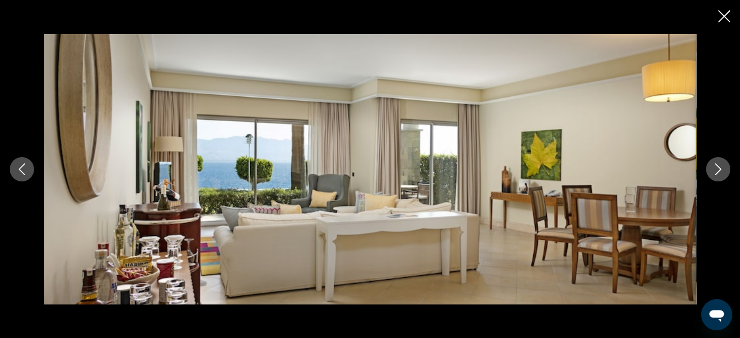
click at [718, 173] on icon "Next image" at bounding box center [718, 169] width 12 height 12
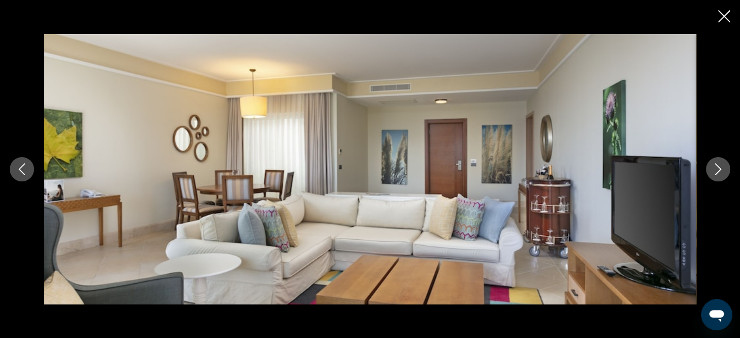
click at [718, 173] on icon "Next image" at bounding box center [718, 169] width 12 height 12
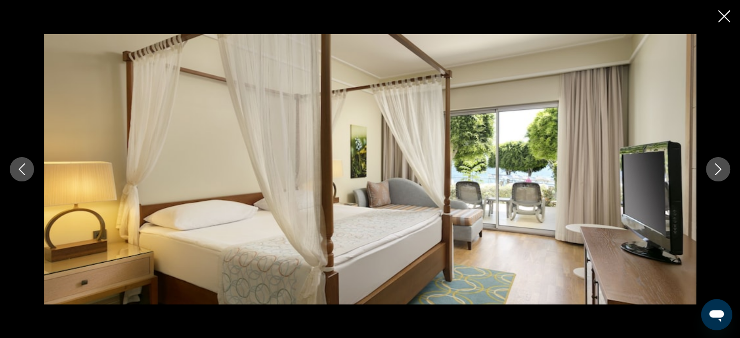
click at [718, 173] on icon "Next image" at bounding box center [718, 169] width 12 height 12
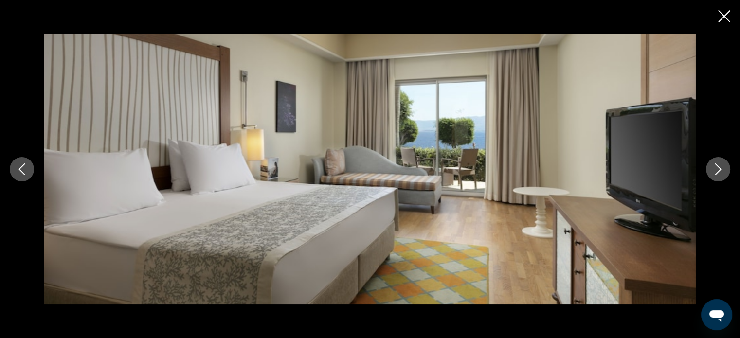
click at [718, 173] on icon "Next image" at bounding box center [718, 169] width 12 height 12
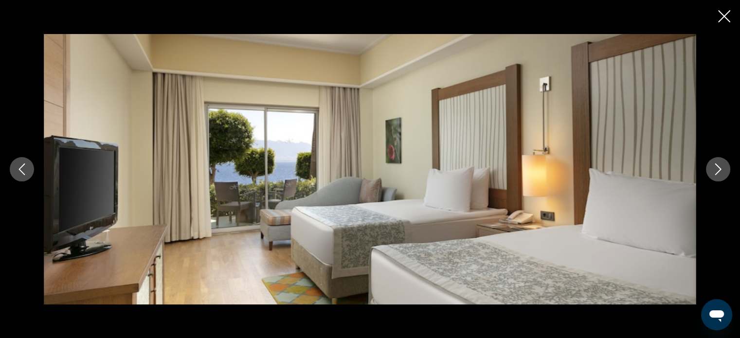
click at [718, 173] on icon "Next image" at bounding box center [718, 169] width 12 height 12
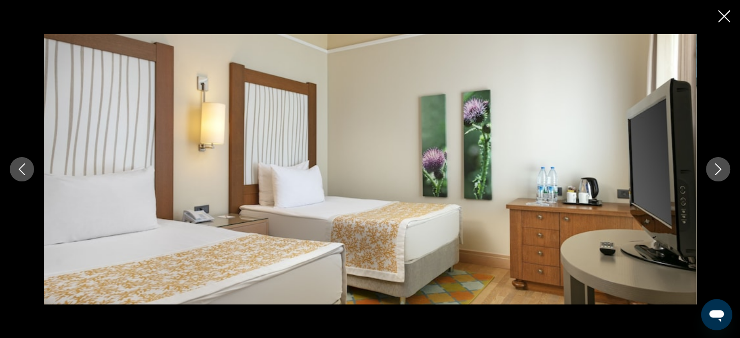
click at [718, 173] on icon "Next image" at bounding box center [718, 169] width 12 height 12
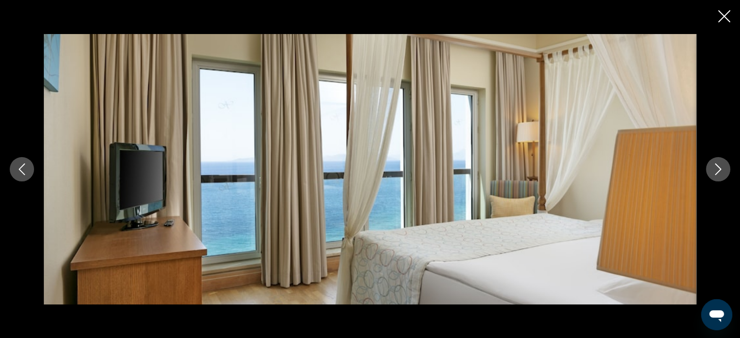
click at [718, 173] on icon "Next image" at bounding box center [718, 169] width 12 height 12
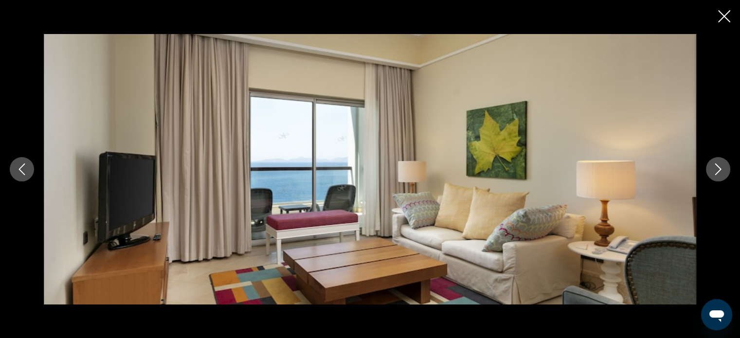
click at [718, 173] on icon "Next image" at bounding box center [718, 169] width 12 height 12
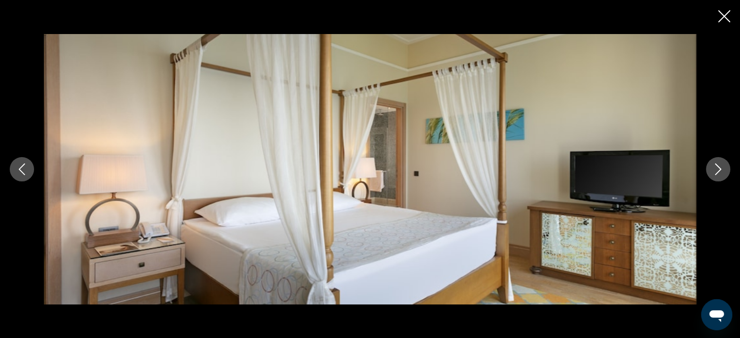
click at [718, 173] on icon "Next image" at bounding box center [718, 169] width 12 height 12
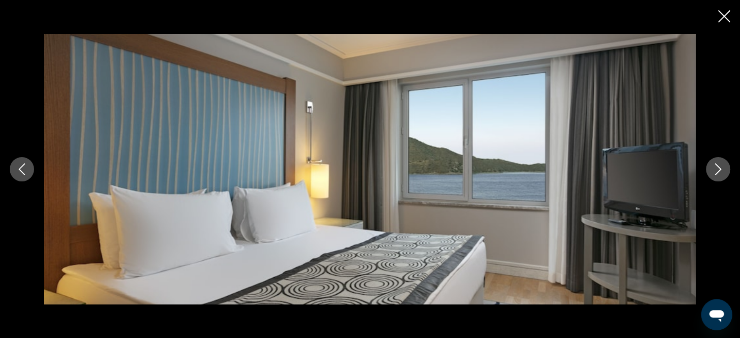
click at [718, 173] on icon "Next image" at bounding box center [718, 169] width 12 height 12
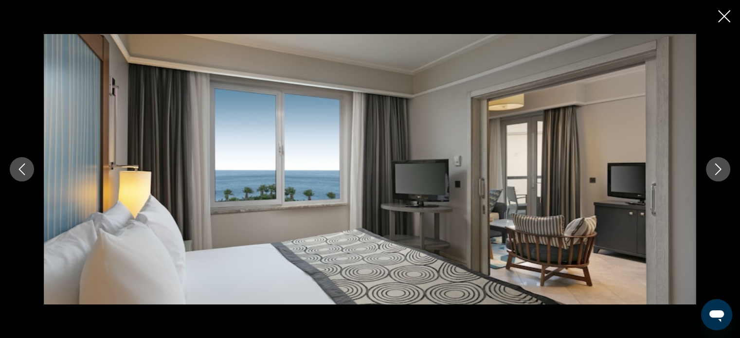
click at [718, 173] on icon "Next image" at bounding box center [718, 169] width 12 height 12
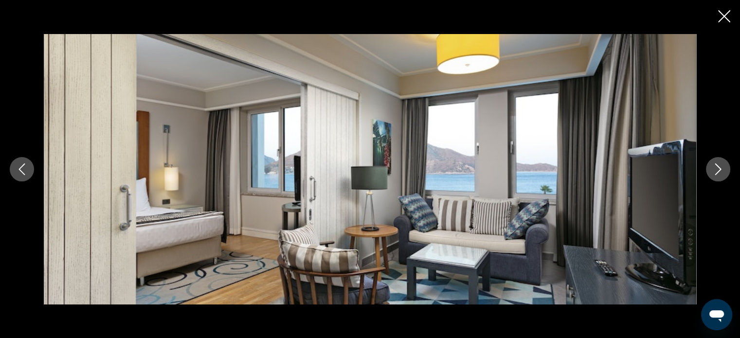
click at [718, 173] on icon "Next image" at bounding box center [718, 169] width 12 height 12
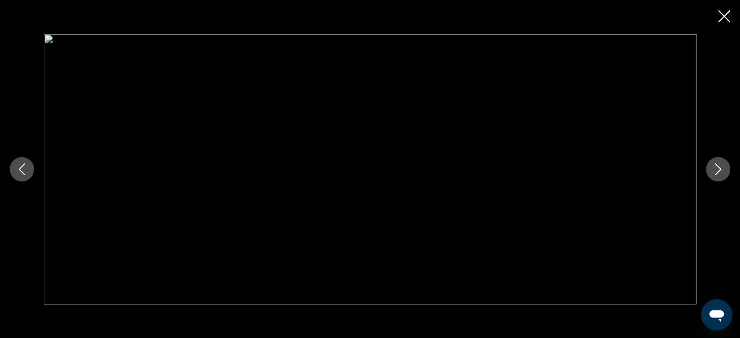
click at [718, 173] on icon "Next image" at bounding box center [718, 169] width 12 height 12
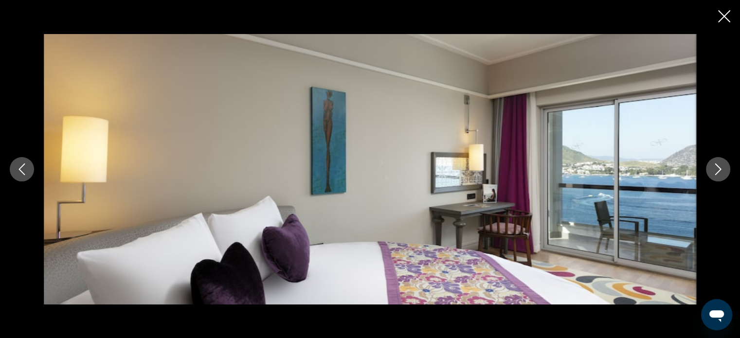
click at [718, 173] on icon "Next image" at bounding box center [718, 169] width 12 height 12
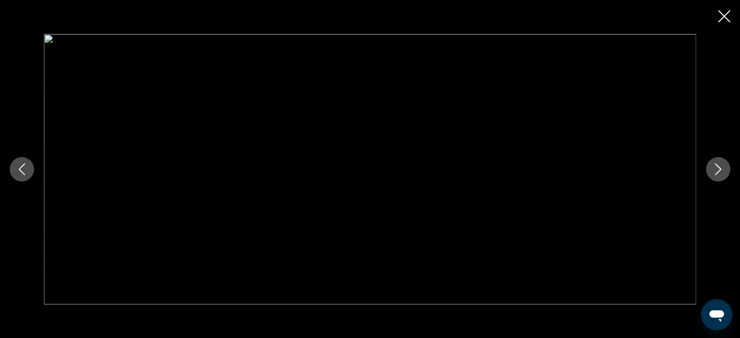
click at [718, 173] on icon "Next image" at bounding box center [718, 169] width 12 height 12
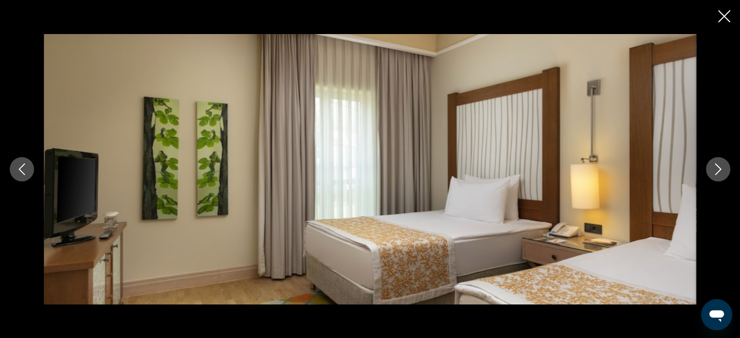
click at [718, 173] on icon "Next image" at bounding box center [718, 169] width 12 height 12
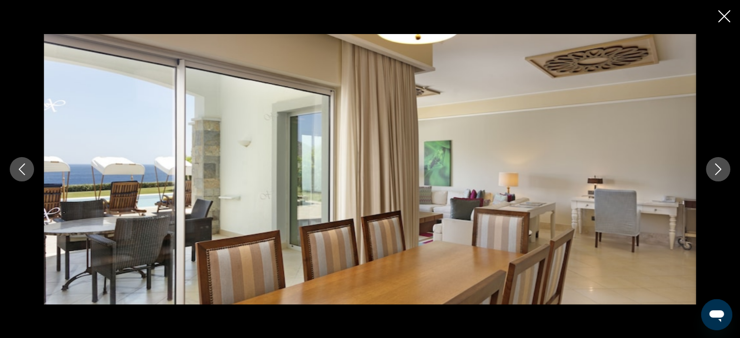
click at [718, 173] on icon "Next image" at bounding box center [718, 169] width 12 height 12
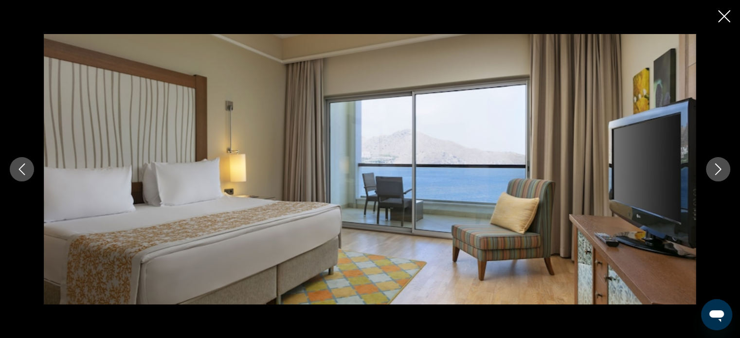
click at [718, 173] on icon "Next image" at bounding box center [718, 169] width 12 height 12
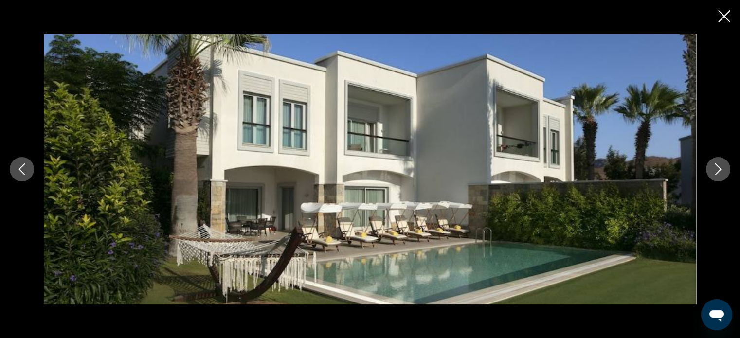
click at [718, 173] on icon "Next image" at bounding box center [718, 169] width 12 height 12
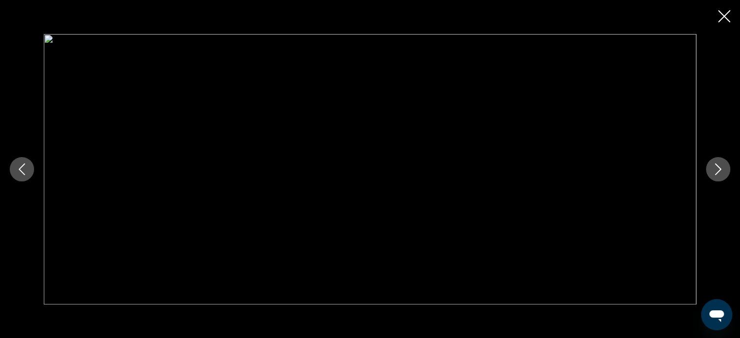
click at [23, 168] on icon "Previous image" at bounding box center [22, 169] width 12 height 12
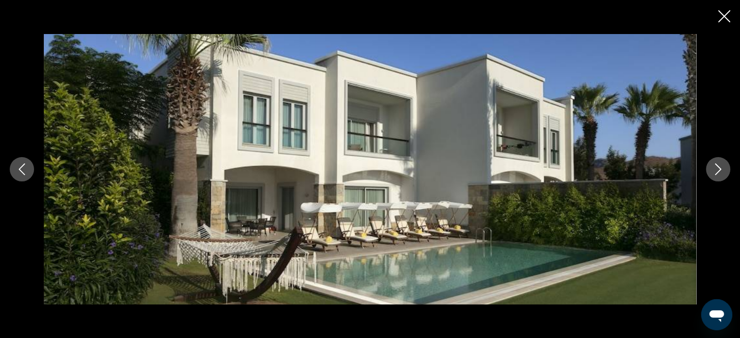
click at [714, 166] on icon "Next image" at bounding box center [718, 169] width 12 height 12
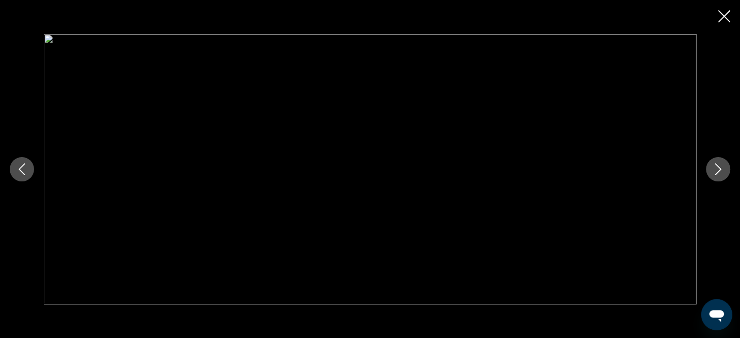
click at [717, 169] on icon "Next image" at bounding box center [718, 169] width 12 height 12
click at [21, 168] on icon "Previous image" at bounding box center [22, 169] width 12 height 12
click at [721, 170] on icon "Next image" at bounding box center [718, 169] width 12 height 12
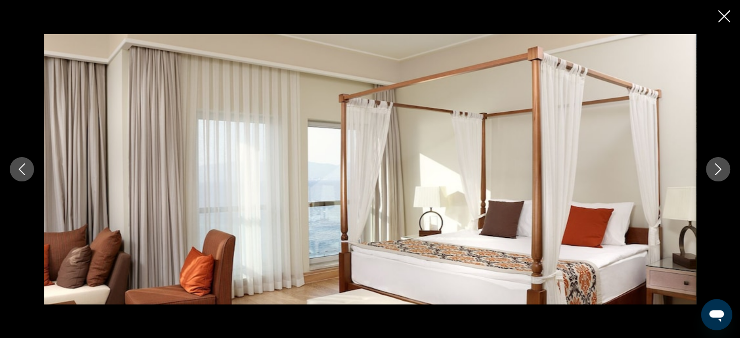
click at [721, 170] on icon "Next image" at bounding box center [718, 169] width 12 height 12
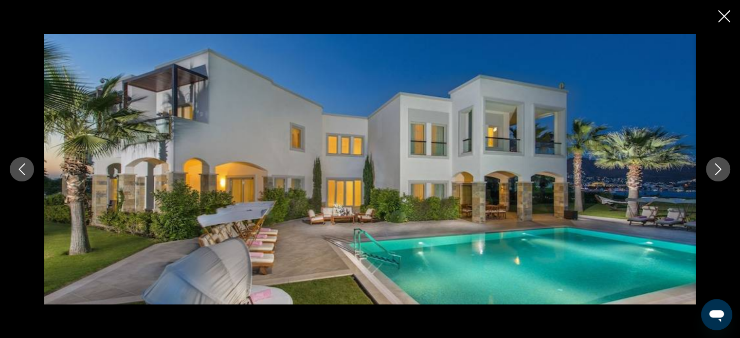
click at [721, 170] on icon "Next image" at bounding box center [718, 169] width 12 height 12
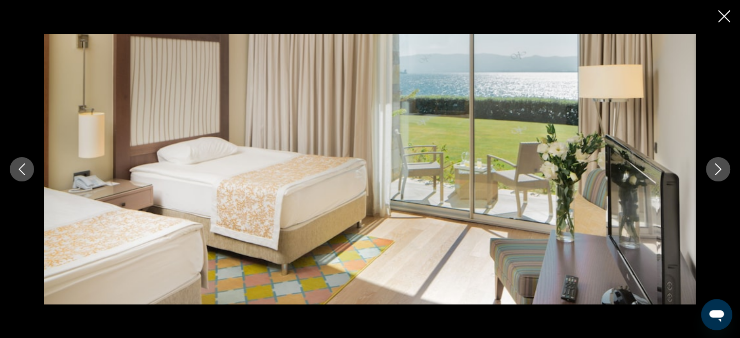
click at [19, 166] on icon "Previous image" at bounding box center [22, 169] width 12 height 12
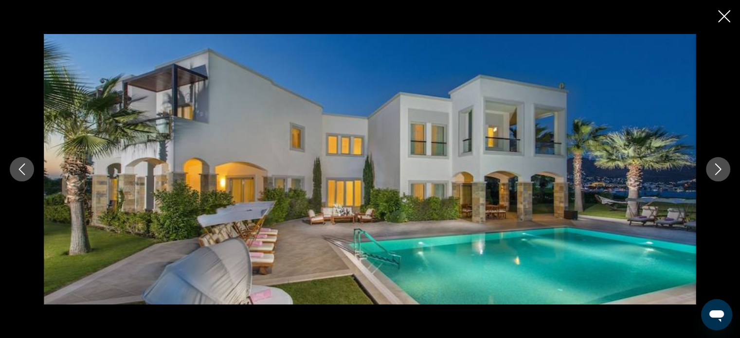
click at [716, 168] on icon "Next image" at bounding box center [718, 169] width 12 height 12
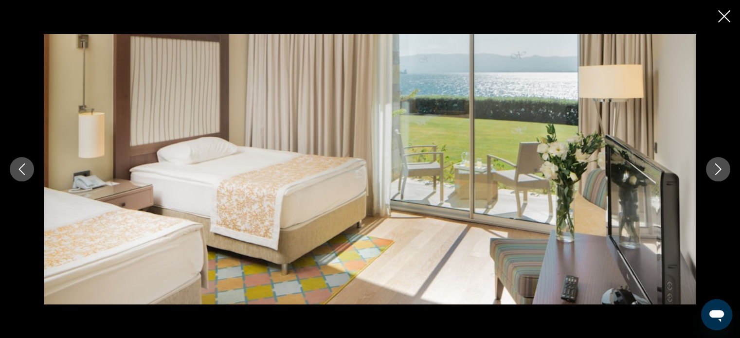
click at [716, 168] on icon "Next image" at bounding box center [718, 169] width 12 height 12
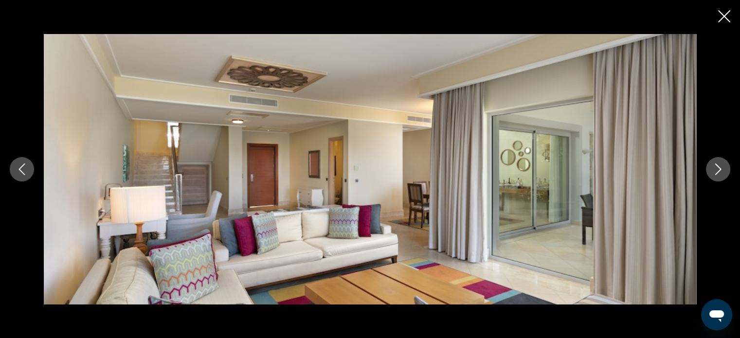
click at [716, 168] on icon "Next image" at bounding box center [718, 169] width 12 height 12
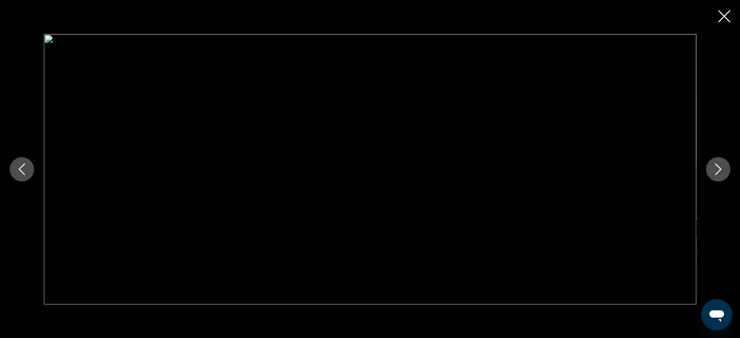
click at [716, 168] on icon "Next image" at bounding box center [718, 169] width 12 height 12
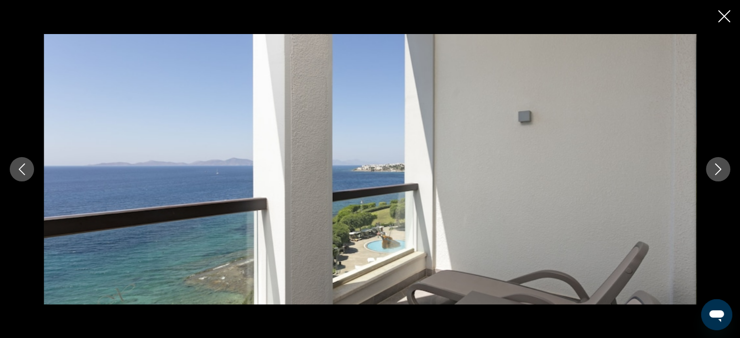
click at [717, 168] on icon "Next image" at bounding box center [718, 169] width 12 height 12
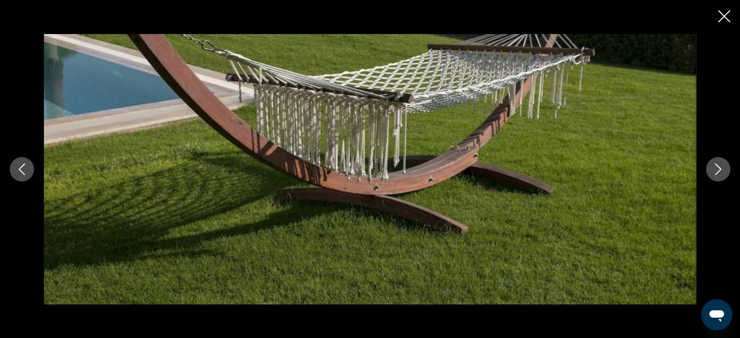
click at [717, 168] on icon "Next image" at bounding box center [718, 169] width 12 height 12
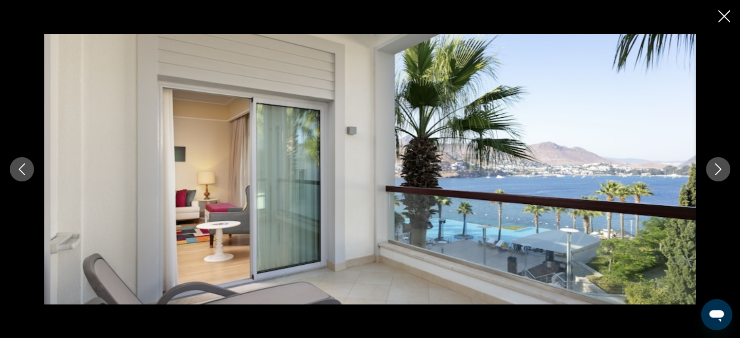
drag, startPoint x: 729, startPoint y: 11, endPoint x: 671, endPoint y: 71, distance: 82.9
click at [729, 11] on icon "Close slideshow" at bounding box center [724, 16] width 12 height 12
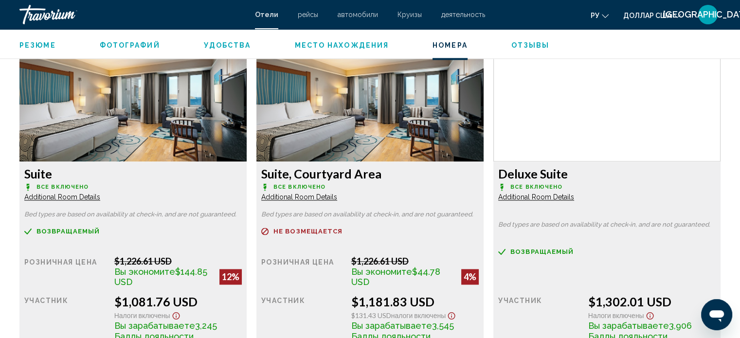
scroll to position [1362, 0]
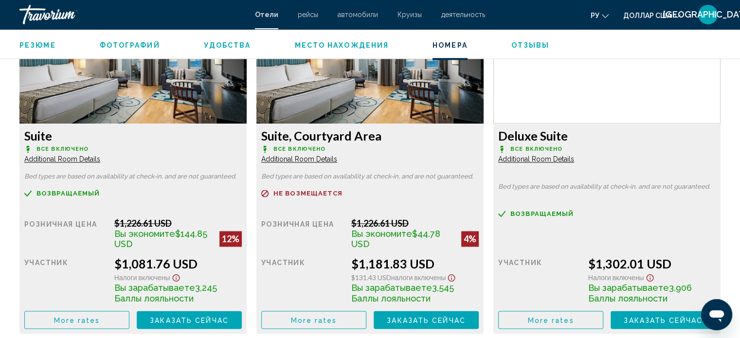
click at [99, 320] on span "More rates" at bounding box center [77, 320] width 46 height 8
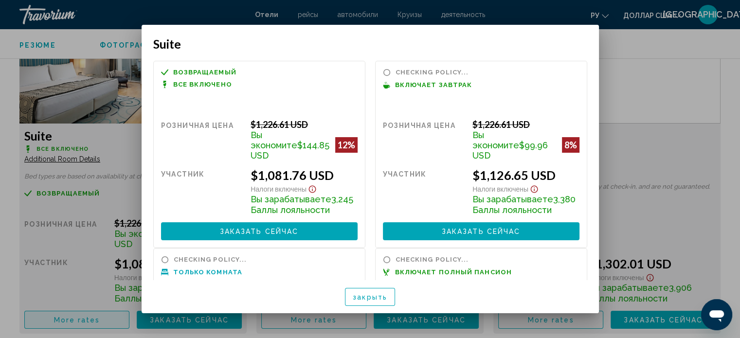
scroll to position [0, 0]
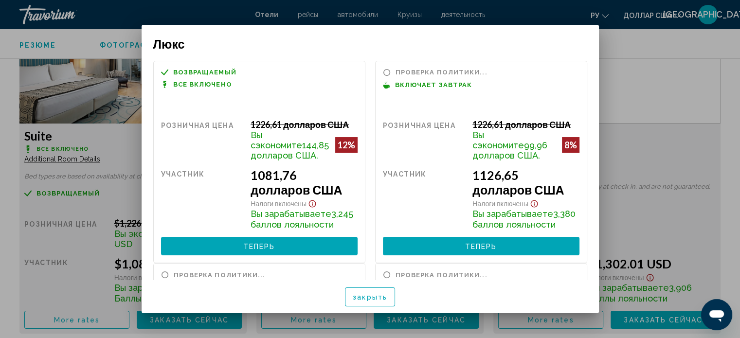
click at [66, 184] on div at bounding box center [370, 169] width 740 height 338
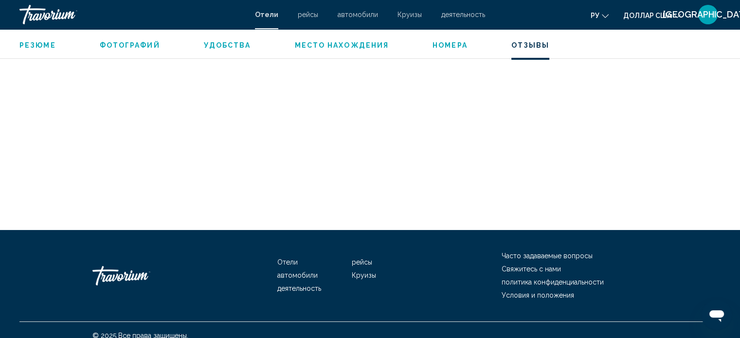
scroll to position [3306, 0]
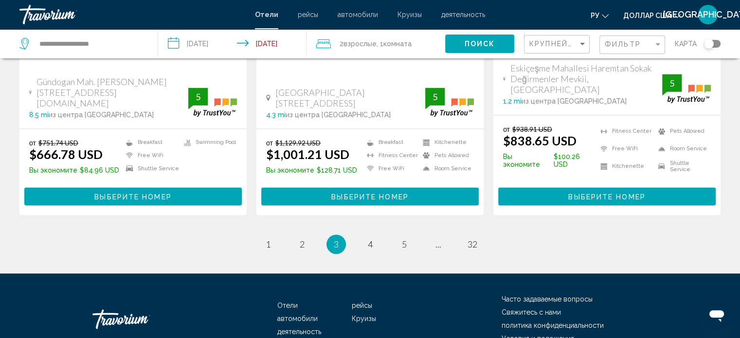
scroll to position [1199, 0]
click at [370, 239] on span "4" at bounding box center [370, 244] width 5 height 11
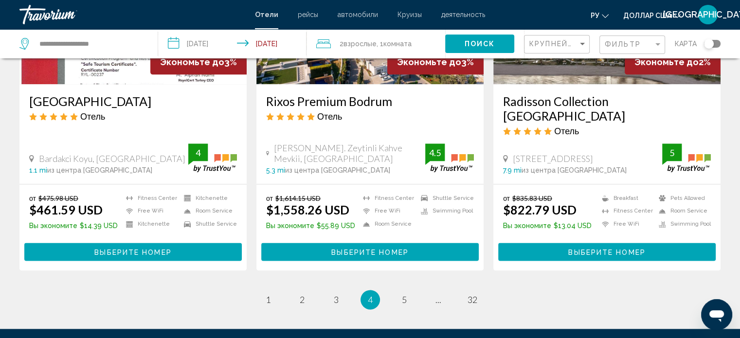
scroll to position [1302, 0]
